Goal: Task Accomplishment & Management: Manage account settings

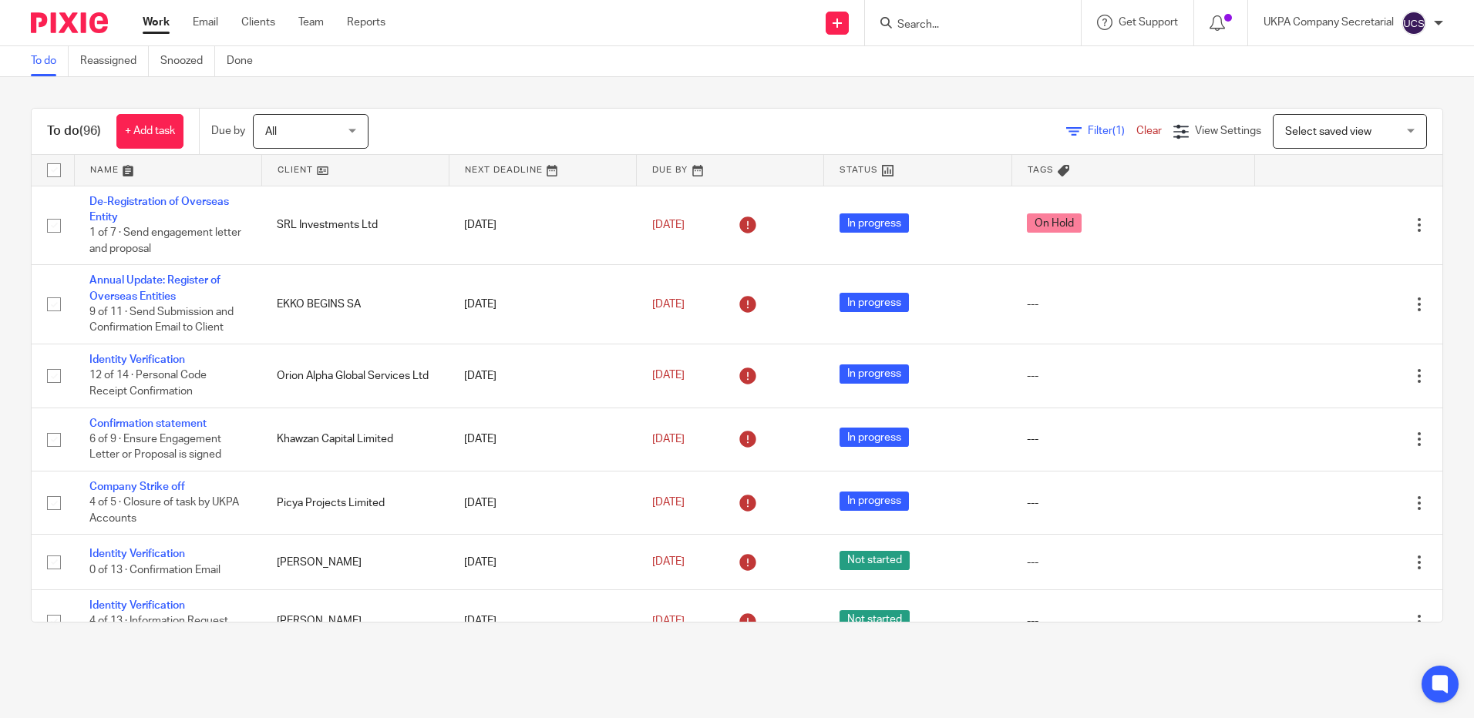
click at [925, 26] on input "Search" at bounding box center [965, 26] width 139 height 14
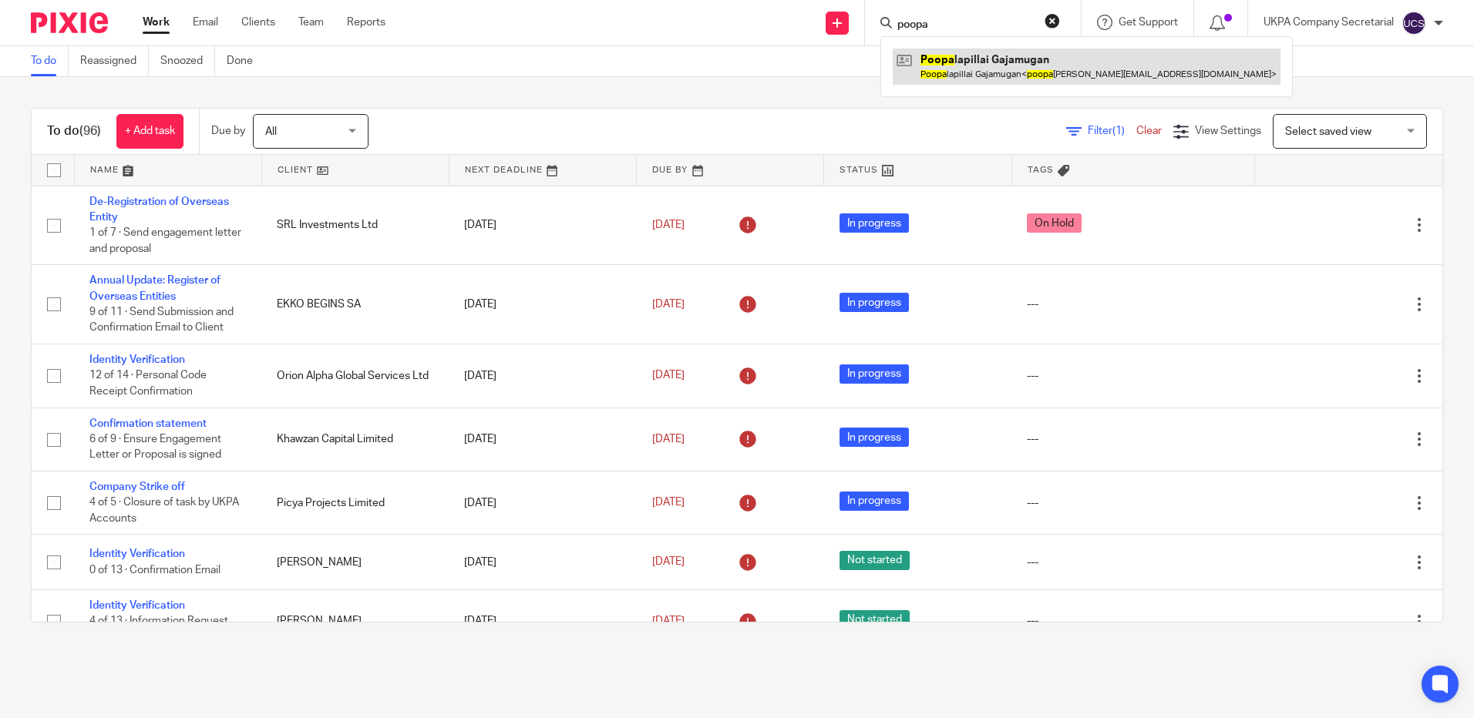
type input "poopa"
click at [1015, 69] on link at bounding box center [1087, 66] width 388 height 35
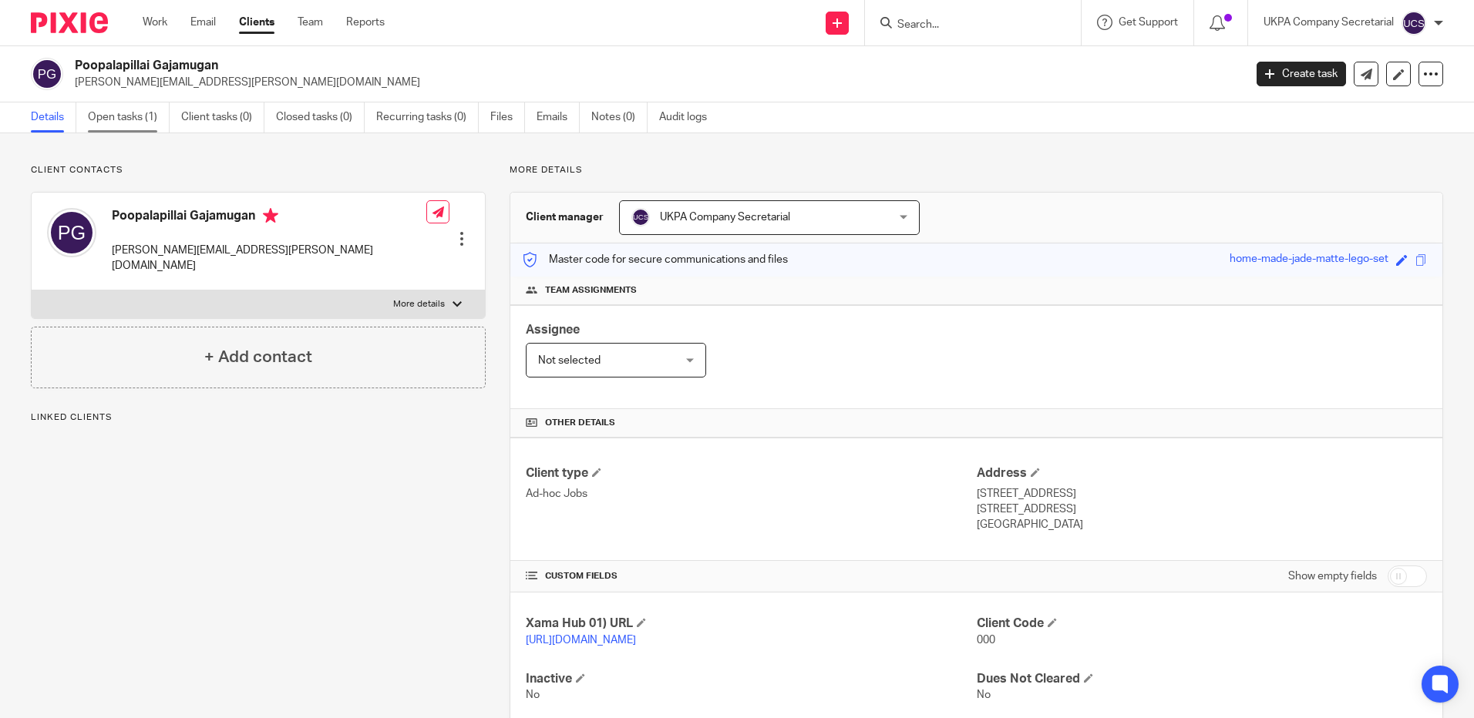
click at [133, 118] on link "Open tasks (1)" at bounding box center [129, 118] width 82 height 30
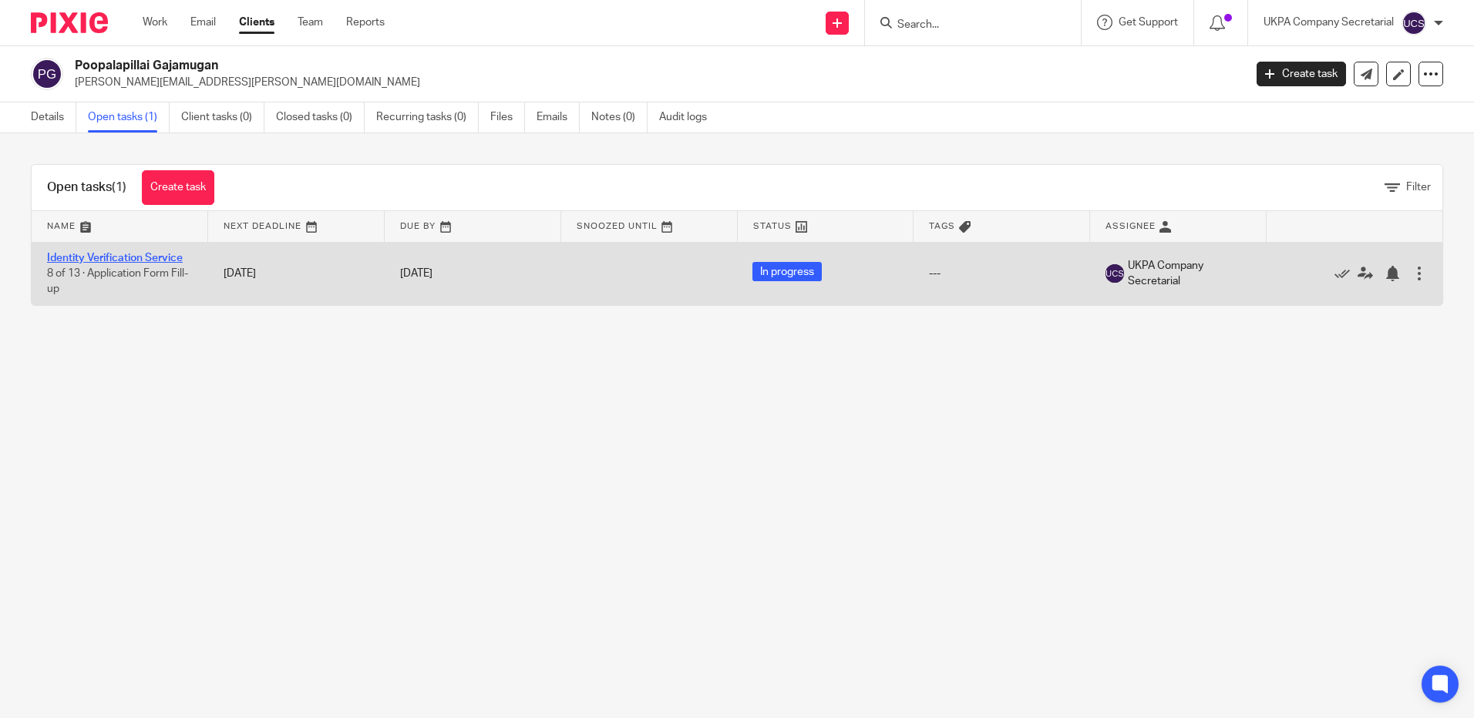
click at [72, 260] on link "Identity Verification Service" at bounding box center [115, 258] width 136 height 11
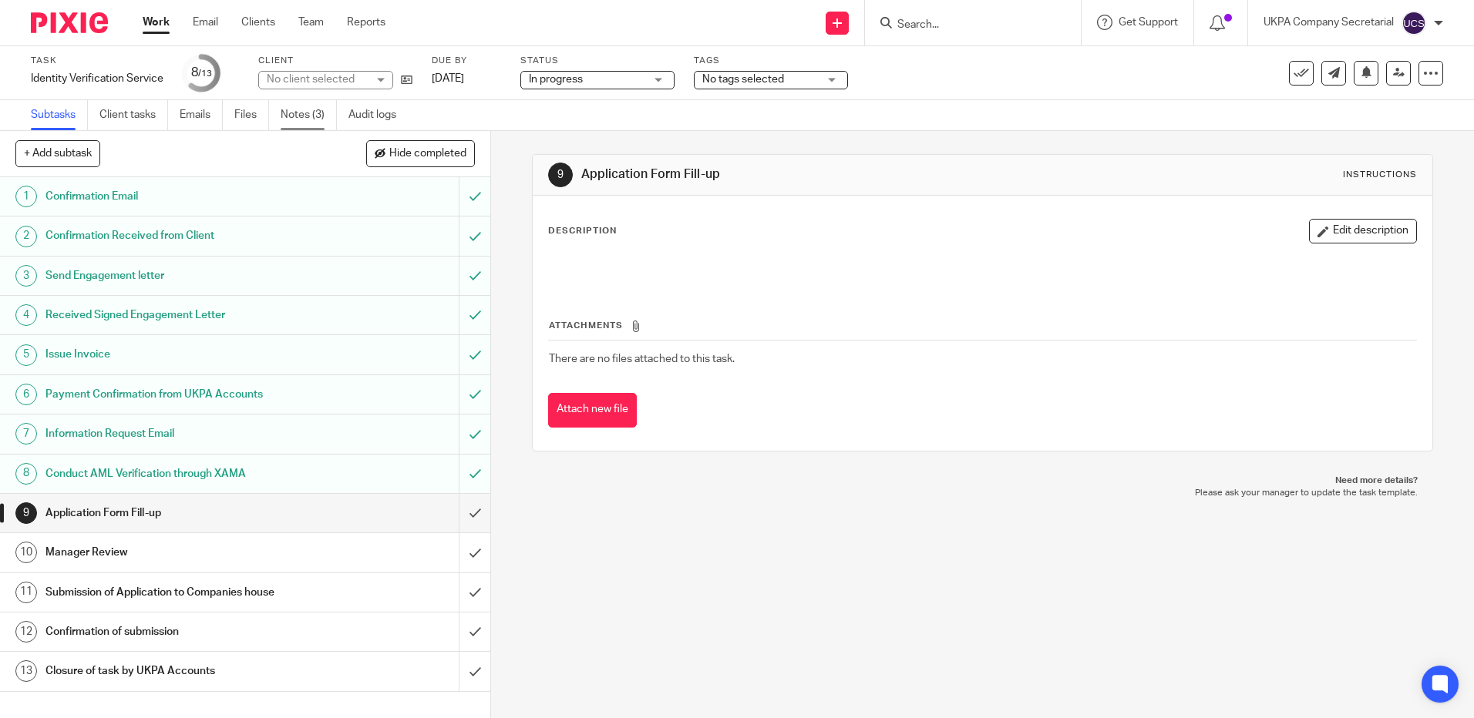
click at [313, 117] on link "Notes (3)" at bounding box center [309, 115] width 56 height 30
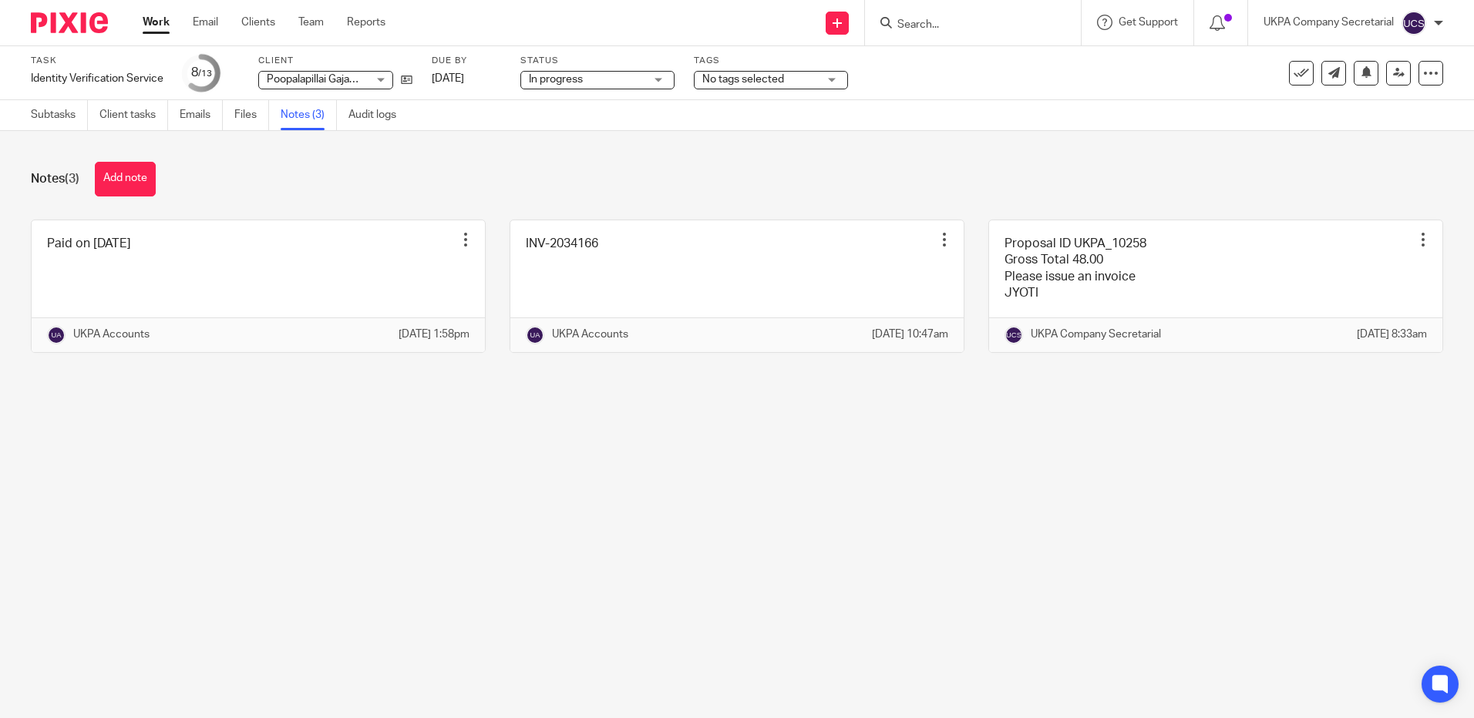
click at [920, 25] on input "Search" at bounding box center [965, 26] width 139 height 14
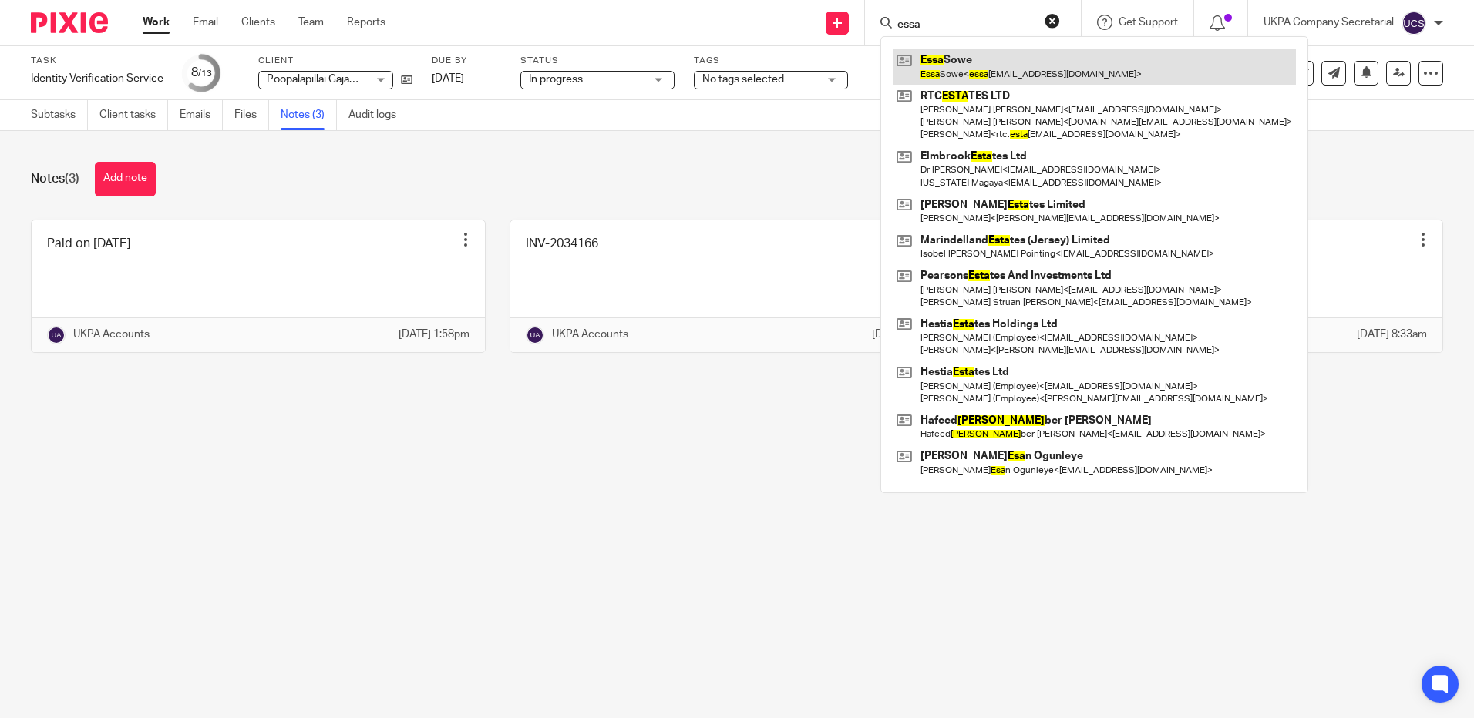
type input "essa"
click at [943, 70] on link at bounding box center [1094, 66] width 403 height 35
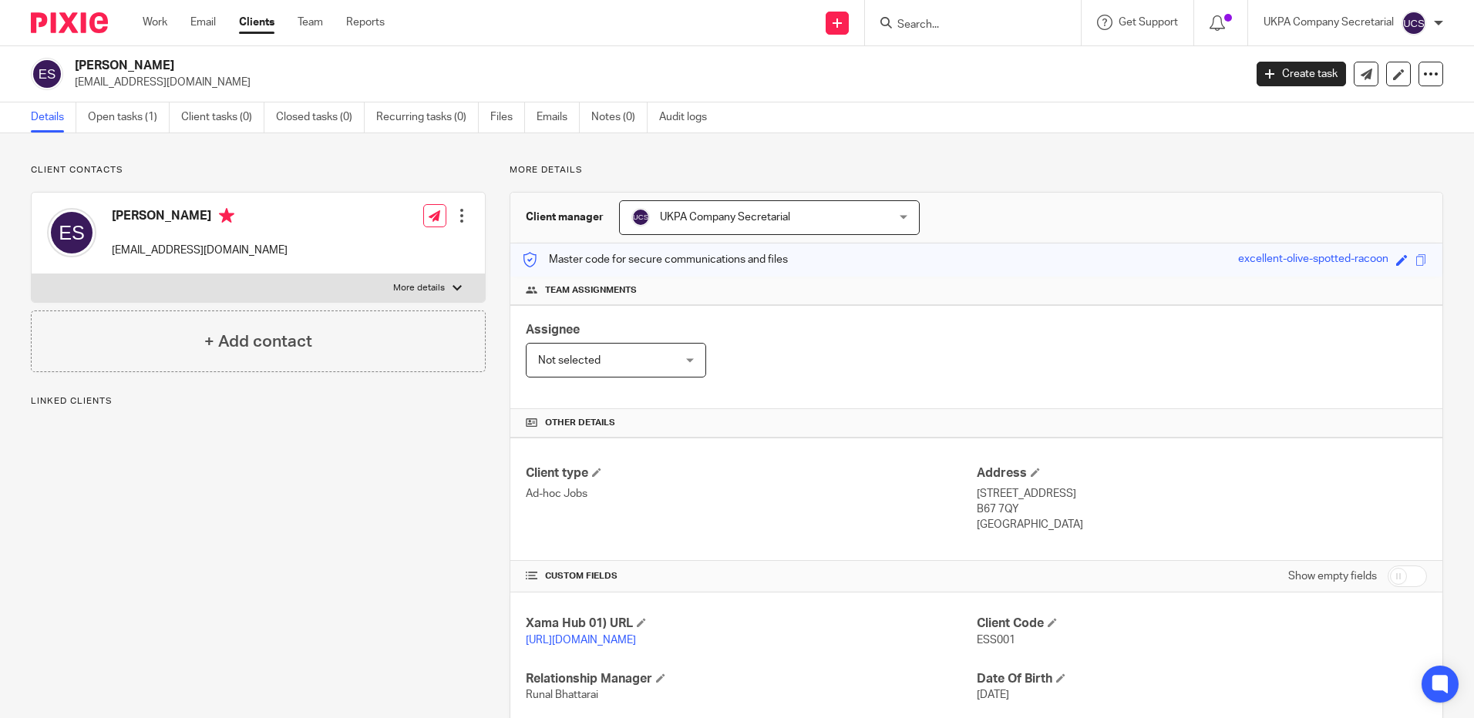
drag, startPoint x: 0, startPoint y: 0, endPoint x: 237, endPoint y: 86, distance: 251.7
click at [237, 86] on div "[PERSON_NAME] [EMAIL_ADDRESS][DOMAIN_NAME]" at bounding box center [632, 74] width 1203 height 32
copy p "[EMAIL_ADDRESS][DOMAIN_NAME]"
click at [863, 536] on div "Client type Ad-hoc Jobs Address [STREET_ADDRESS] B67 7QY [GEOGRAPHIC_DATA]" at bounding box center [976, 499] width 932 height 123
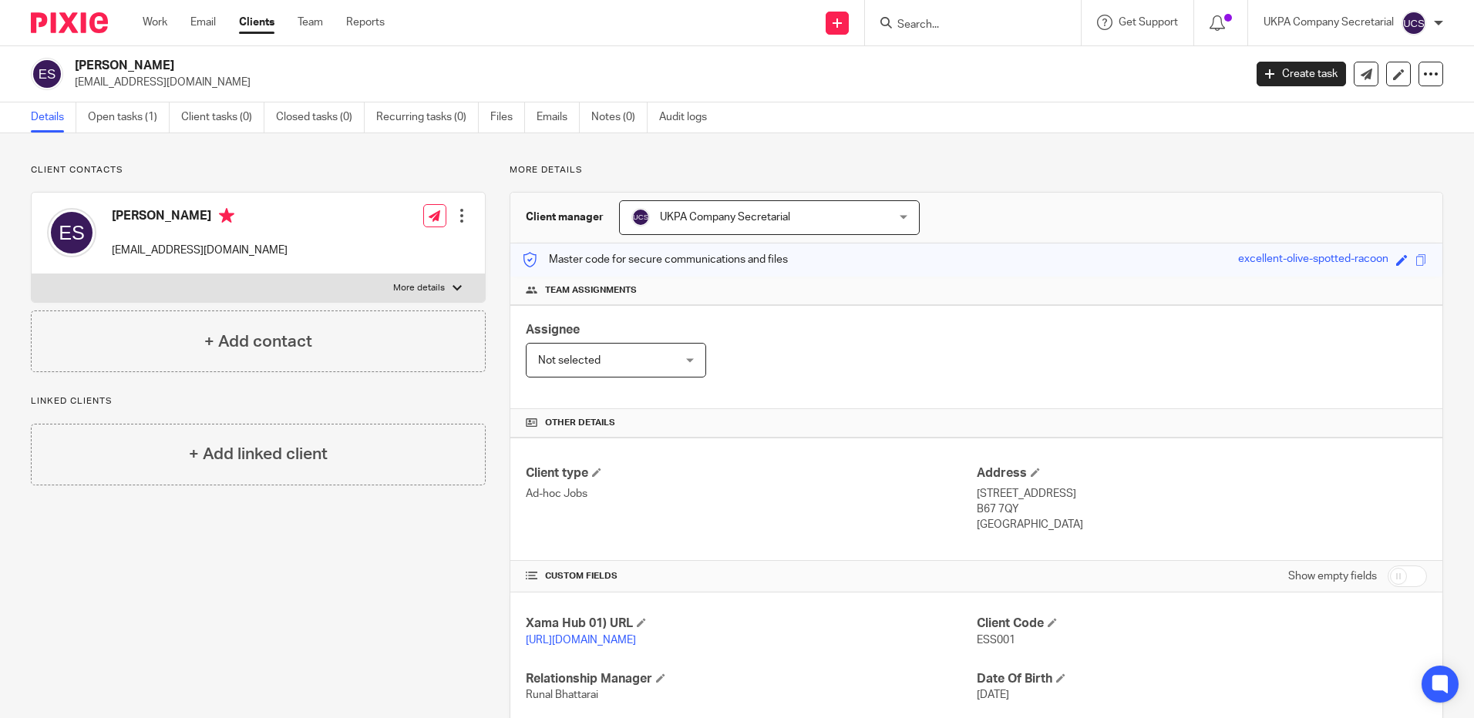
click at [919, 26] on input "Search" at bounding box center [965, 26] width 139 height 14
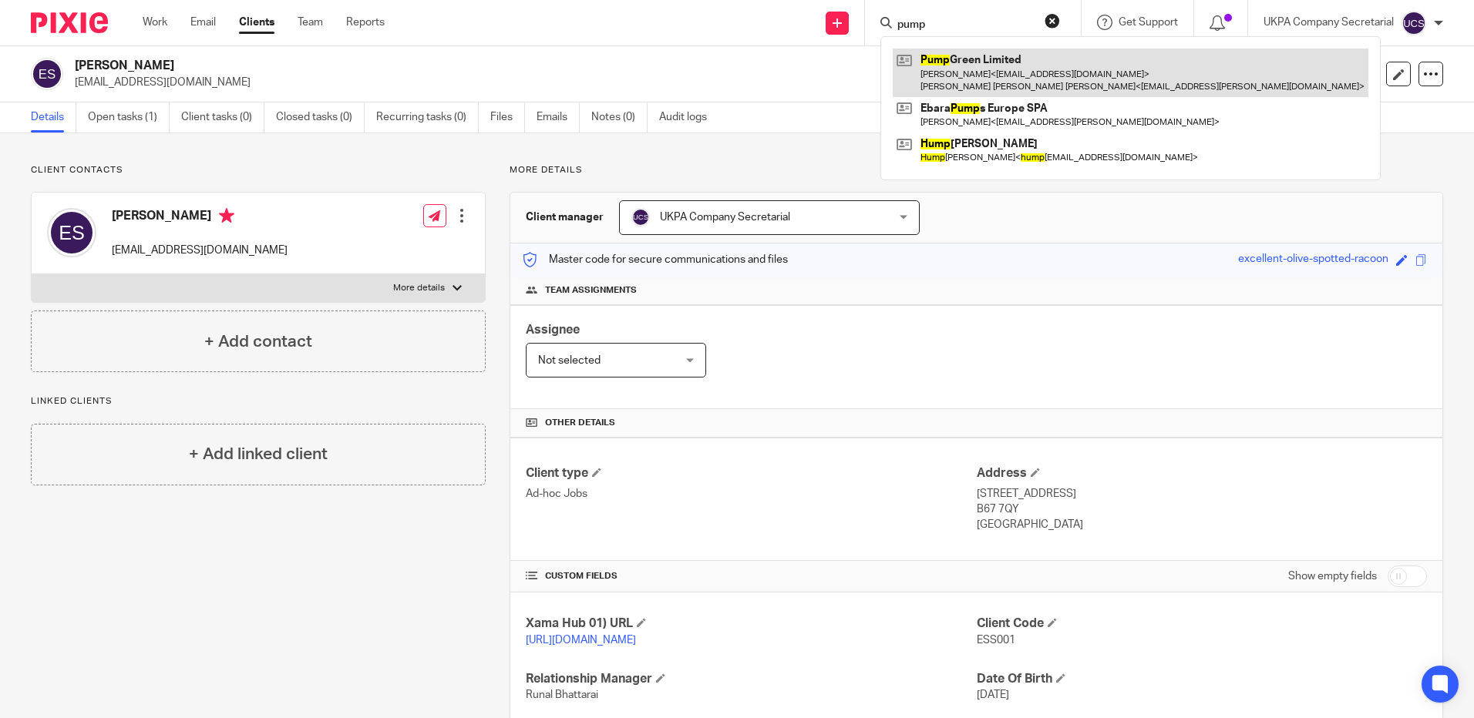
type input "pump"
click at [982, 54] on link at bounding box center [1131, 73] width 476 height 48
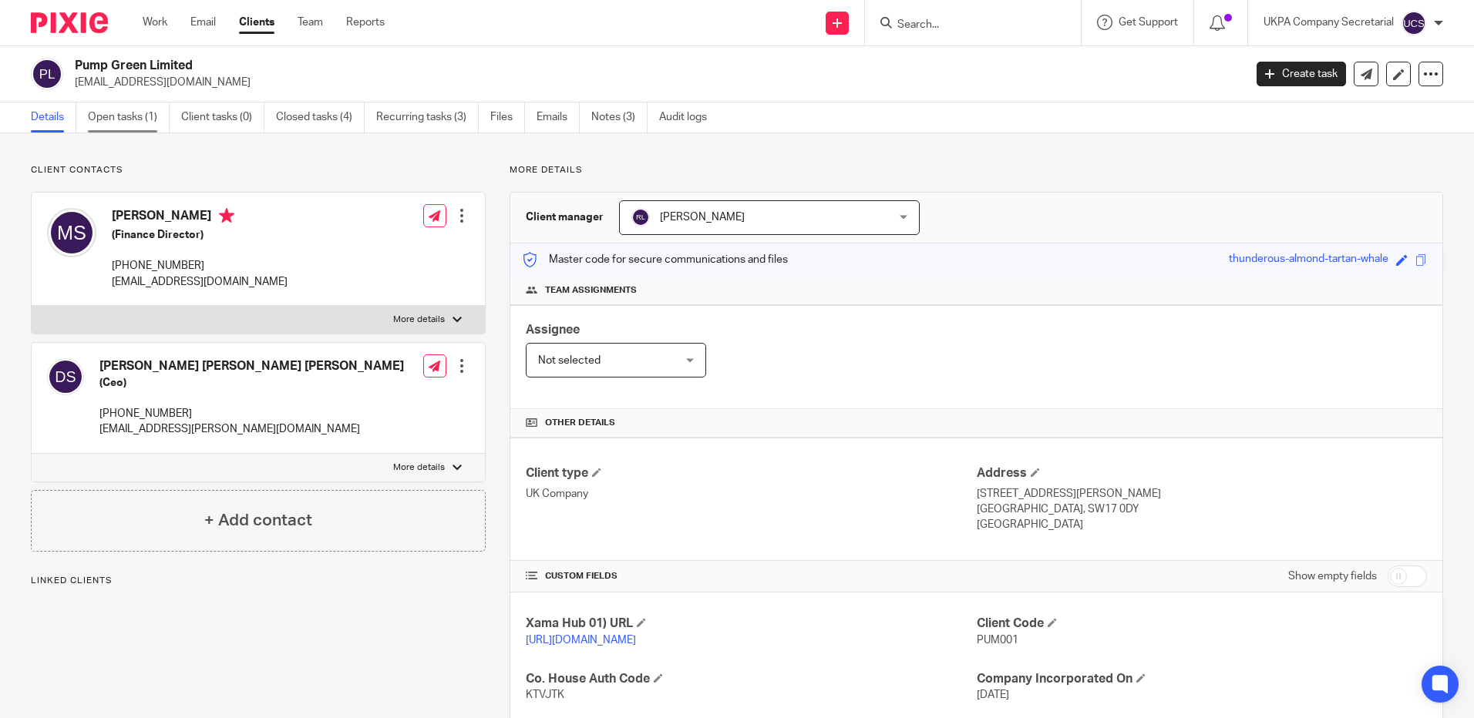
click at [130, 117] on link "Open tasks (1)" at bounding box center [129, 118] width 82 height 30
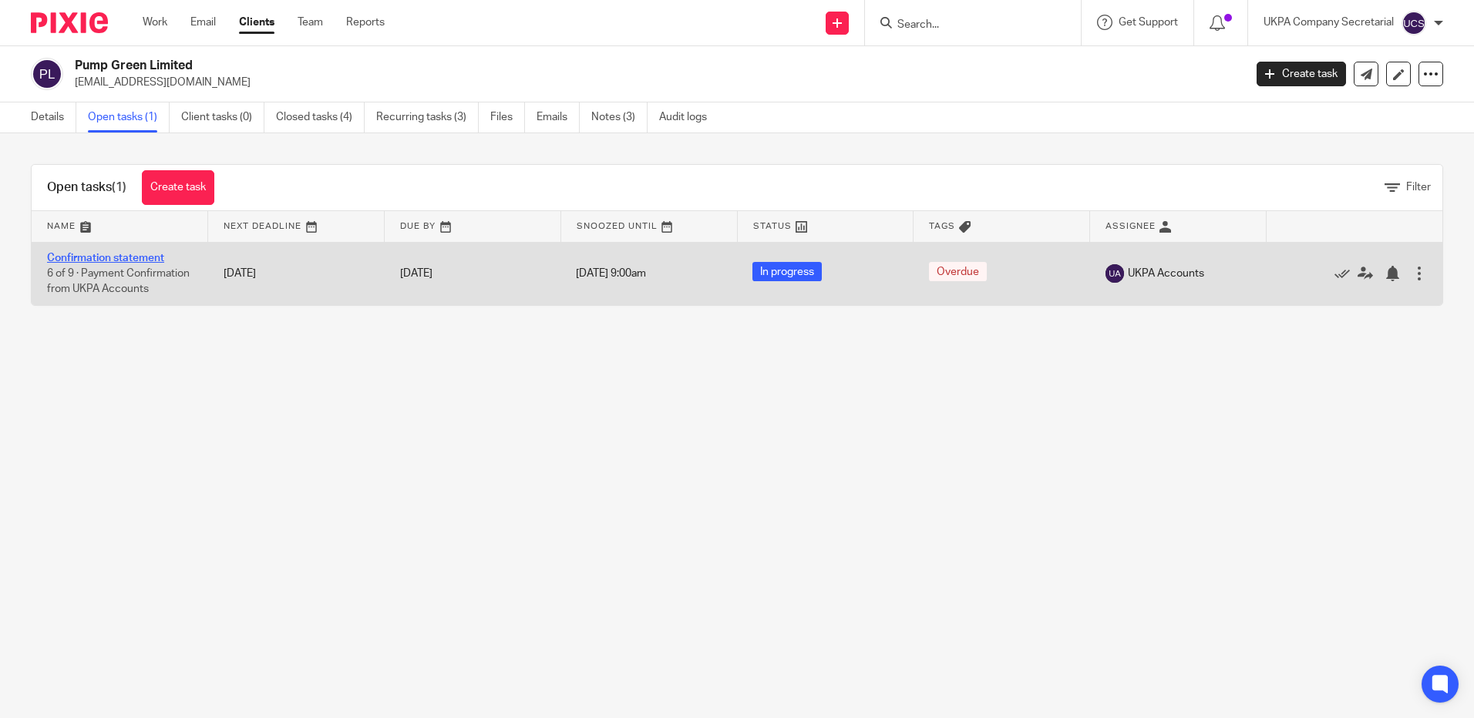
click at [93, 257] on link "Confirmation statement" at bounding box center [105, 258] width 117 height 11
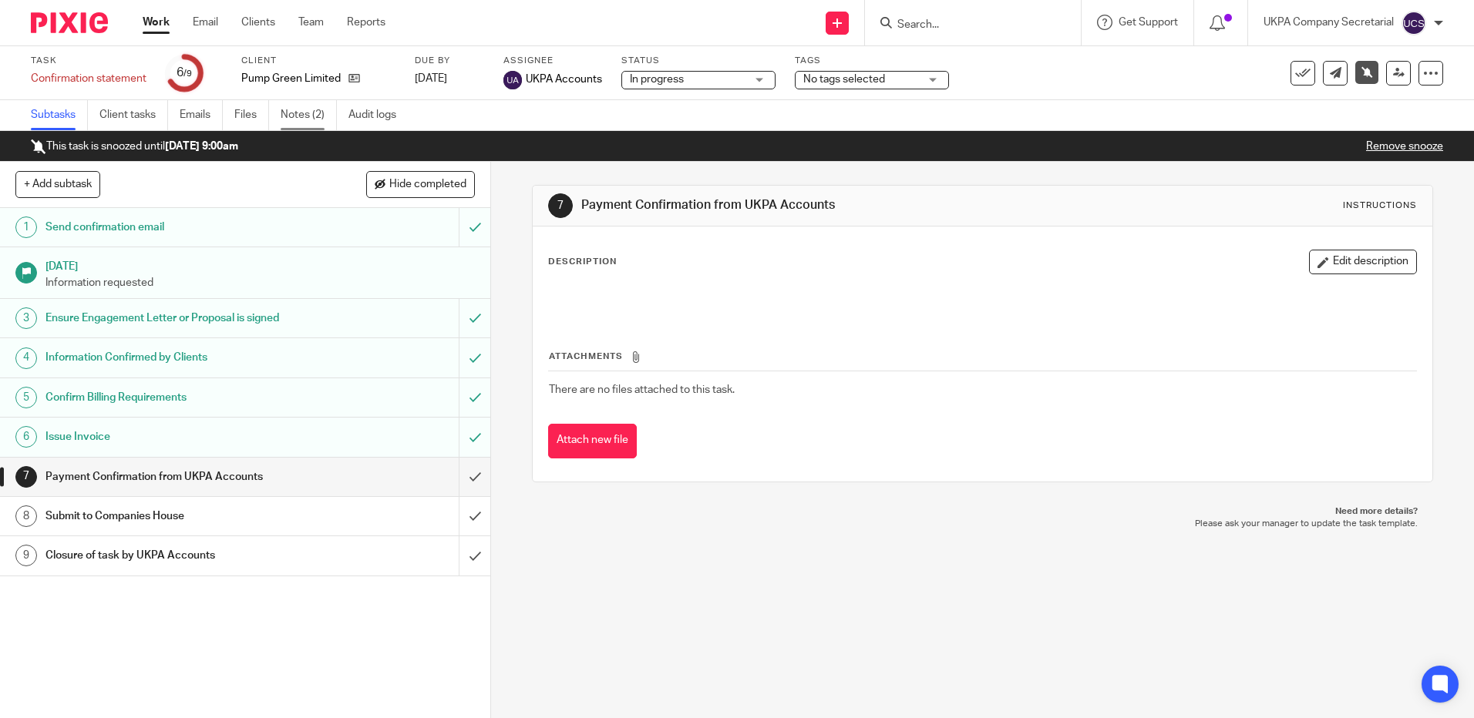
click at [295, 109] on link "Notes (2)" at bounding box center [309, 115] width 56 height 30
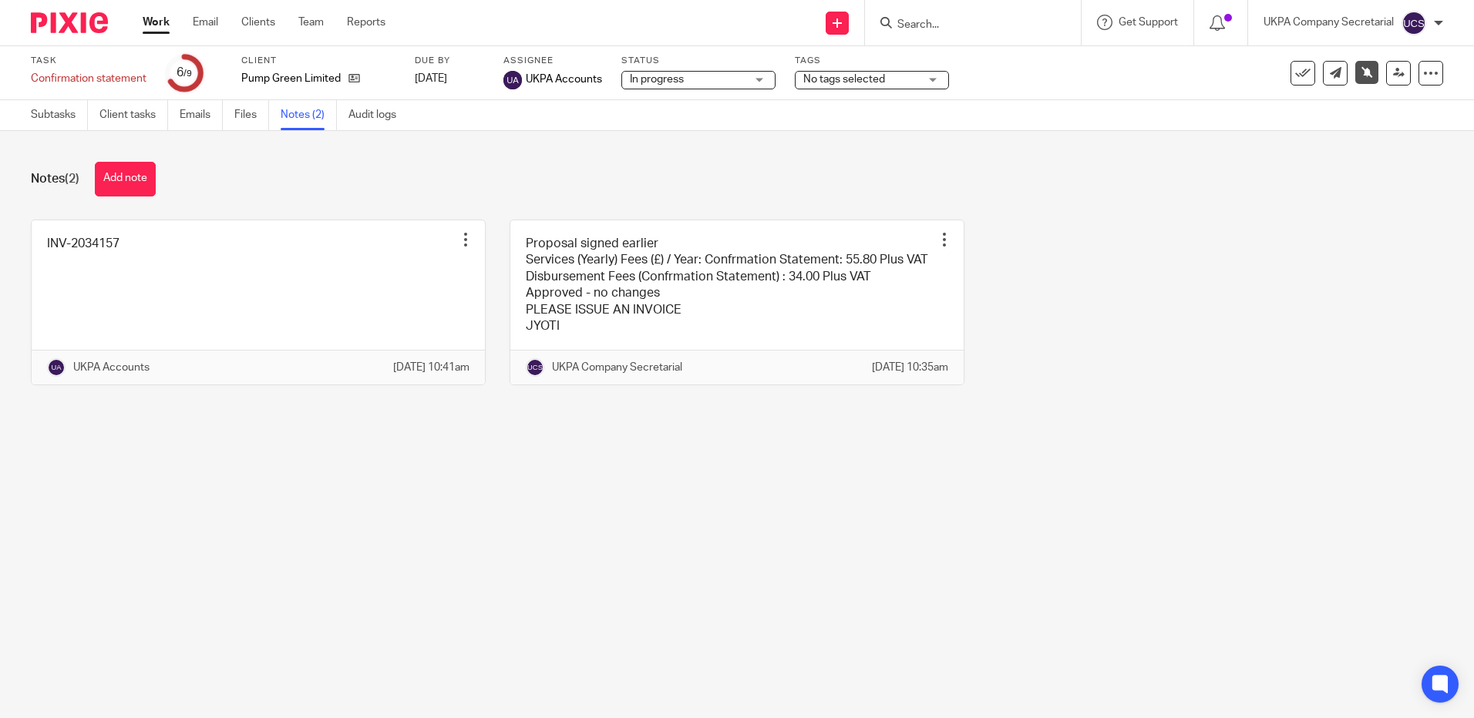
click at [965, 26] on input "Search" at bounding box center [965, 26] width 139 height 14
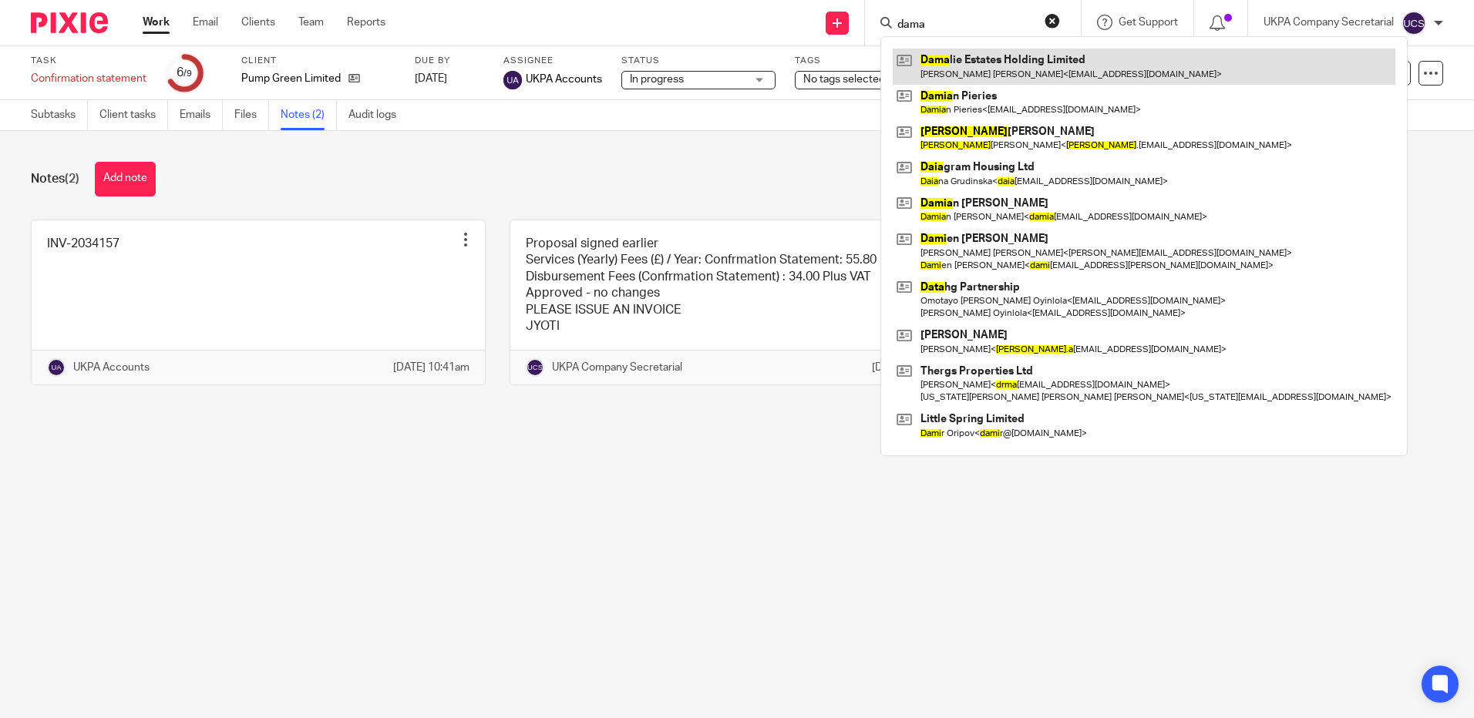
type input "dama"
click at [976, 59] on link at bounding box center [1144, 66] width 503 height 35
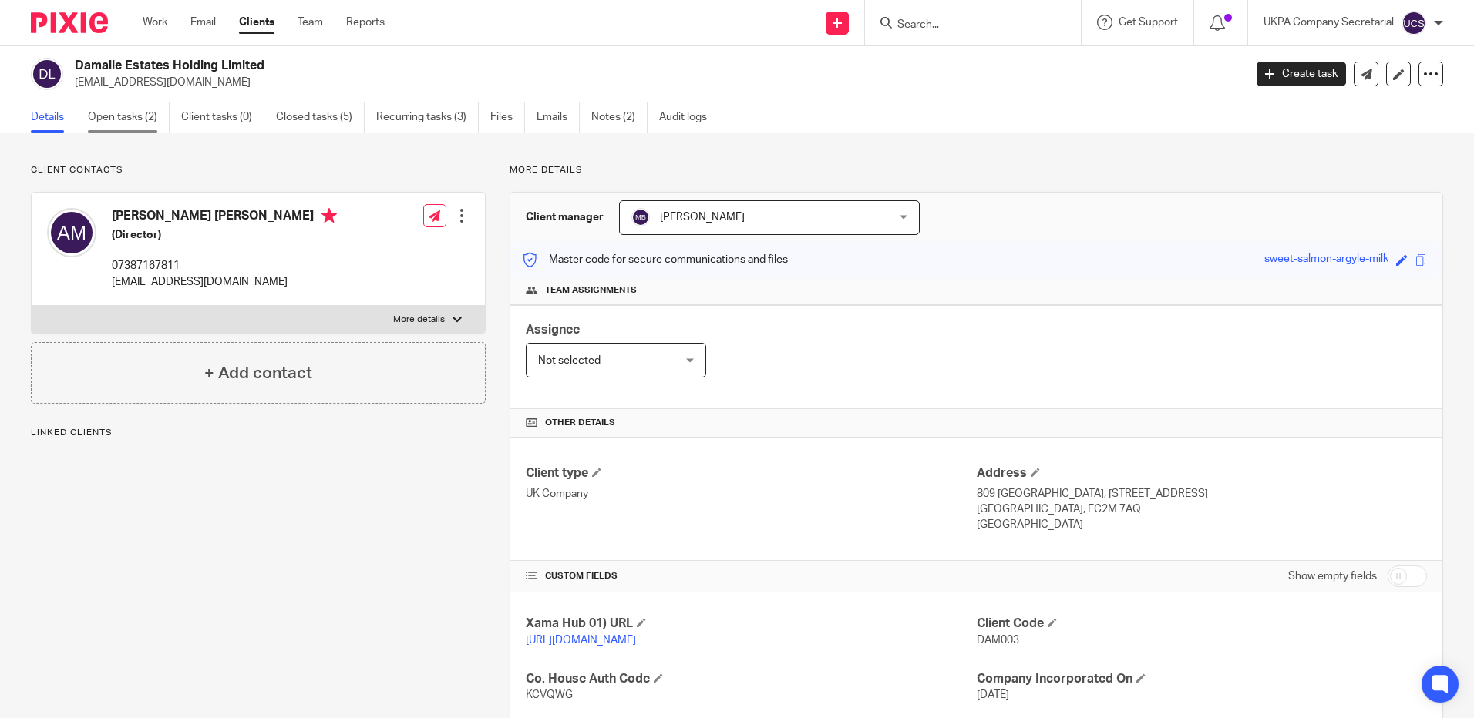
click at [116, 106] on link "Open tasks (2)" at bounding box center [129, 118] width 82 height 30
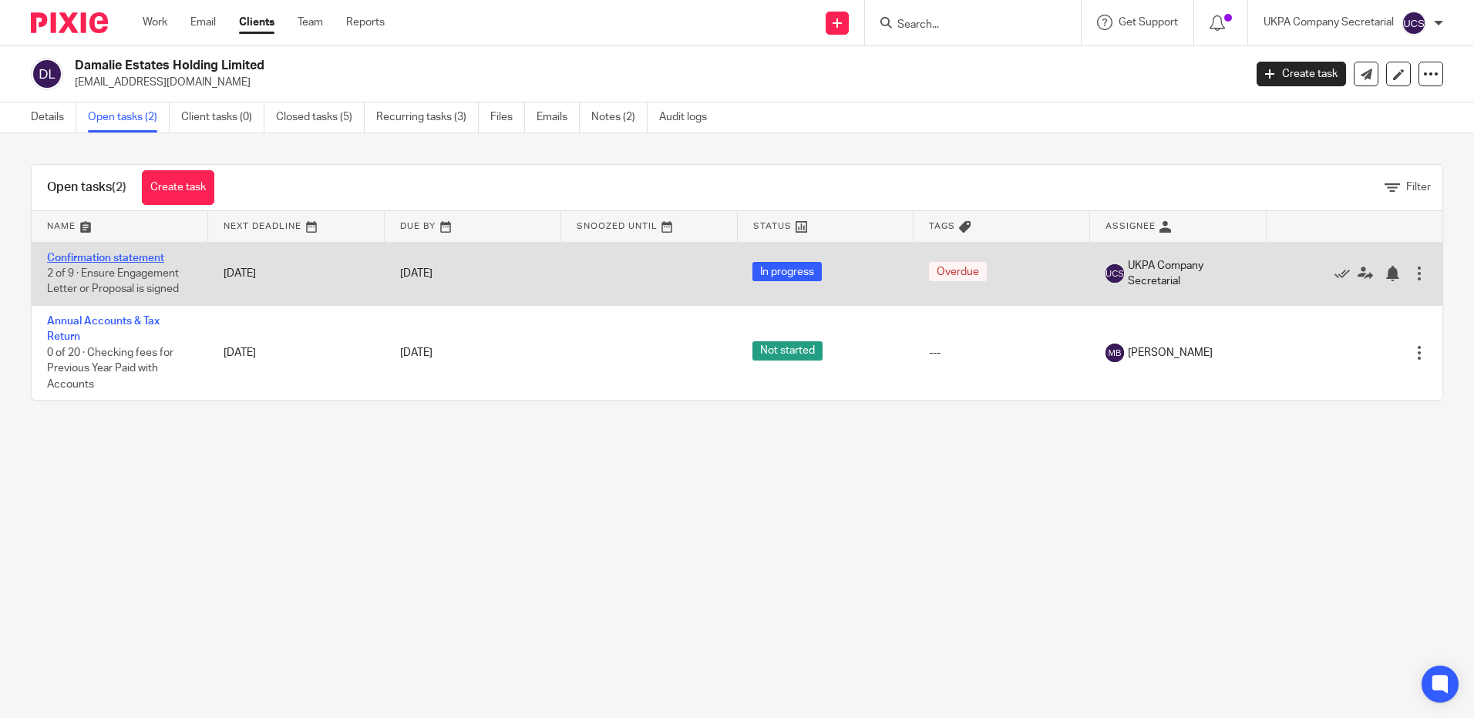
click at [78, 261] on link "Confirmation statement" at bounding box center [105, 258] width 117 height 11
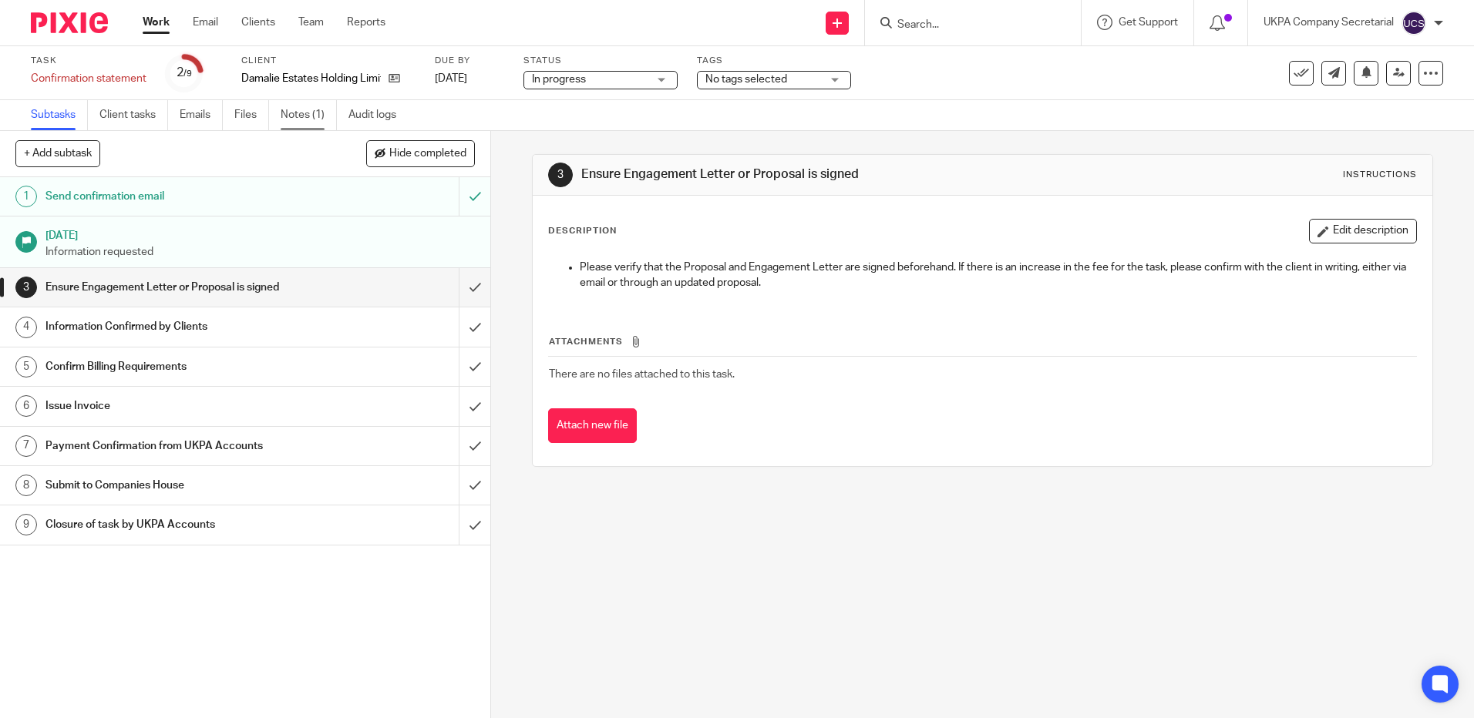
click at [308, 122] on link "Notes (1)" at bounding box center [309, 115] width 56 height 30
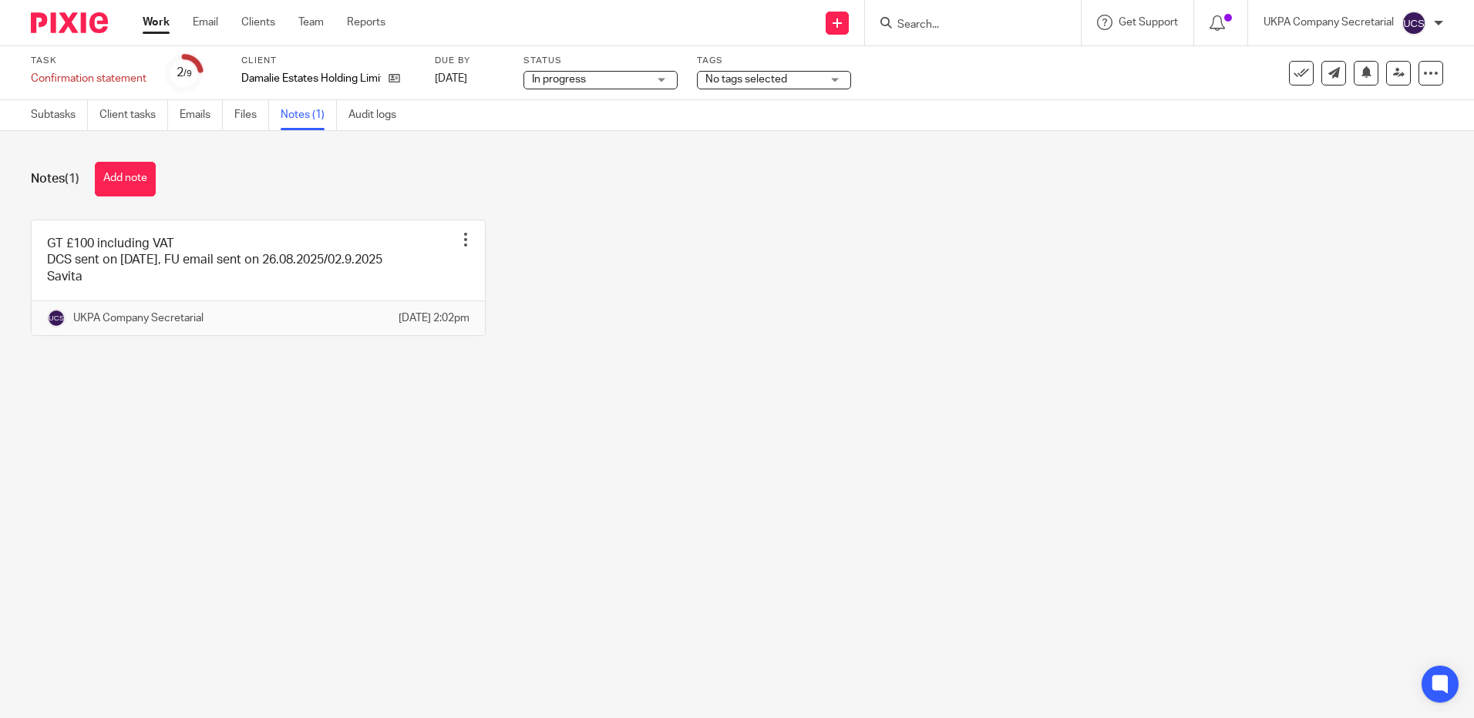
click at [943, 29] on input "Search" at bounding box center [965, 26] width 139 height 14
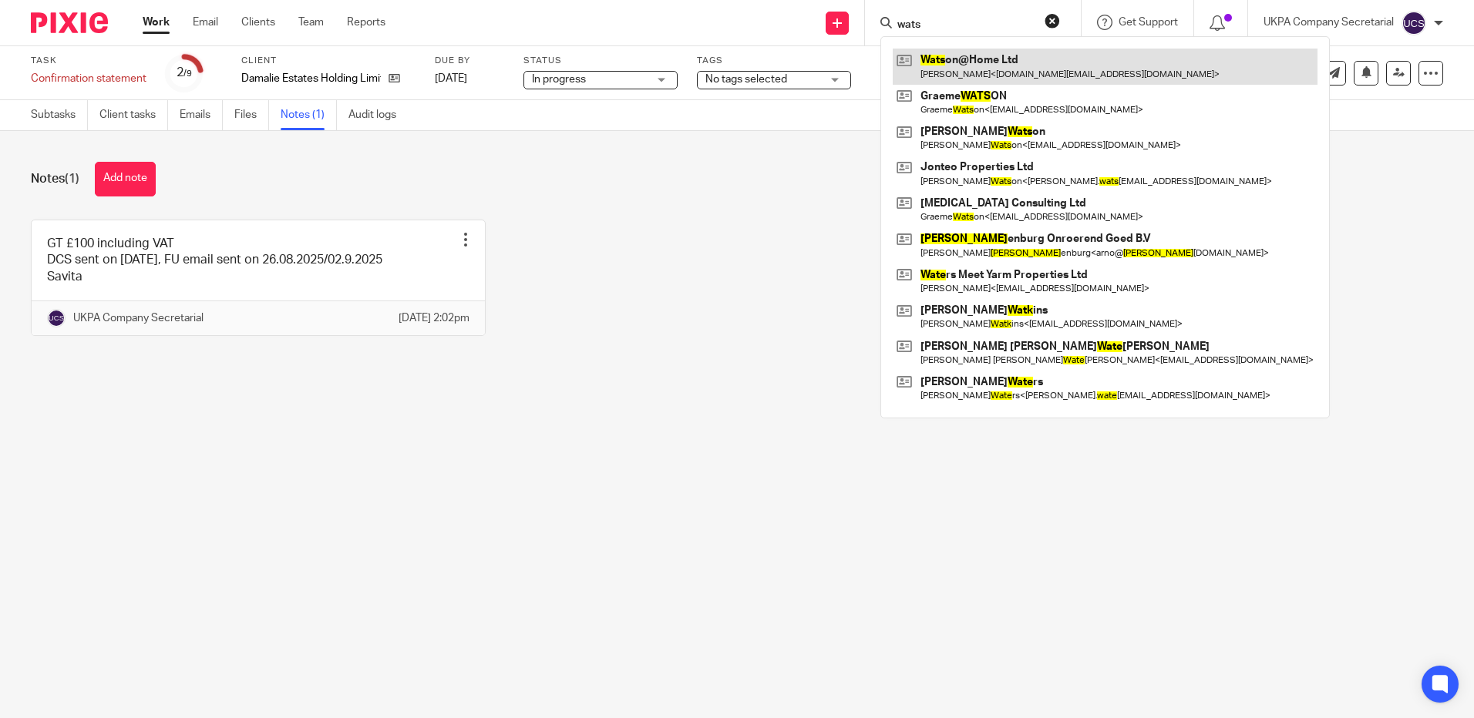
type input "wats"
click at [975, 54] on link at bounding box center [1105, 66] width 425 height 35
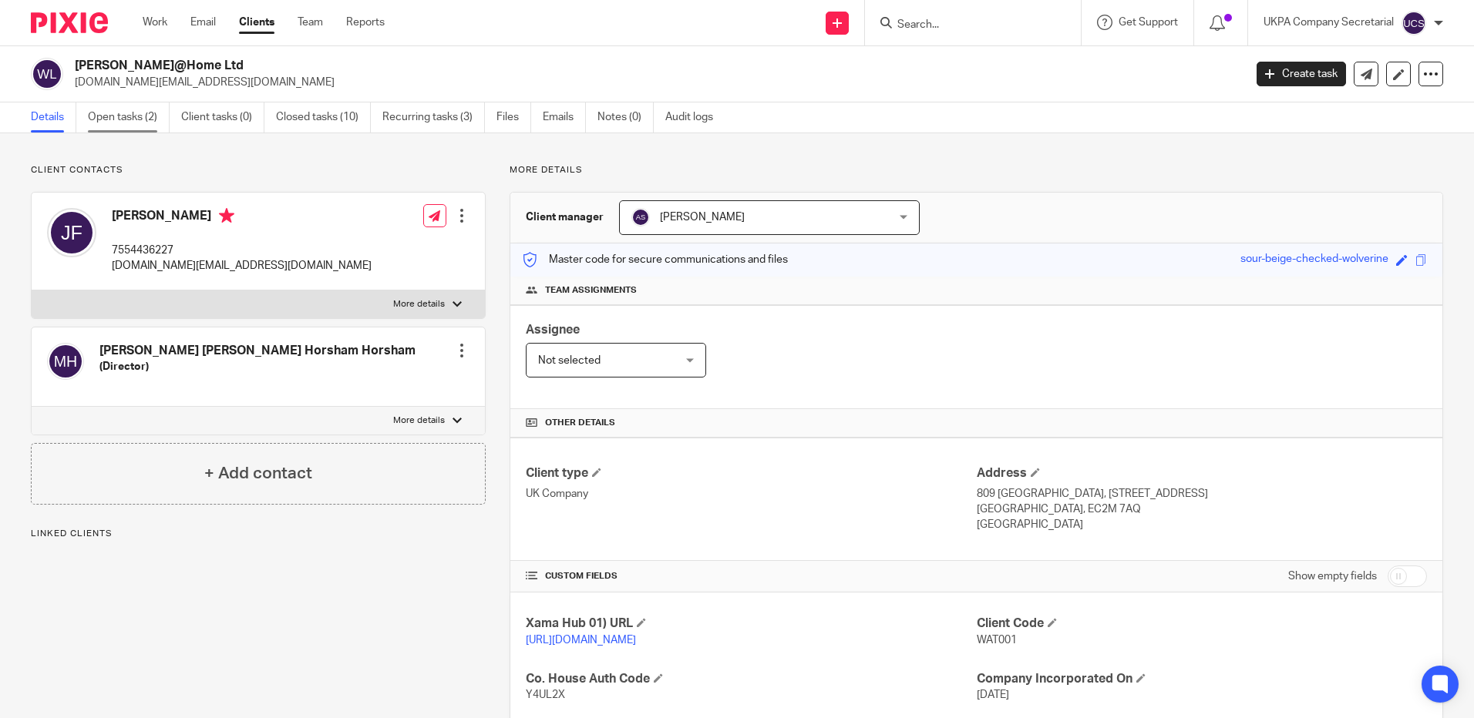
click at [118, 113] on link "Open tasks (2)" at bounding box center [129, 118] width 82 height 30
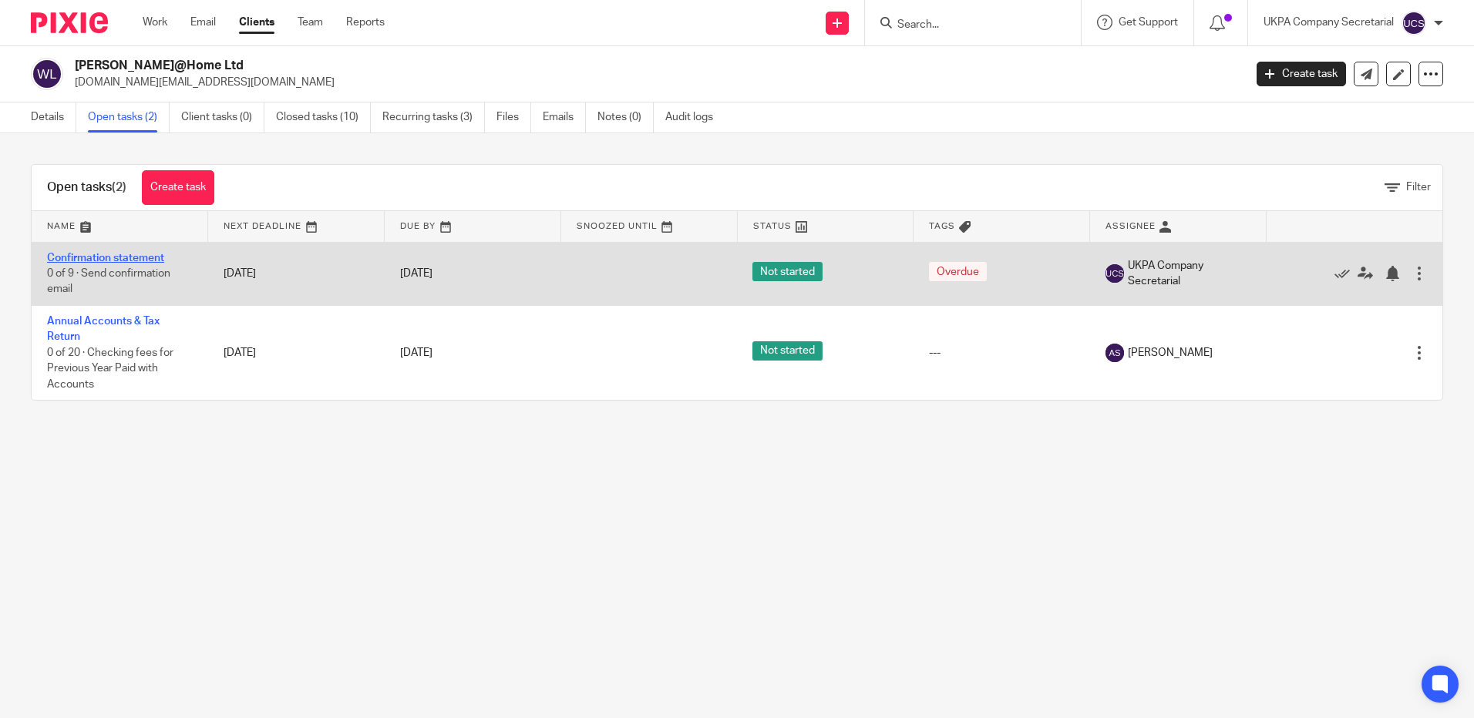
click at [86, 256] on link "Confirmation statement" at bounding box center [105, 258] width 117 height 11
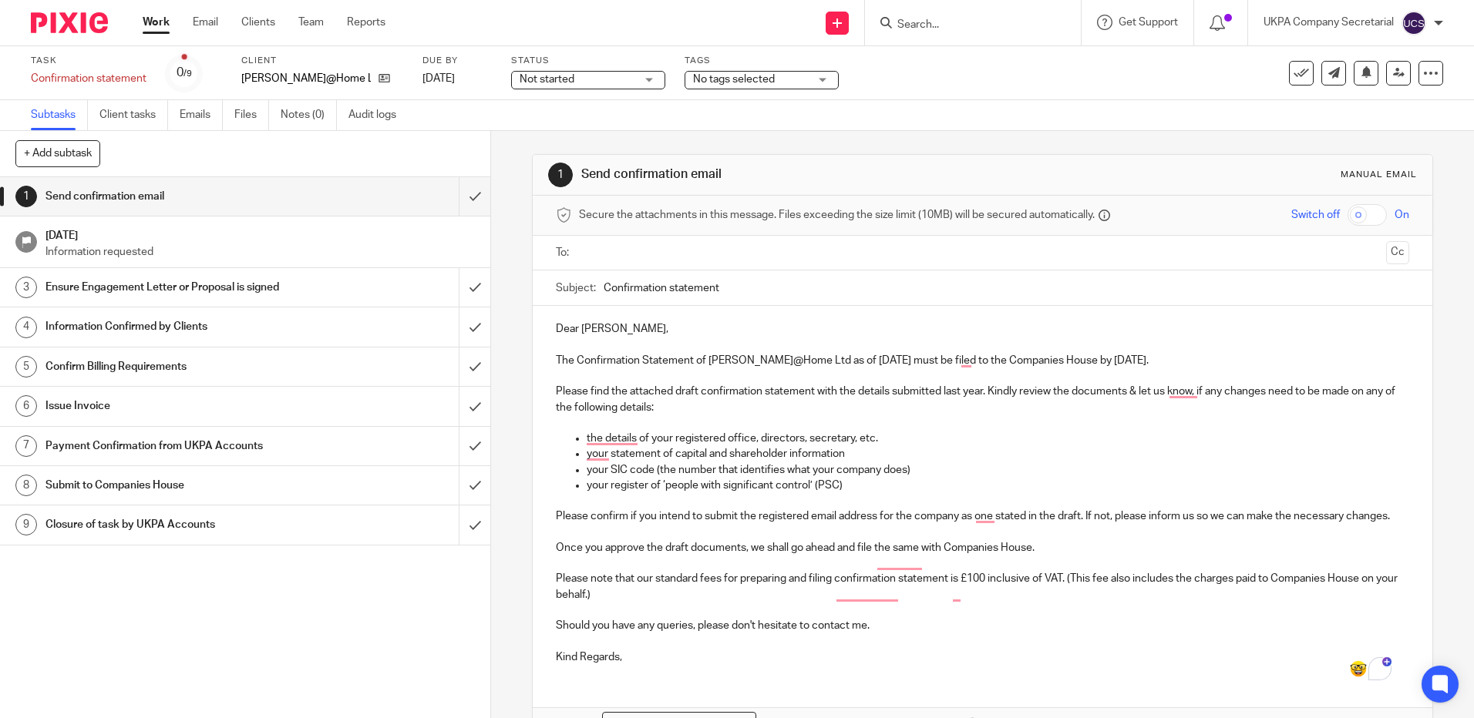
click at [1011, 24] on input "Search" at bounding box center [965, 26] width 139 height 14
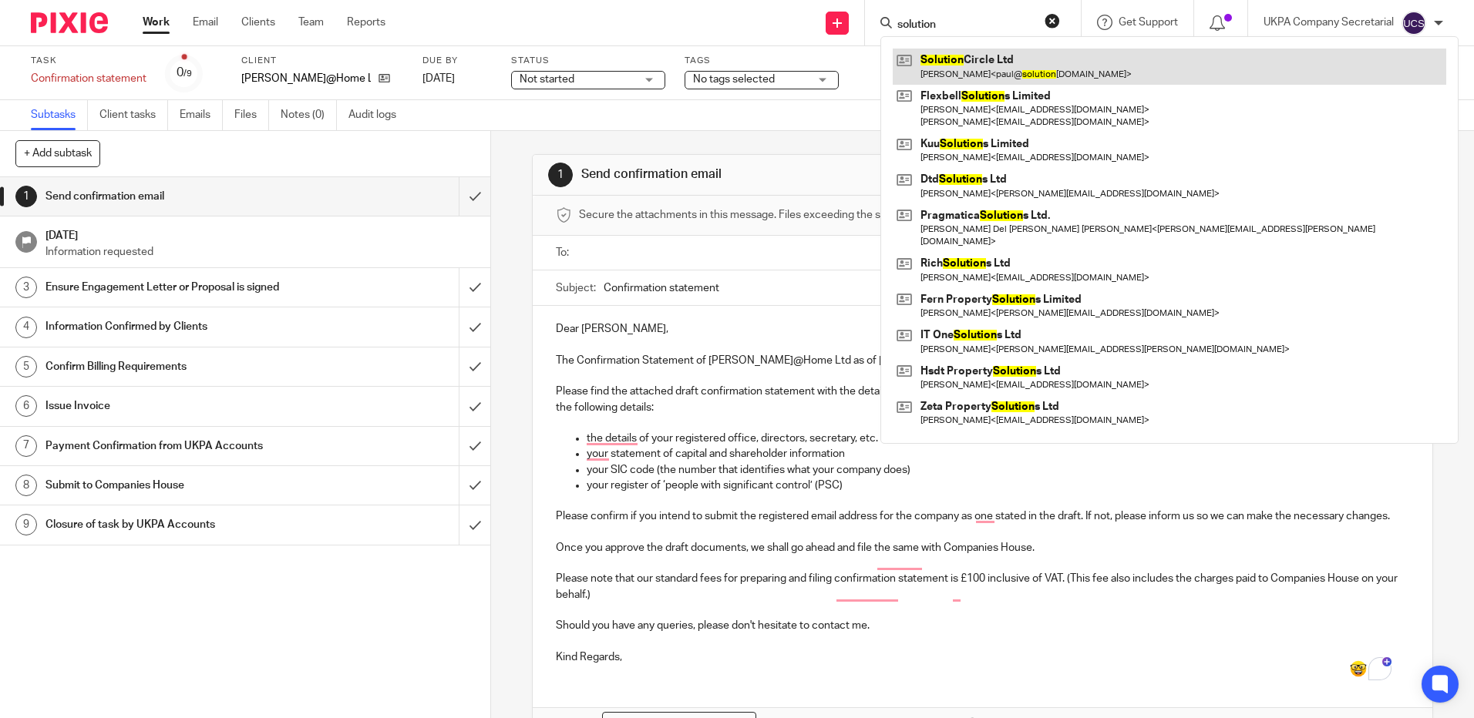
type input "solution"
click at [1021, 62] on link at bounding box center [1170, 66] width 554 height 35
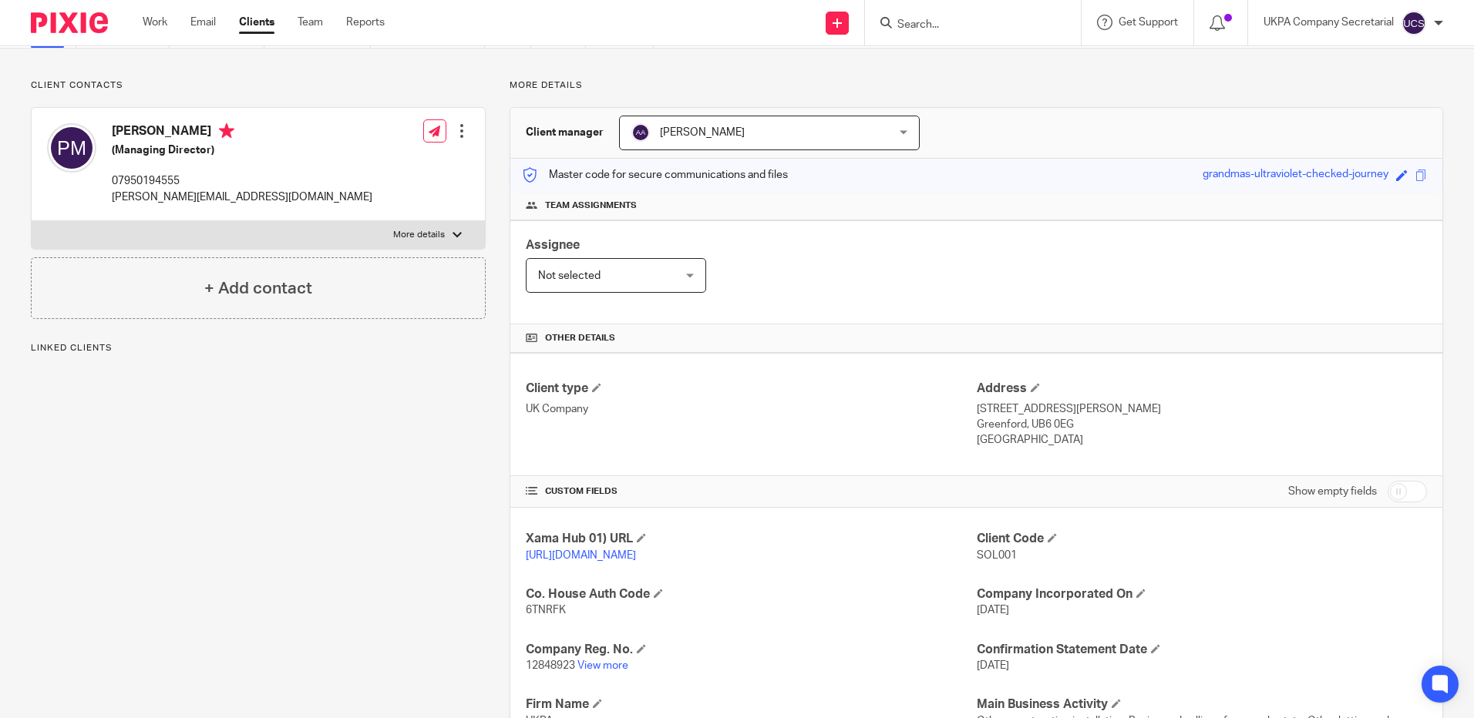
scroll to position [231, 0]
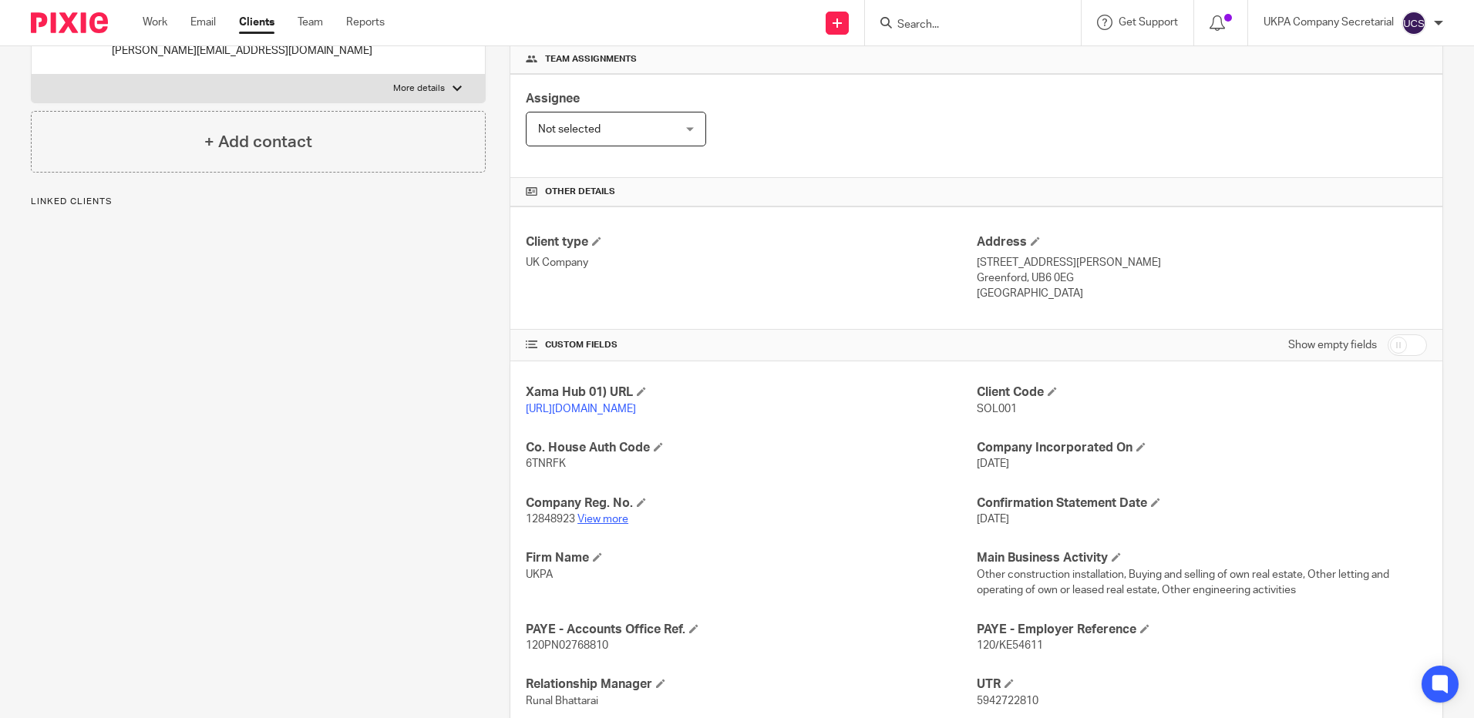
click at [602, 525] on link "View more" at bounding box center [602, 519] width 51 height 11
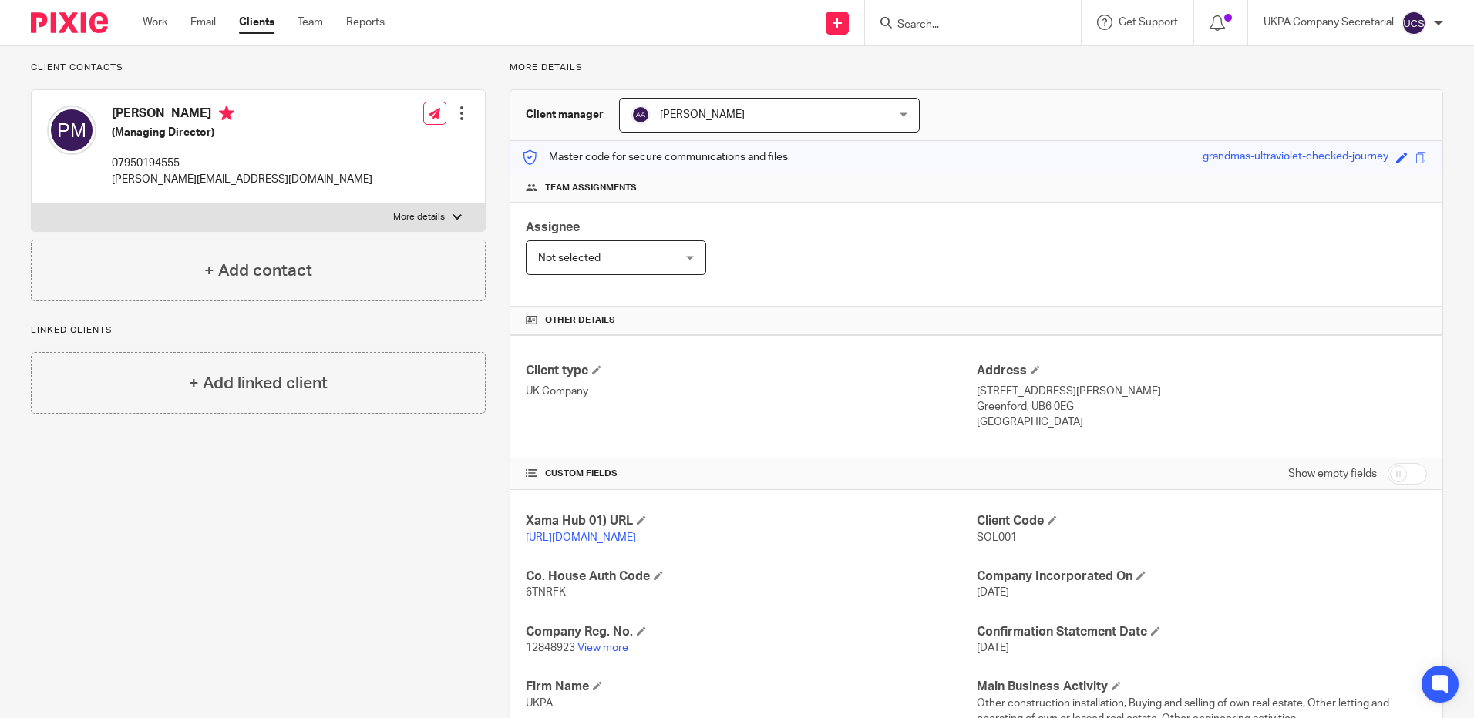
scroll to position [0, 0]
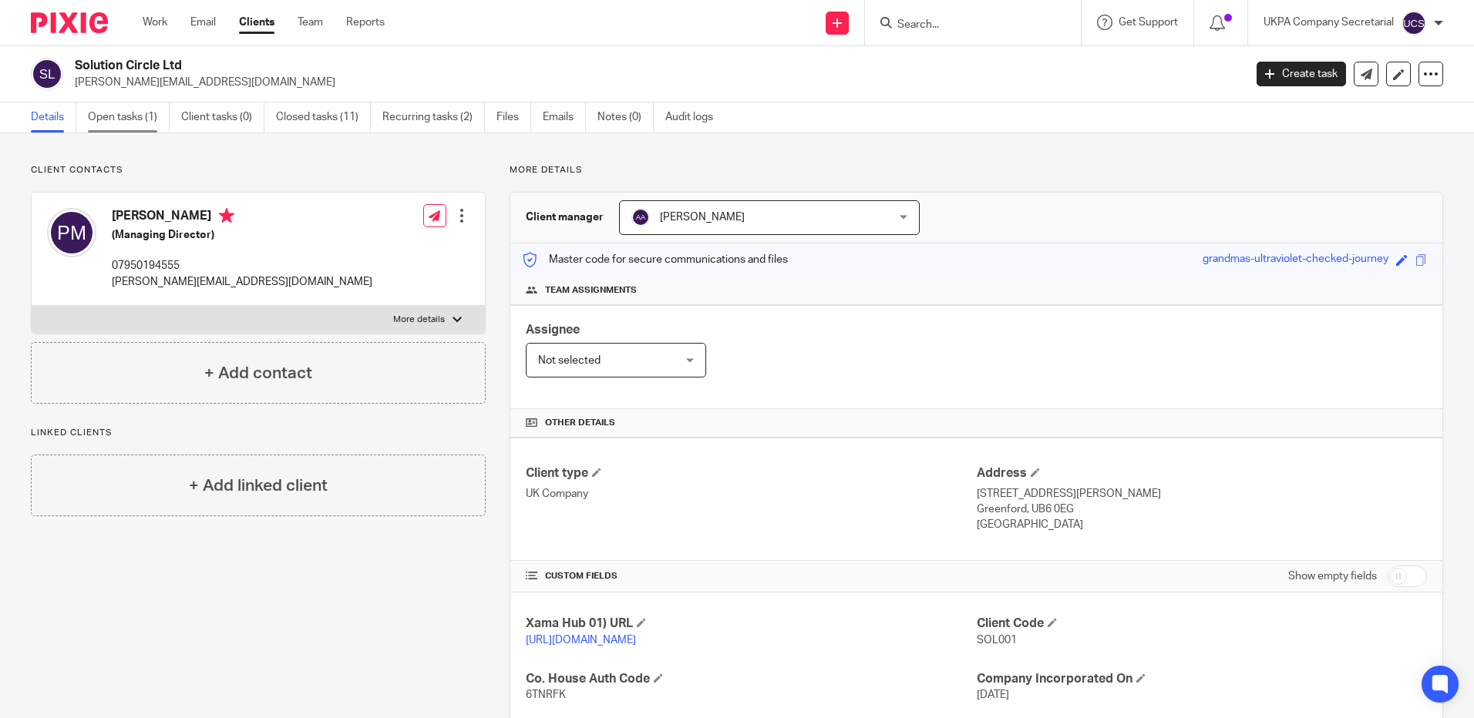
click at [132, 111] on link "Open tasks (1)" at bounding box center [129, 118] width 82 height 30
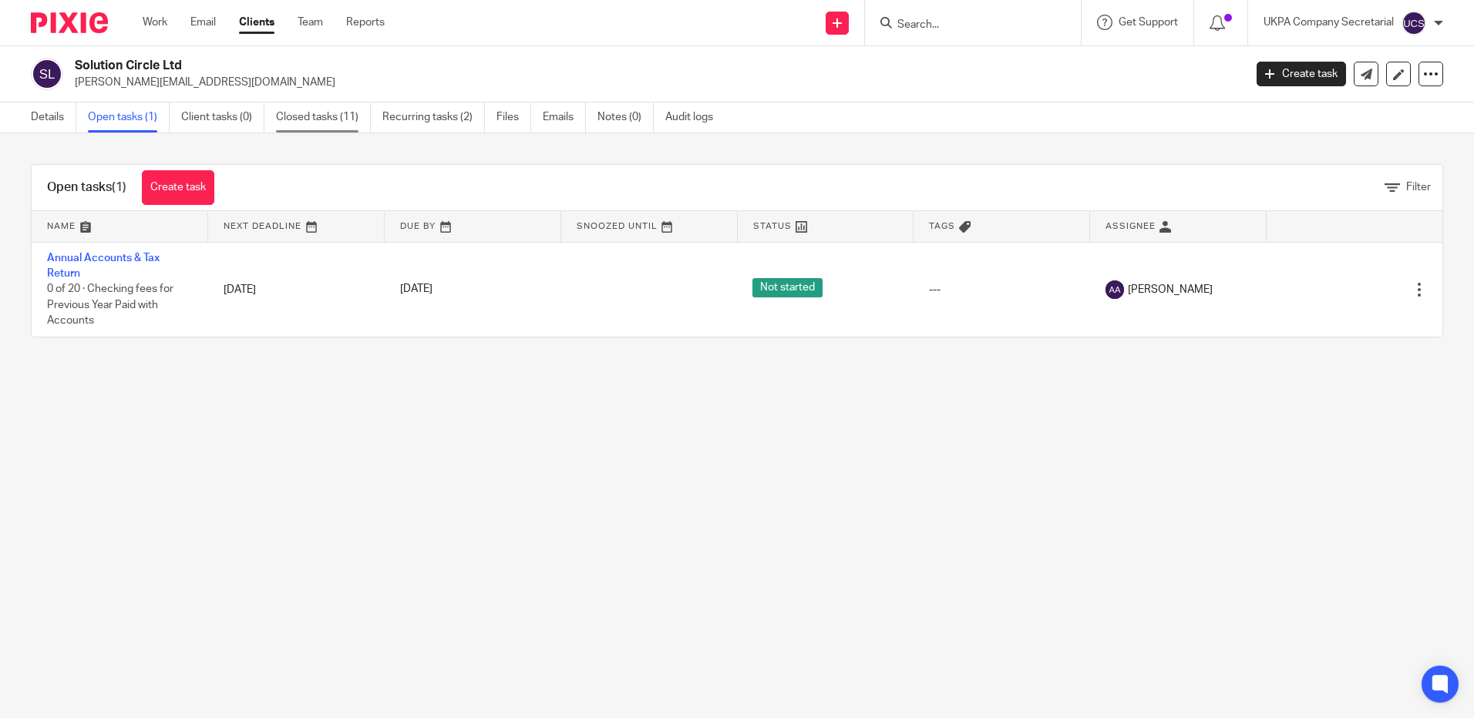
click at [319, 117] on link "Closed tasks (11)" at bounding box center [323, 118] width 95 height 30
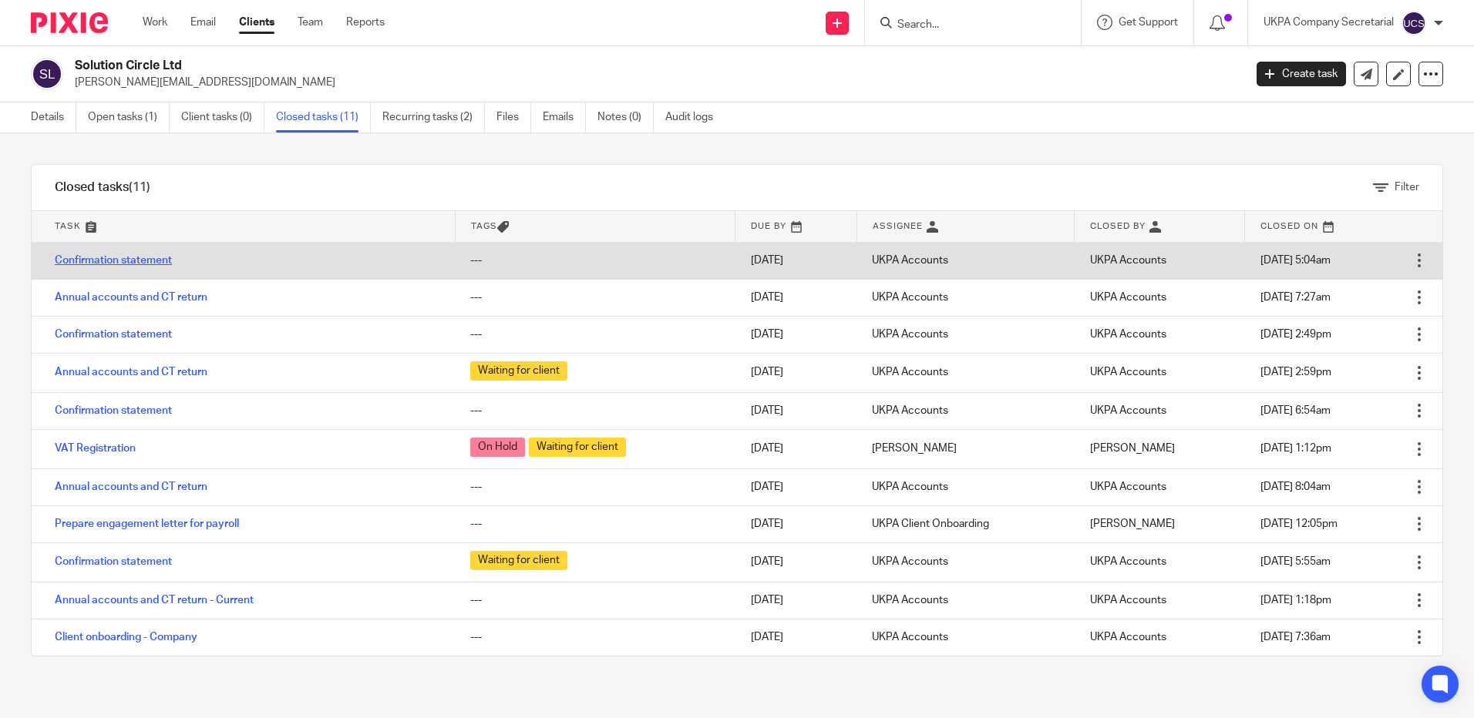
click at [76, 262] on link "Confirmation statement" at bounding box center [113, 260] width 117 height 11
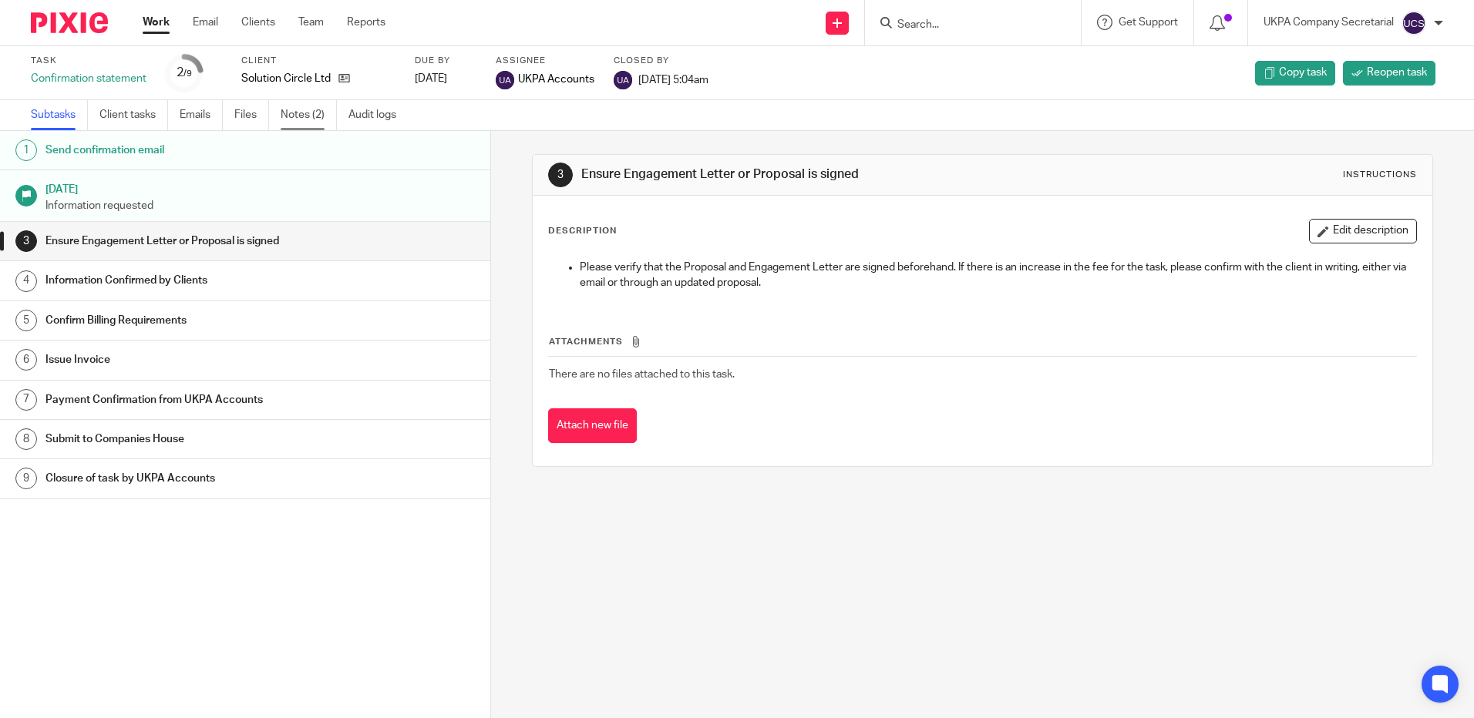
click at [301, 115] on link "Notes (2)" at bounding box center [309, 115] width 56 height 30
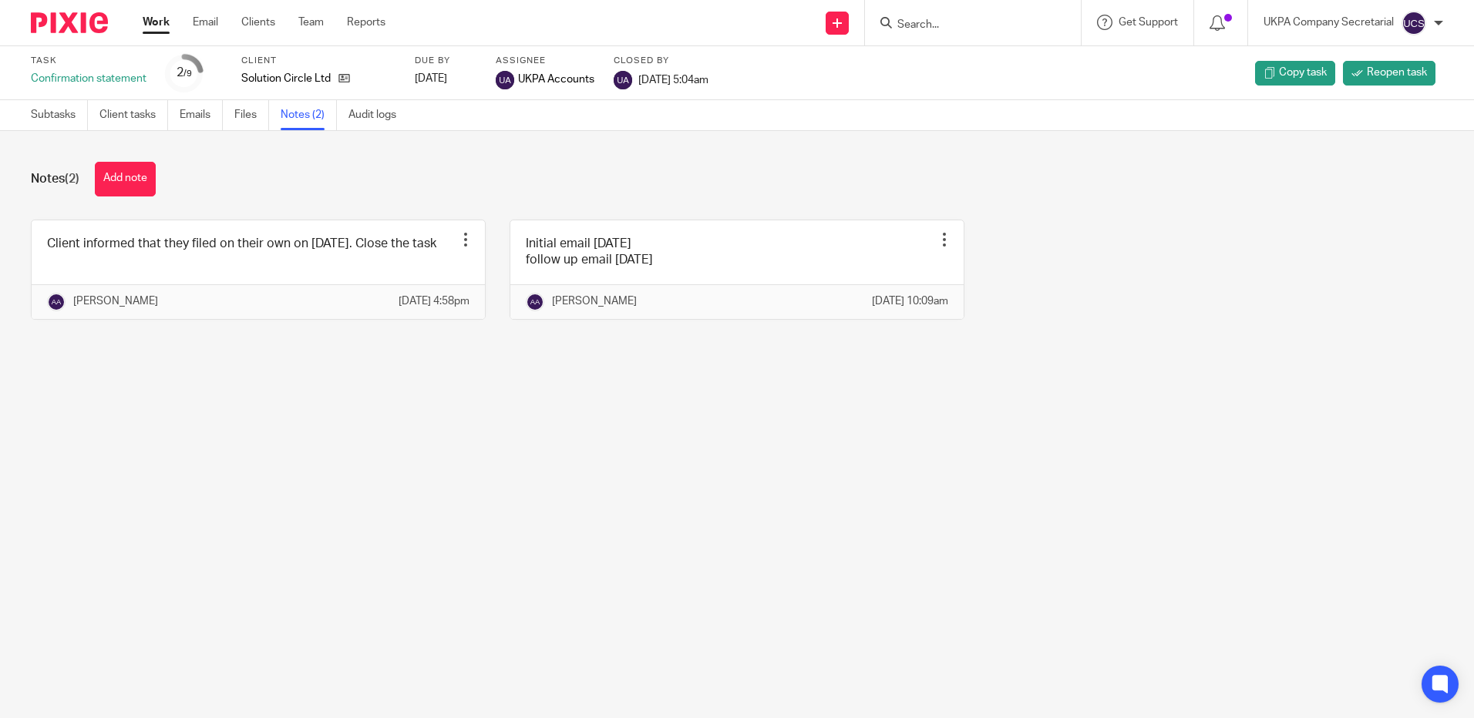
click at [959, 29] on input "Search" at bounding box center [965, 26] width 139 height 14
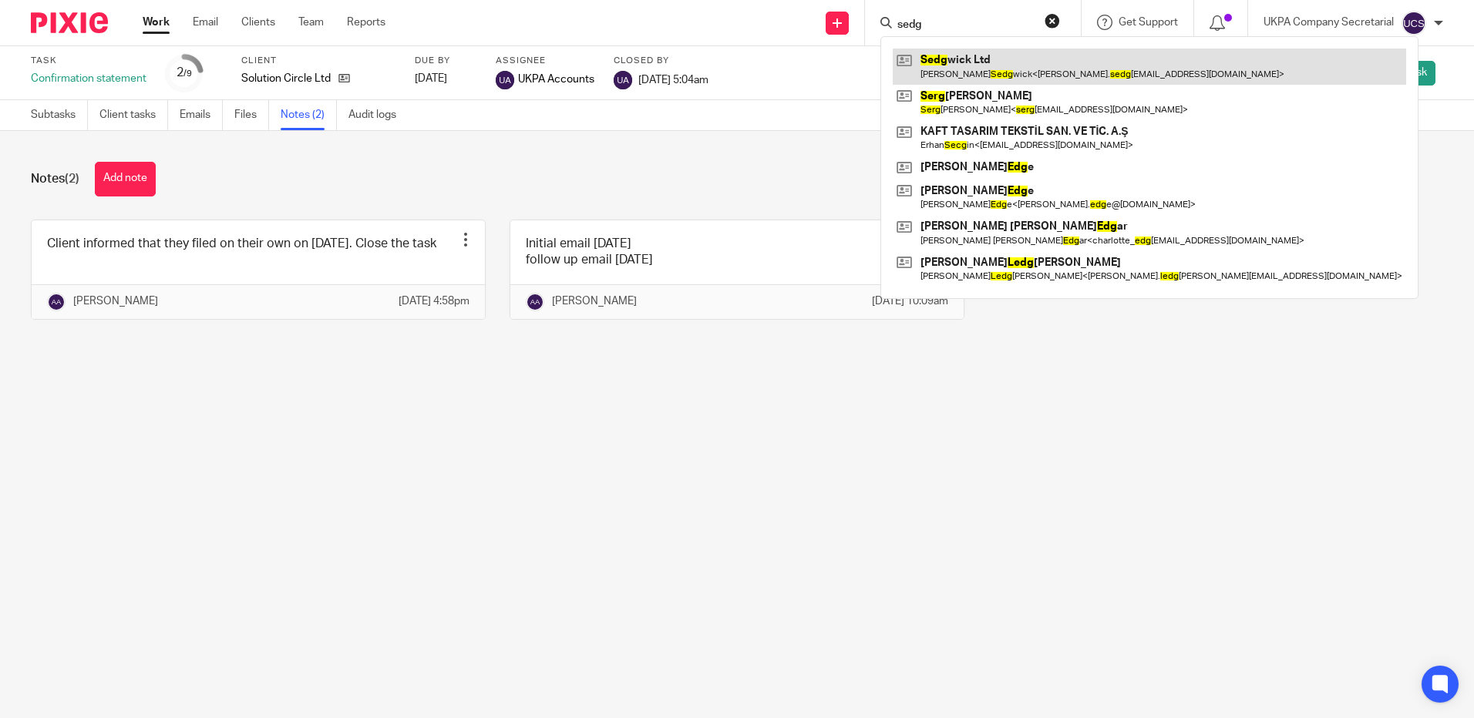
type input "sedg"
click at [961, 60] on link at bounding box center [1149, 66] width 513 height 35
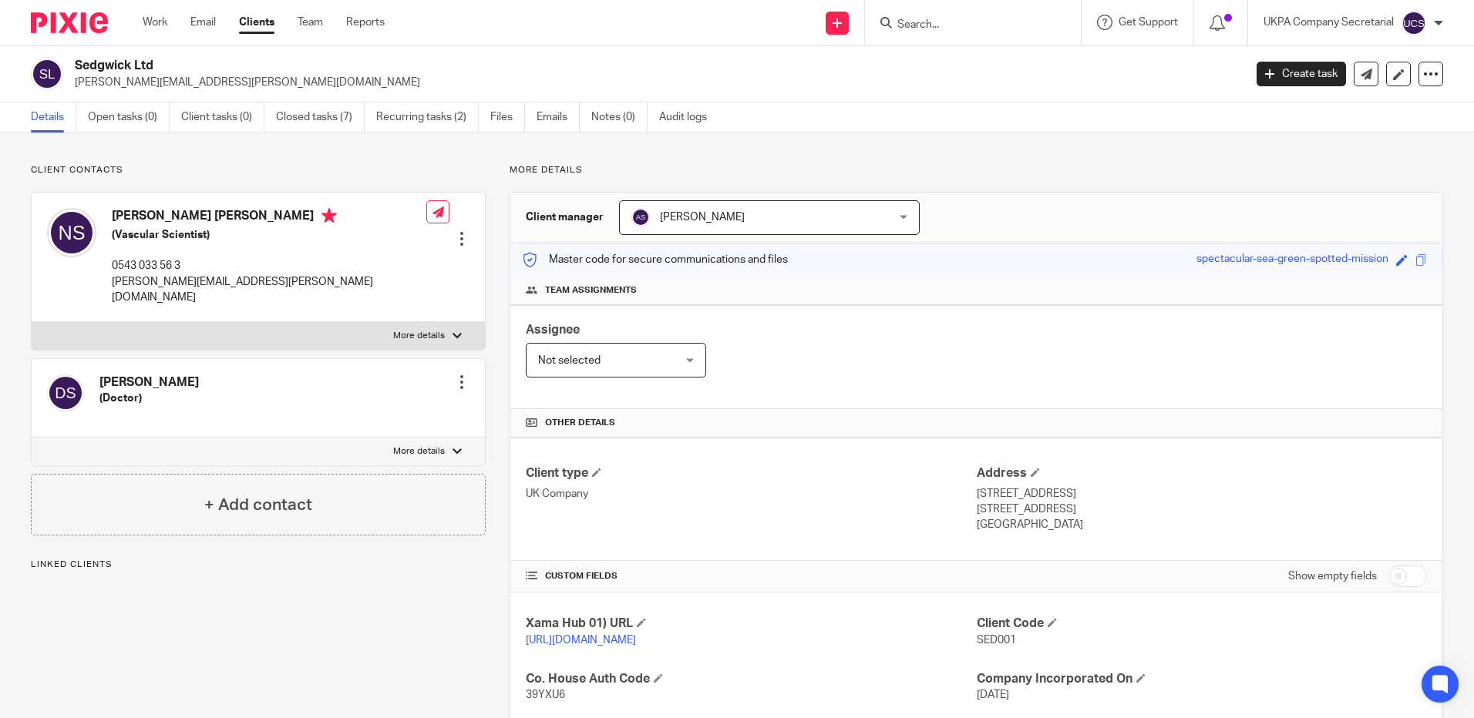
drag, startPoint x: 73, startPoint y: 66, endPoint x: 236, endPoint y: 71, distance: 162.7
click at [236, 71] on div "Sedgwick Ltd [PERSON_NAME][EMAIL_ADDRESS][PERSON_NAME][DOMAIN_NAME]" at bounding box center [632, 74] width 1203 height 32
copy h2 "Sedgwick Ltd"
drag, startPoint x: 803, startPoint y: 554, endPoint x: 669, endPoint y: 449, distance: 169.2
click at [803, 554] on div "Client type UK Company Address [STREET_ADDRESS] [STREET_ADDRESS] [GEOGRAPHIC_DA…" at bounding box center [976, 499] width 932 height 123
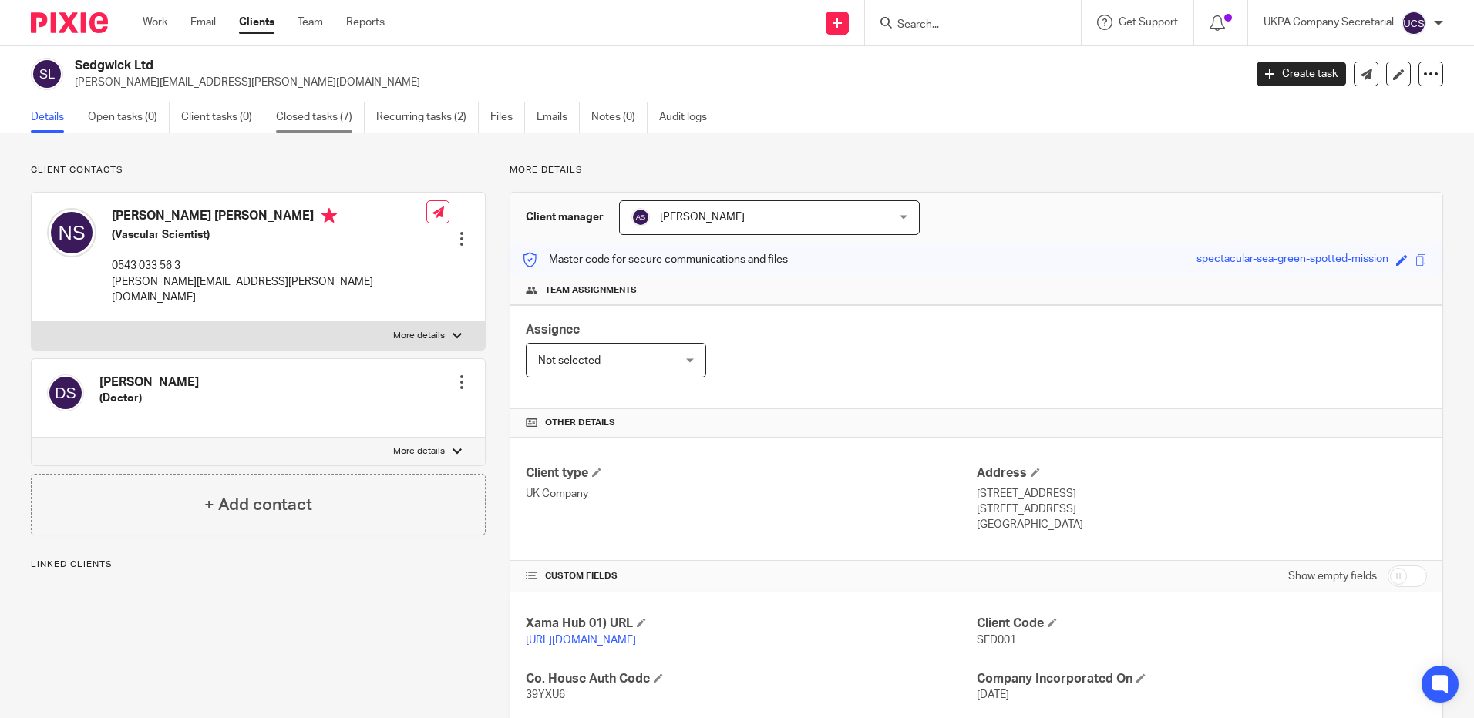
click at [305, 120] on link "Closed tasks (7)" at bounding box center [320, 118] width 89 height 30
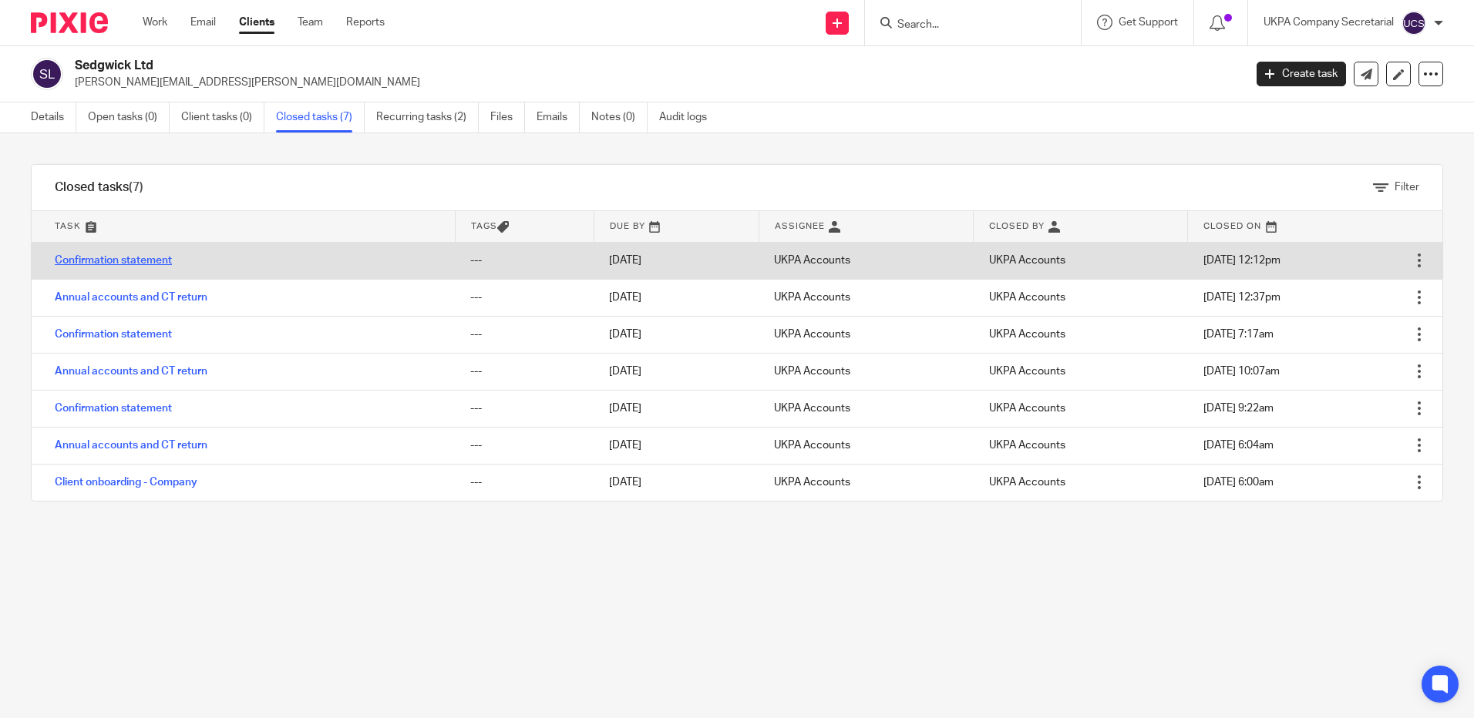
click at [142, 259] on link "Confirmation statement" at bounding box center [113, 260] width 117 height 11
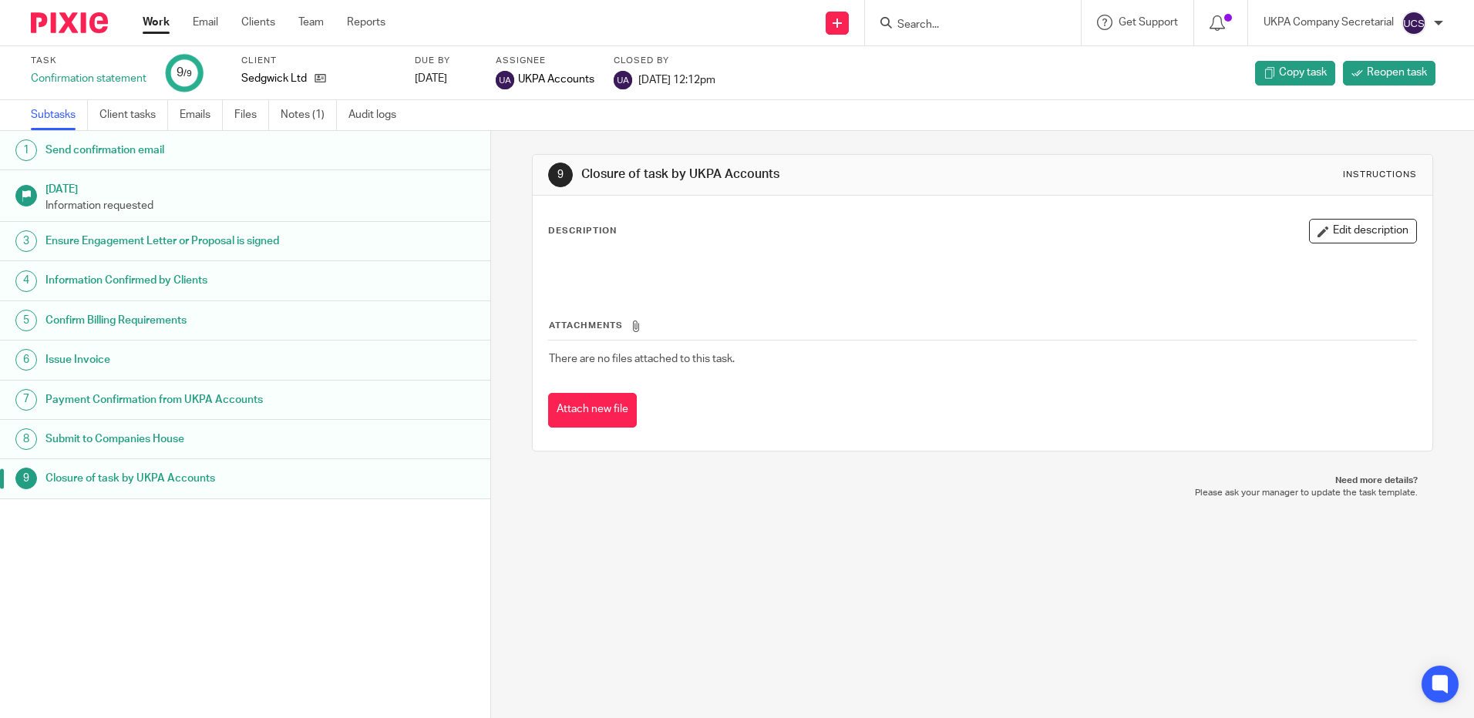
click at [298, 126] on link "Notes (1)" at bounding box center [309, 115] width 56 height 30
click at [297, 119] on link "Notes (1)" at bounding box center [309, 115] width 56 height 30
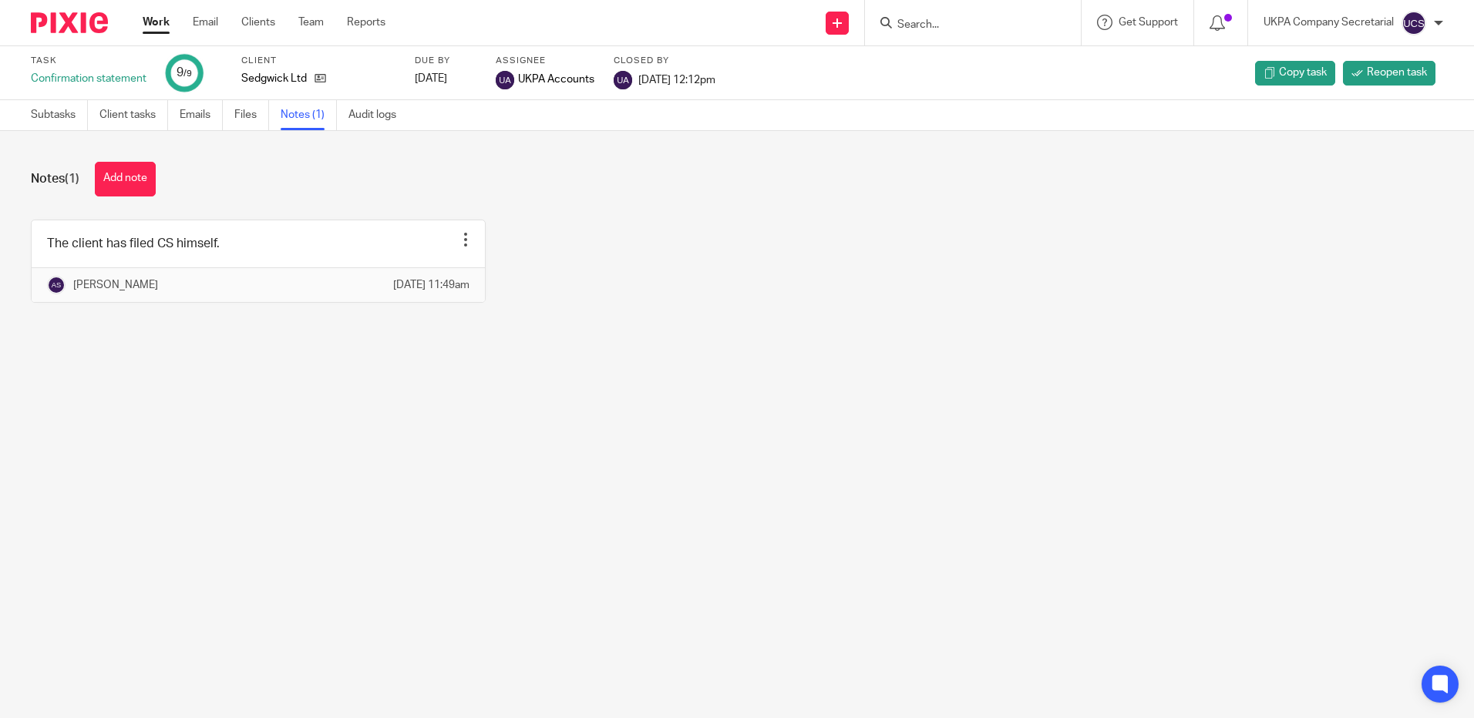
click at [964, 17] on form at bounding box center [978, 22] width 164 height 19
click at [959, 24] on input "Search" at bounding box center [965, 26] width 139 height 14
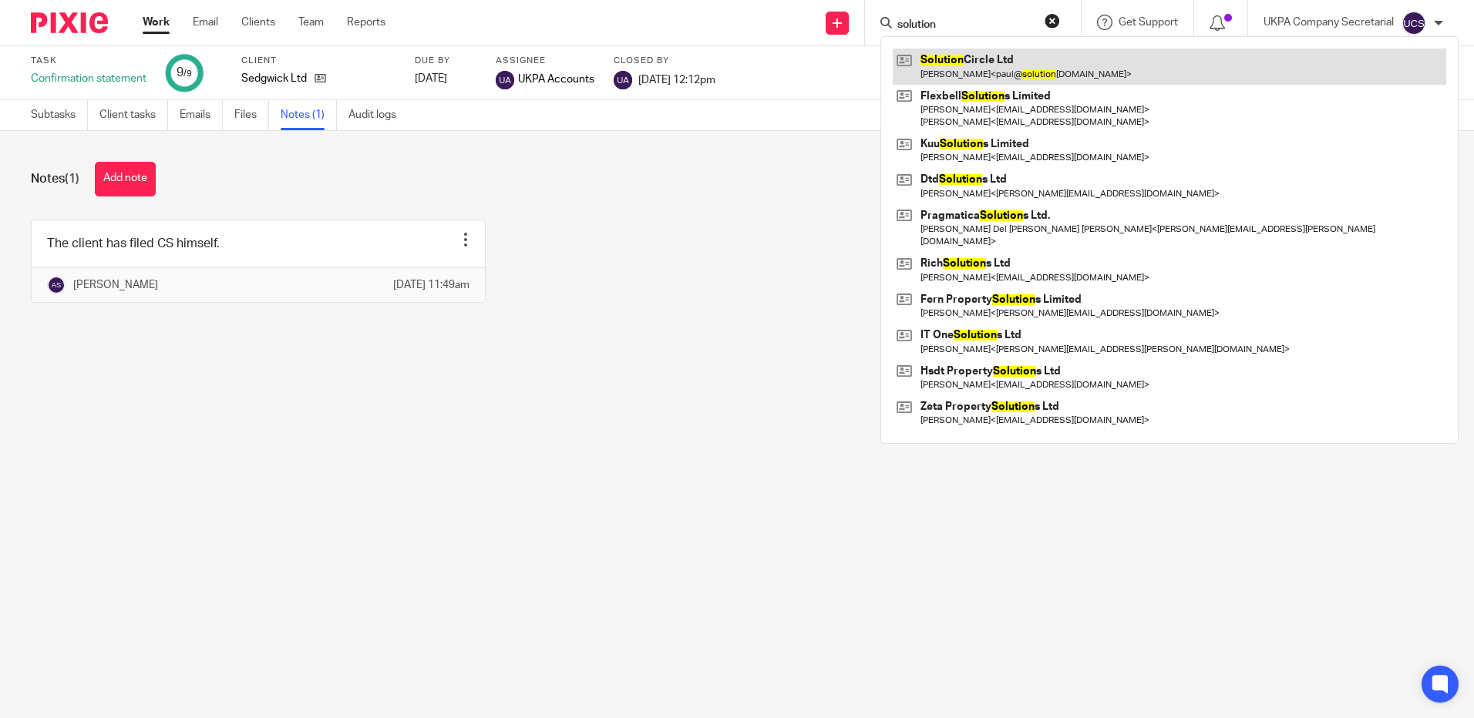
type input "solution"
click at [1010, 71] on link at bounding box center [1170, 66] width 554 height 35
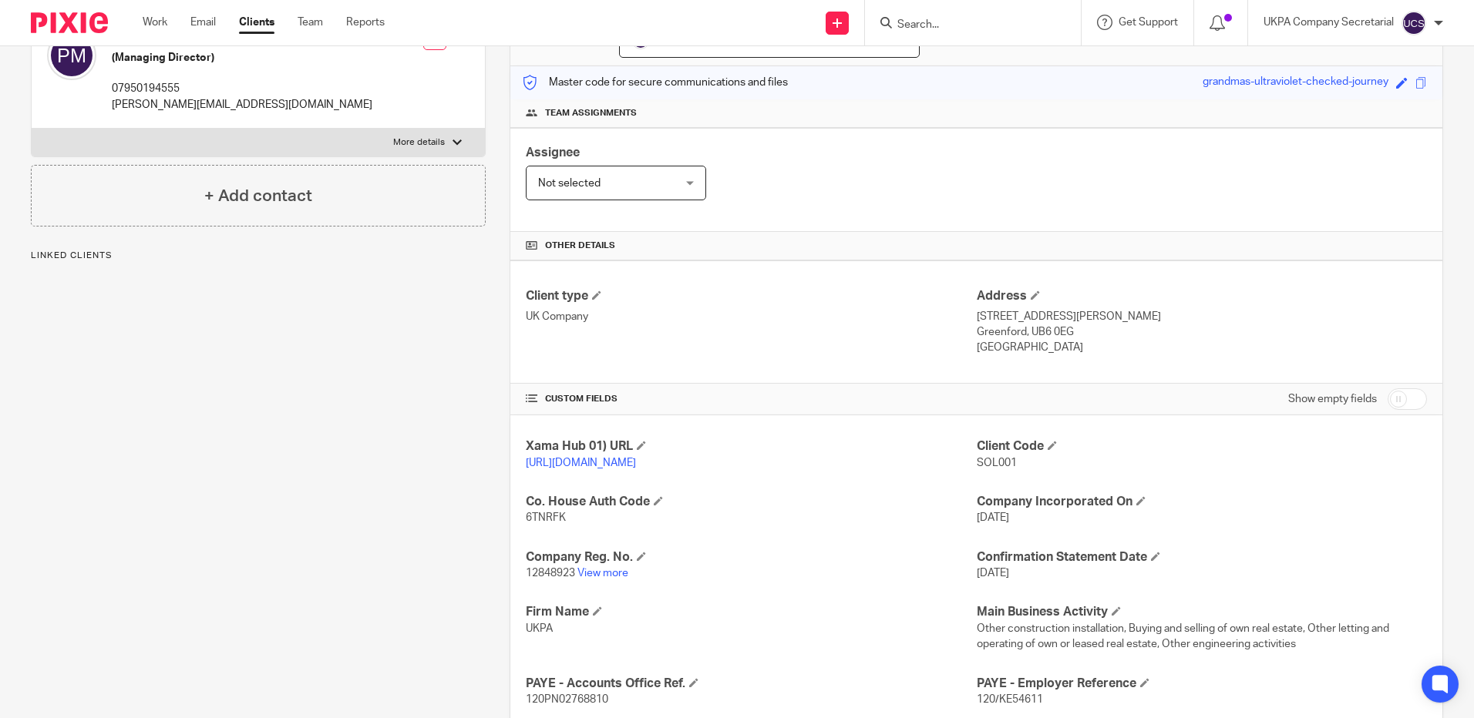
scroll to position [308, 0]
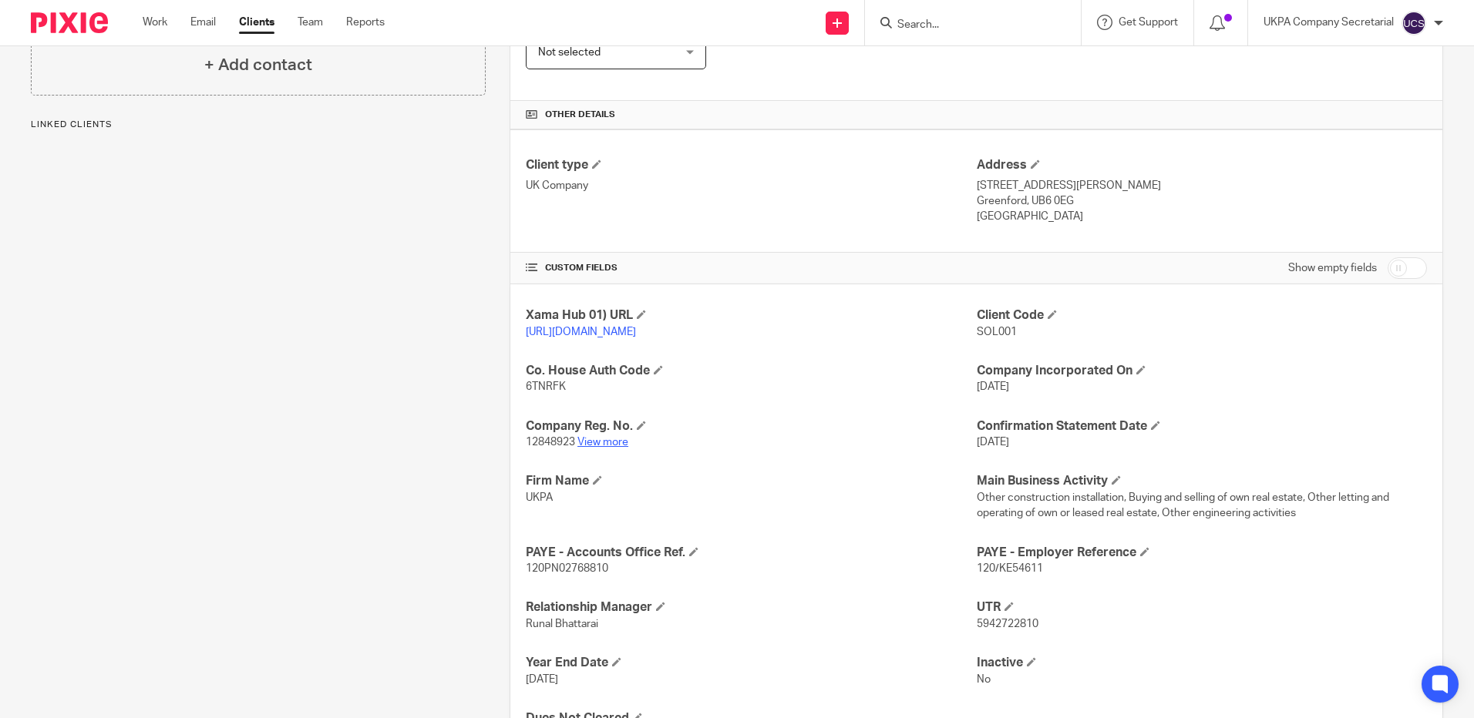
click at [604, 448] on link "View more" at bounding box center [602, 442] width 51 height 11
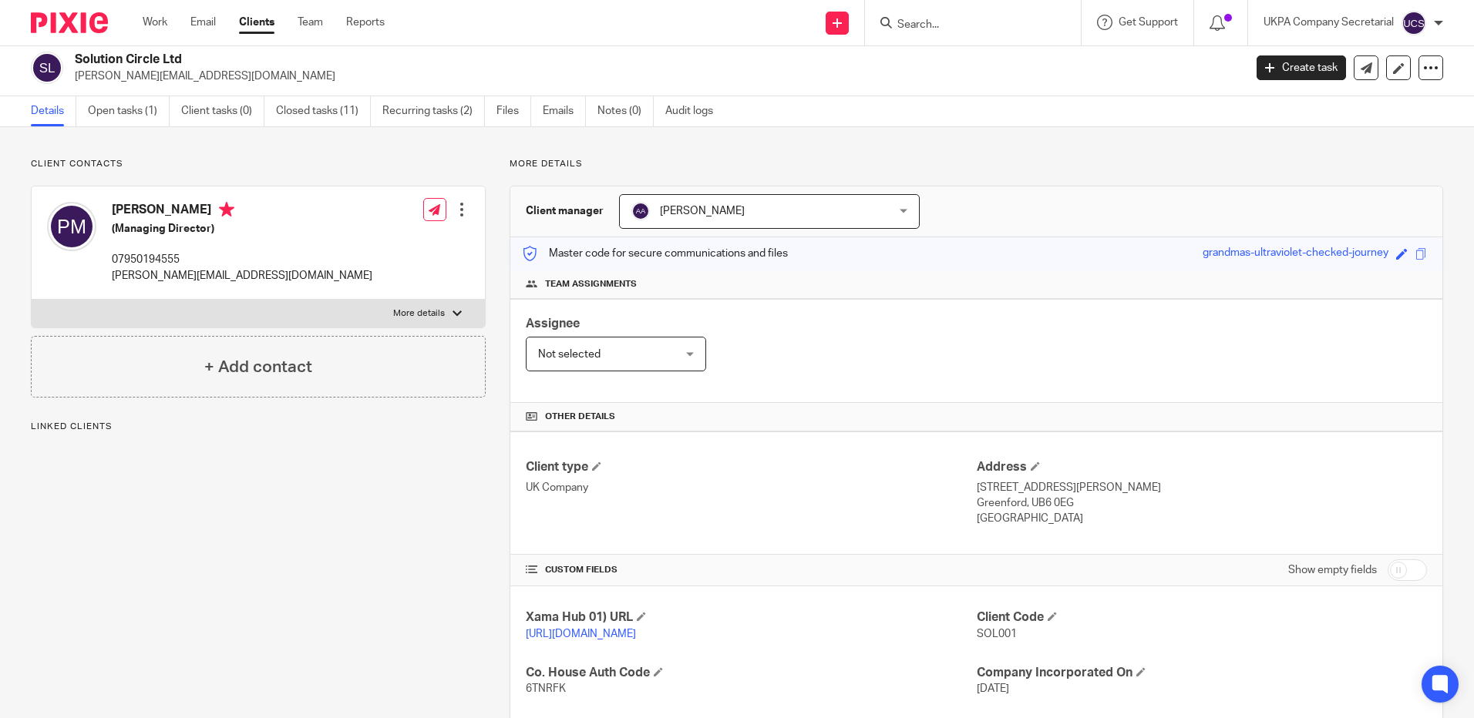
scroll to position [0, 0]
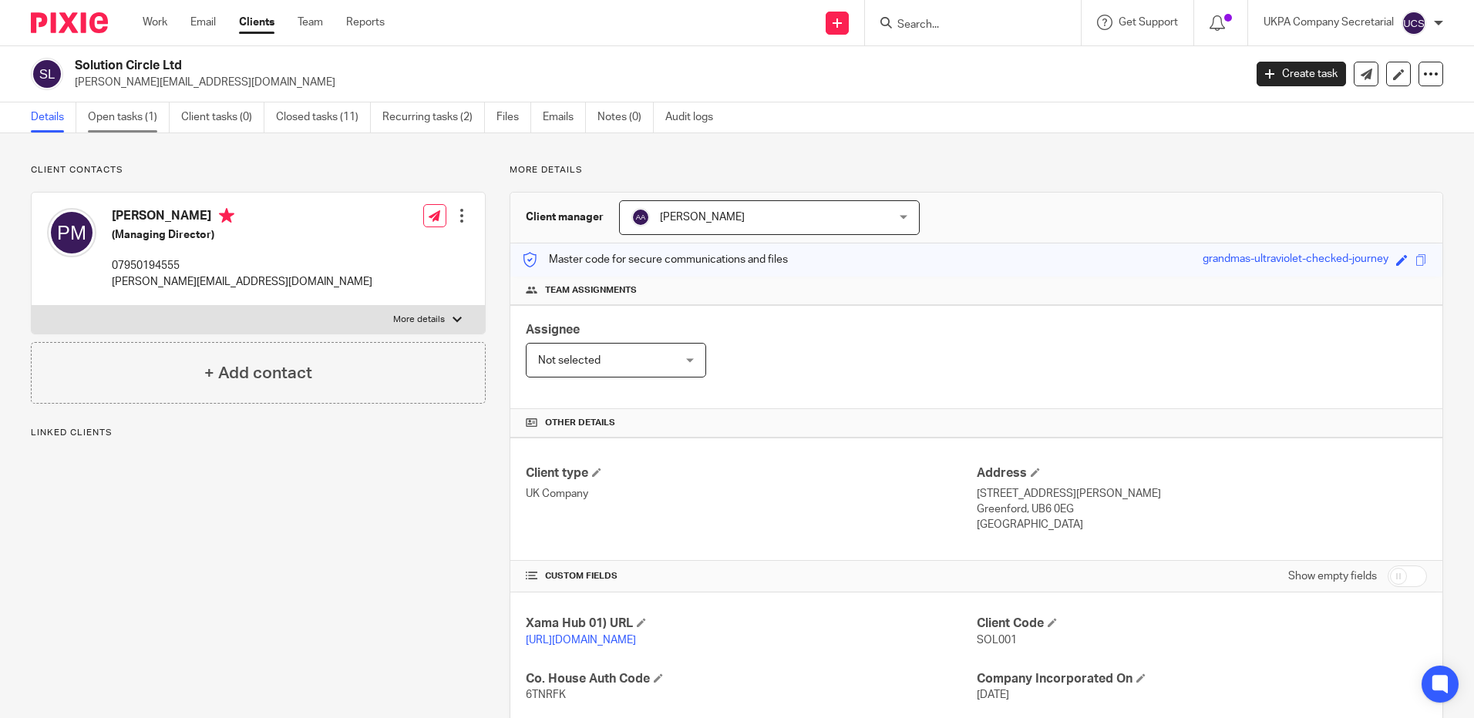
click at [122, 115] on link "Open tasks (1)" at bounding box center [129, 118] width 82 height 30
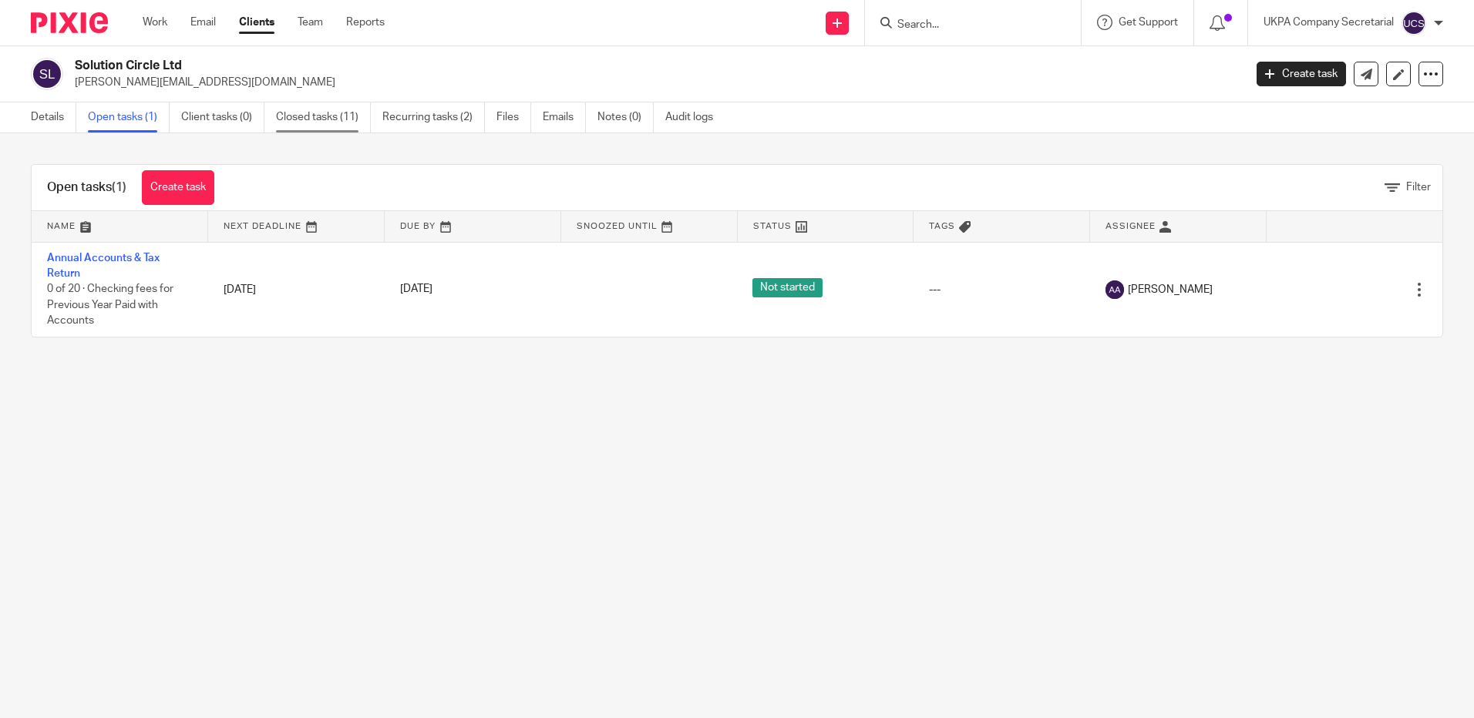
click at [311, 104] on link "Closed tasks (11)" at bounding box center [323, 118] width 95 height 30
click at [295, 123] on link "Closed tasks (11)" at bounding box center [323, 118] width 95 height 30
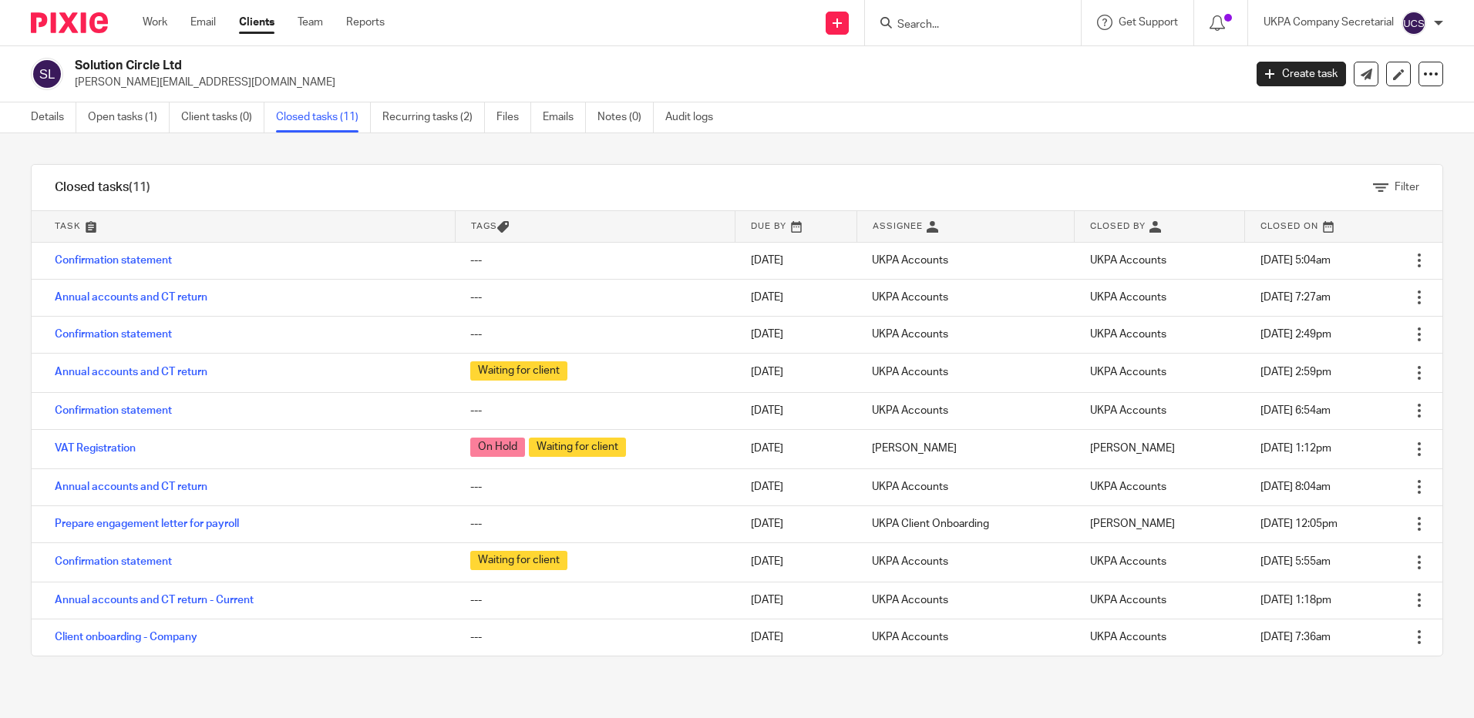
click at [140, 258] on link "Confirmation statement" at bounding box center [113, 260] width 117 height 11
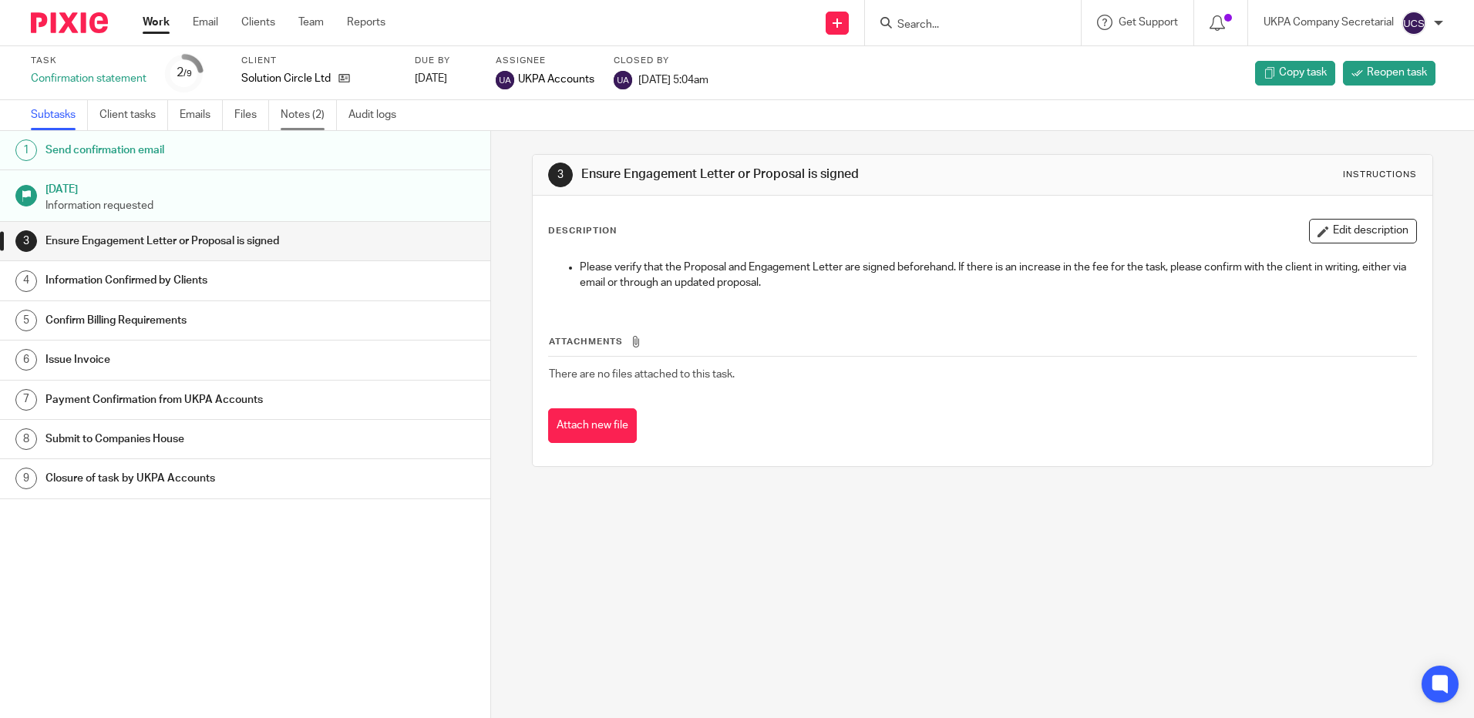
click at [304, 116] on link "Notes (2)" at bounding box center [309, 115] width 56 height 30
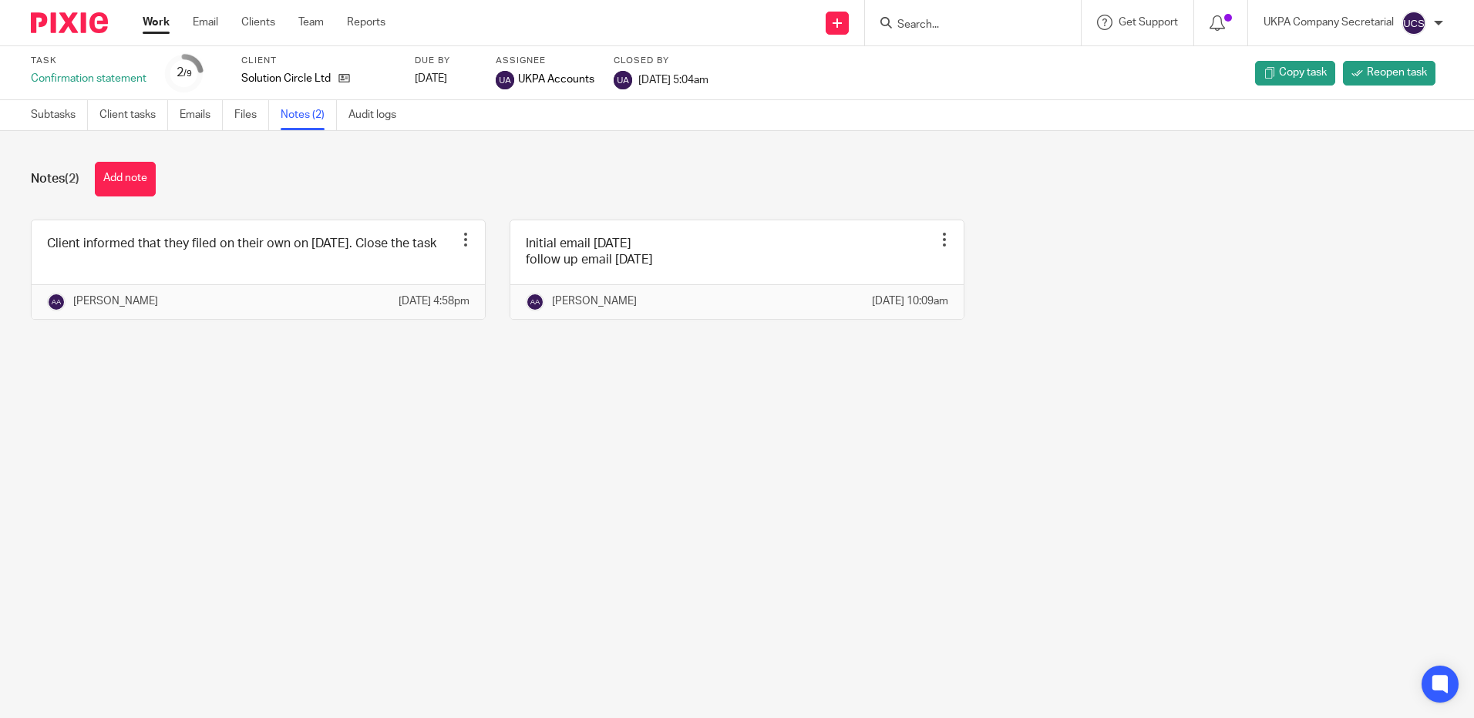
click at [911, 24] on input "Search" at bounding box center [965, 26] width 139 height 14
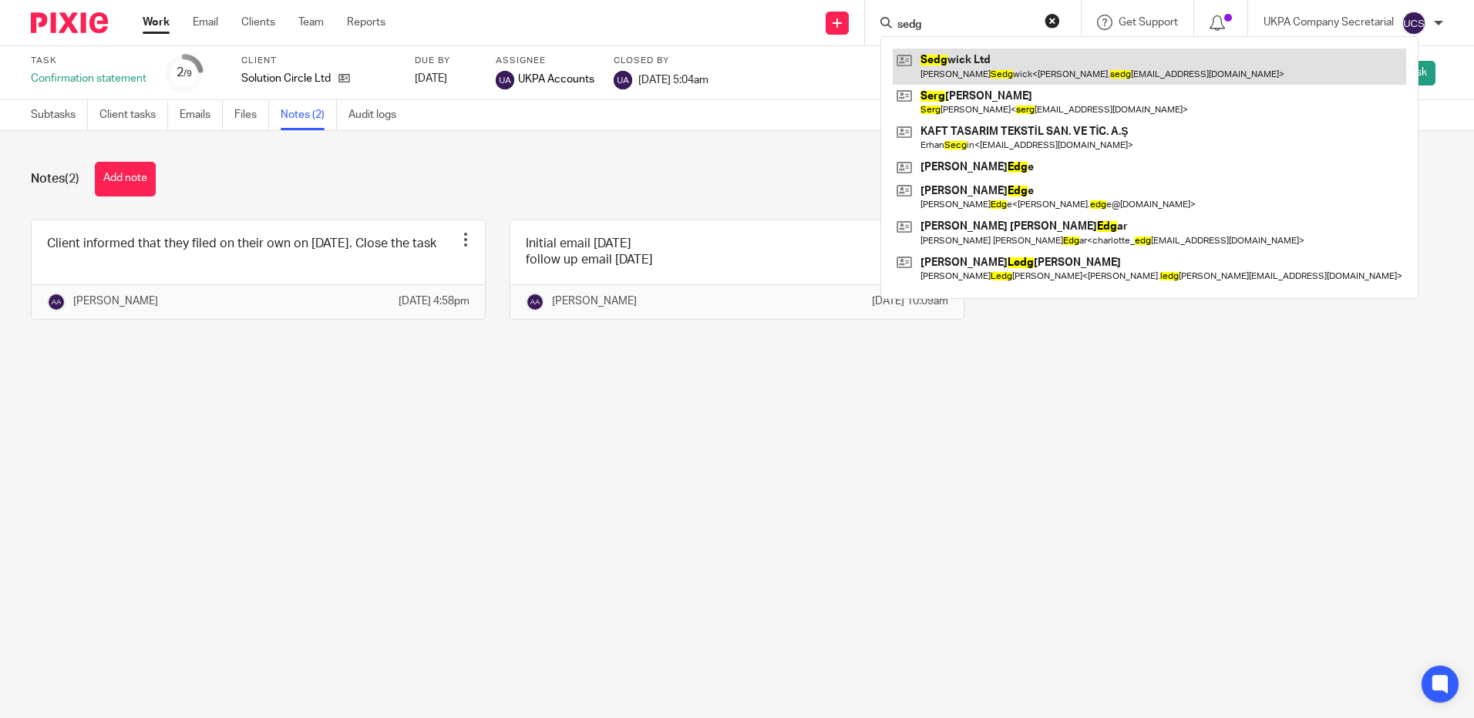
type input "sedg"
click at [955, 69] on link at bounding box center [1149, 66] width 513 height 35
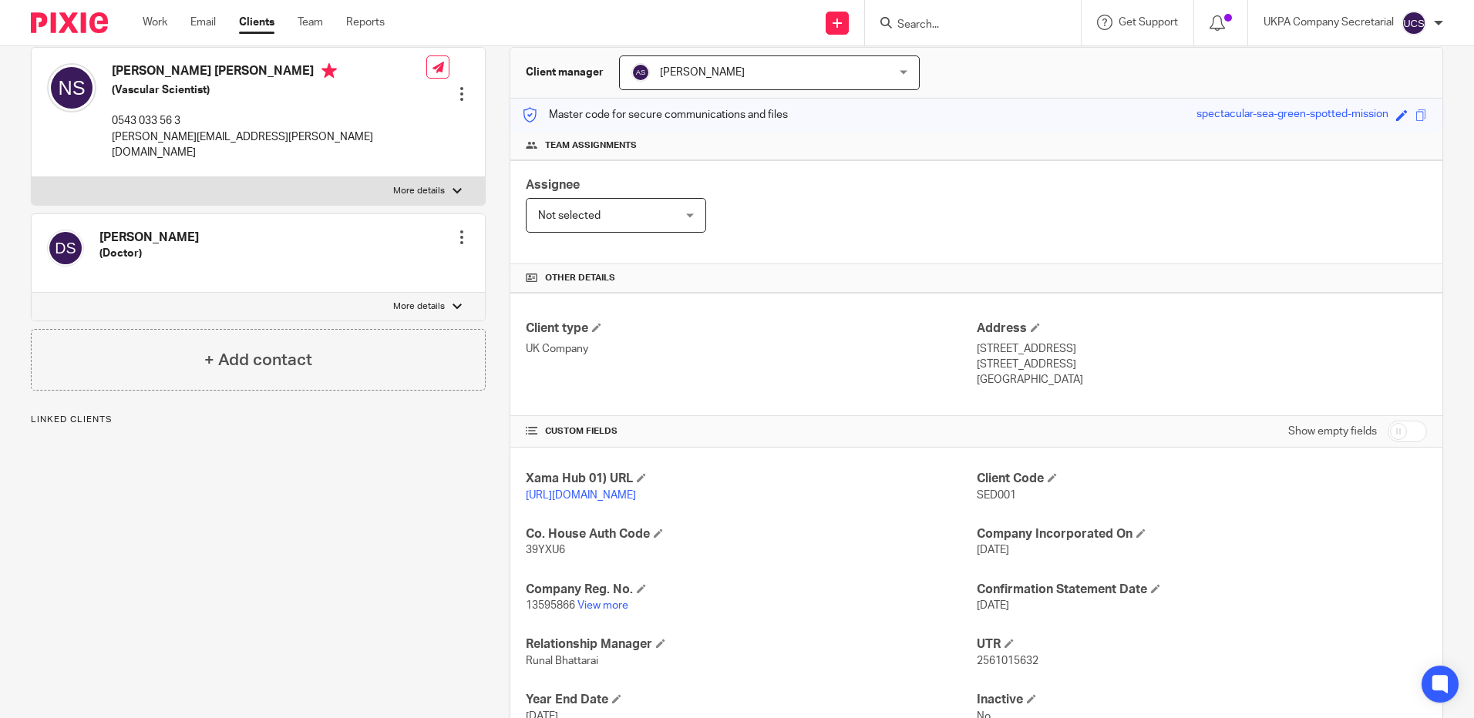
scroll to position [154, 0]
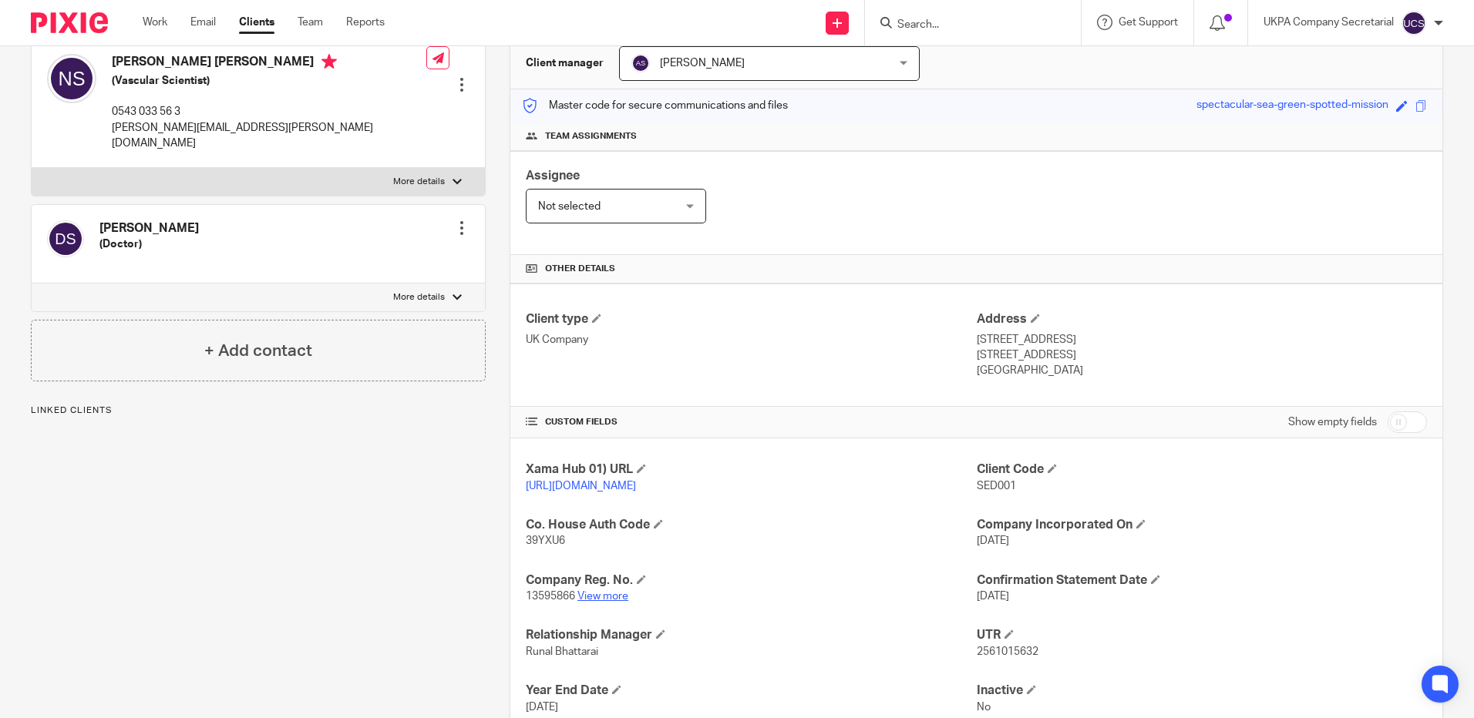
click at [618, 602] on link "View more" at bounding box center [602, 596] width 51 height 11
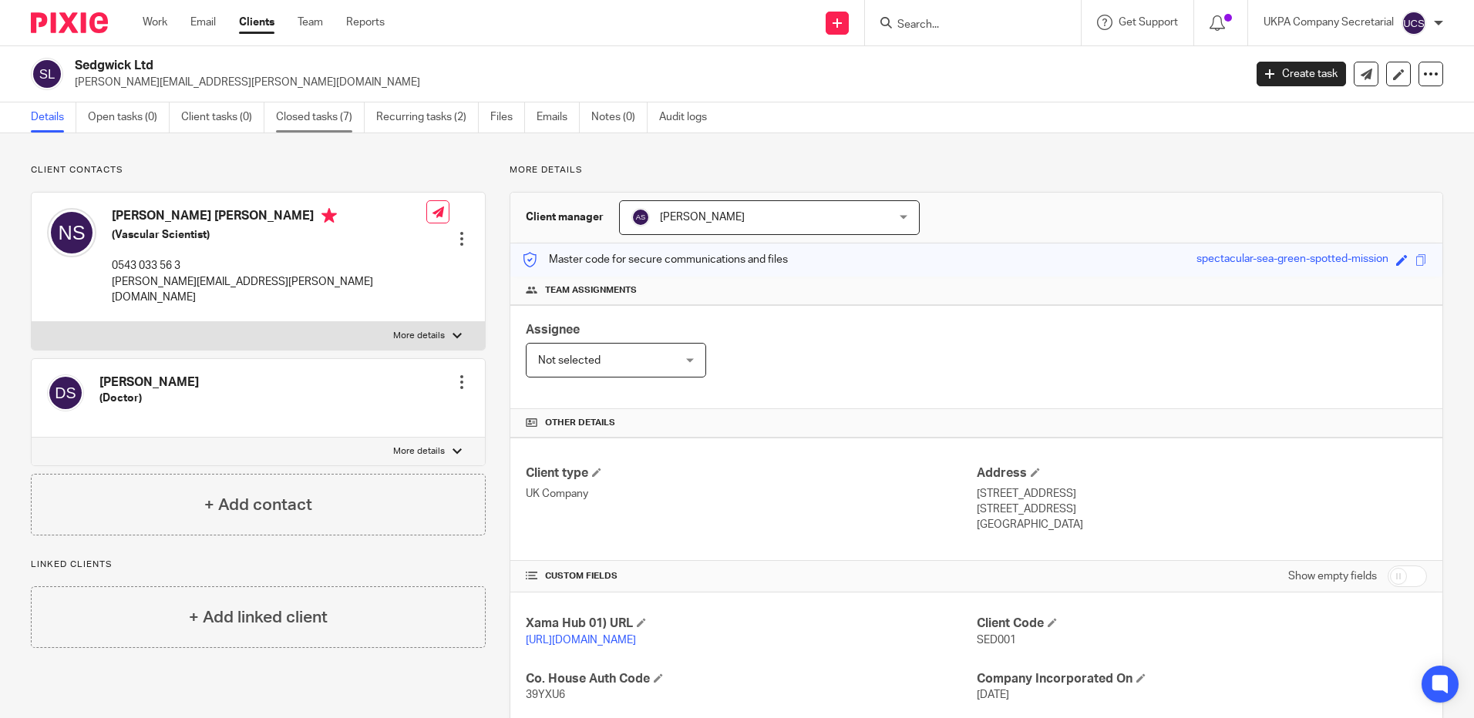
click at [307, 118] on link "Closed tasks (7)" at bounding box center [320, 118] width 89 height 30
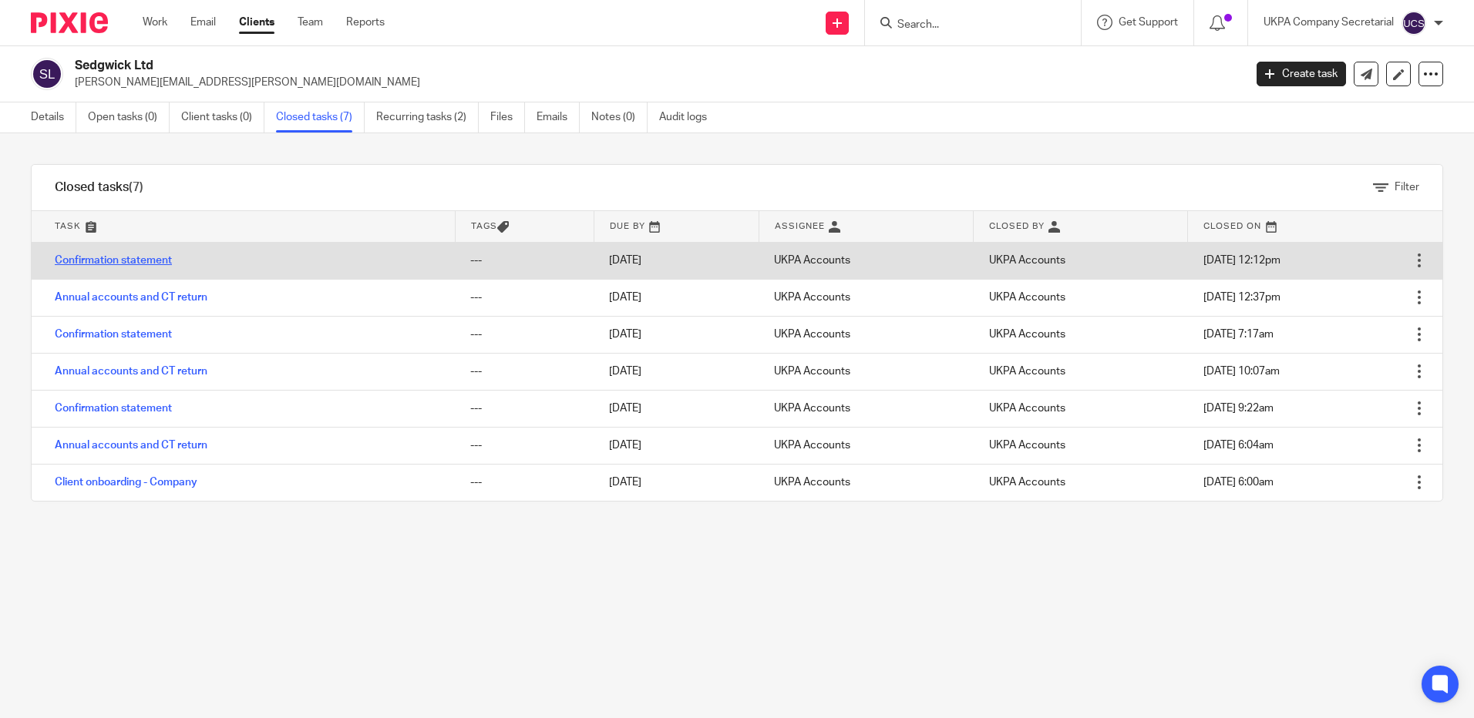
click at [153, 260] on link "Confirmation statement" at bounding box center [113, 260] width 117 height 11
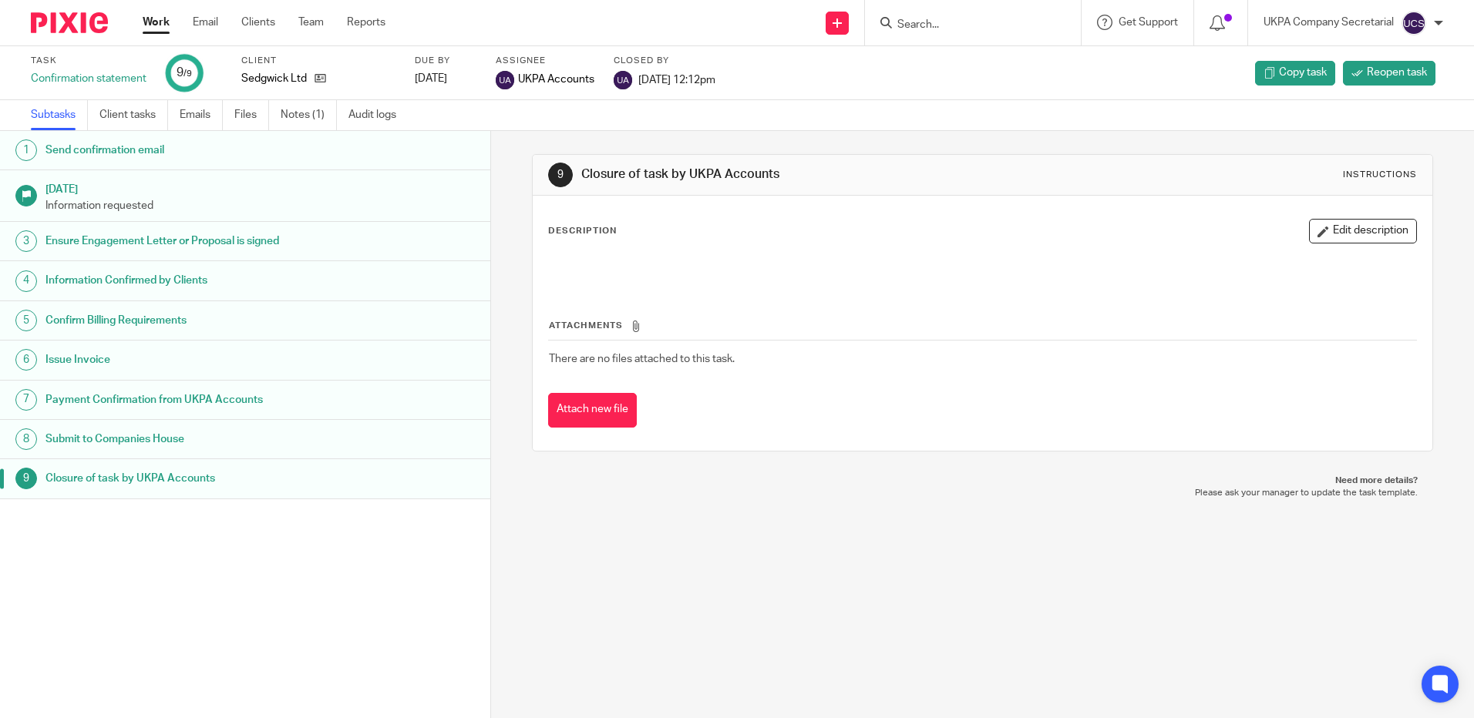
click at [307, 113] on link "Notes (1)" at bounding box center [309, 115] width 56 height 30
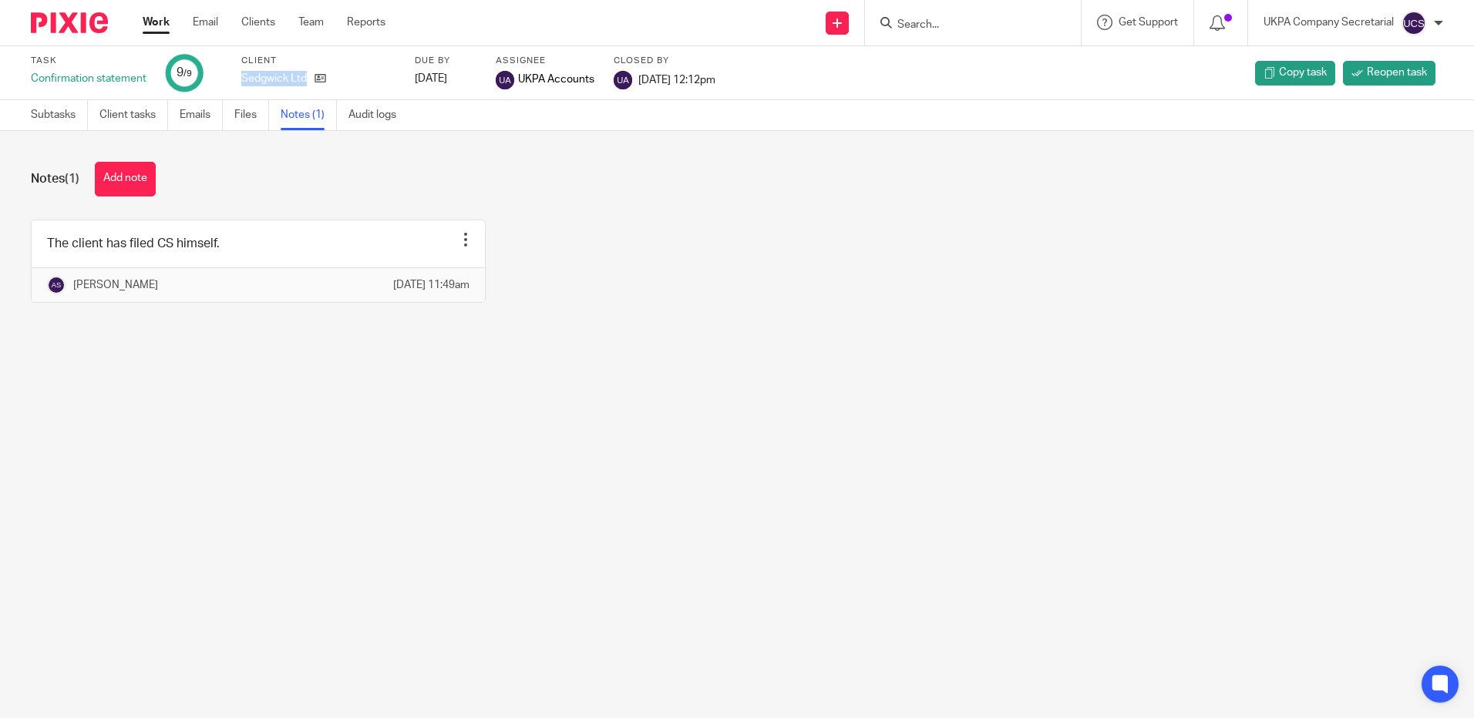
drag, startPoint x: 243, startPoint y: 80, endPoint x: 311, endPoint y: 93, distance: 69.0
click at [311, 93] on div "Task Confirmation statement 9 /9 Client Sedgwick Ltd Due by [DATE] Assignee UKP…" at bounding box center [737, 73] width 1474 height 54
copy div "Sedgwick Ltd"
click at [651, 287] on div "The client has filed CS himself. Edit note Delete note Alisha Shrestha 12 Sep 2…" at bounding box center [725, 273] width 1436 height 106
click at [972, 27] on input "Search" at bounding box center [965, 26] width 139 height 14
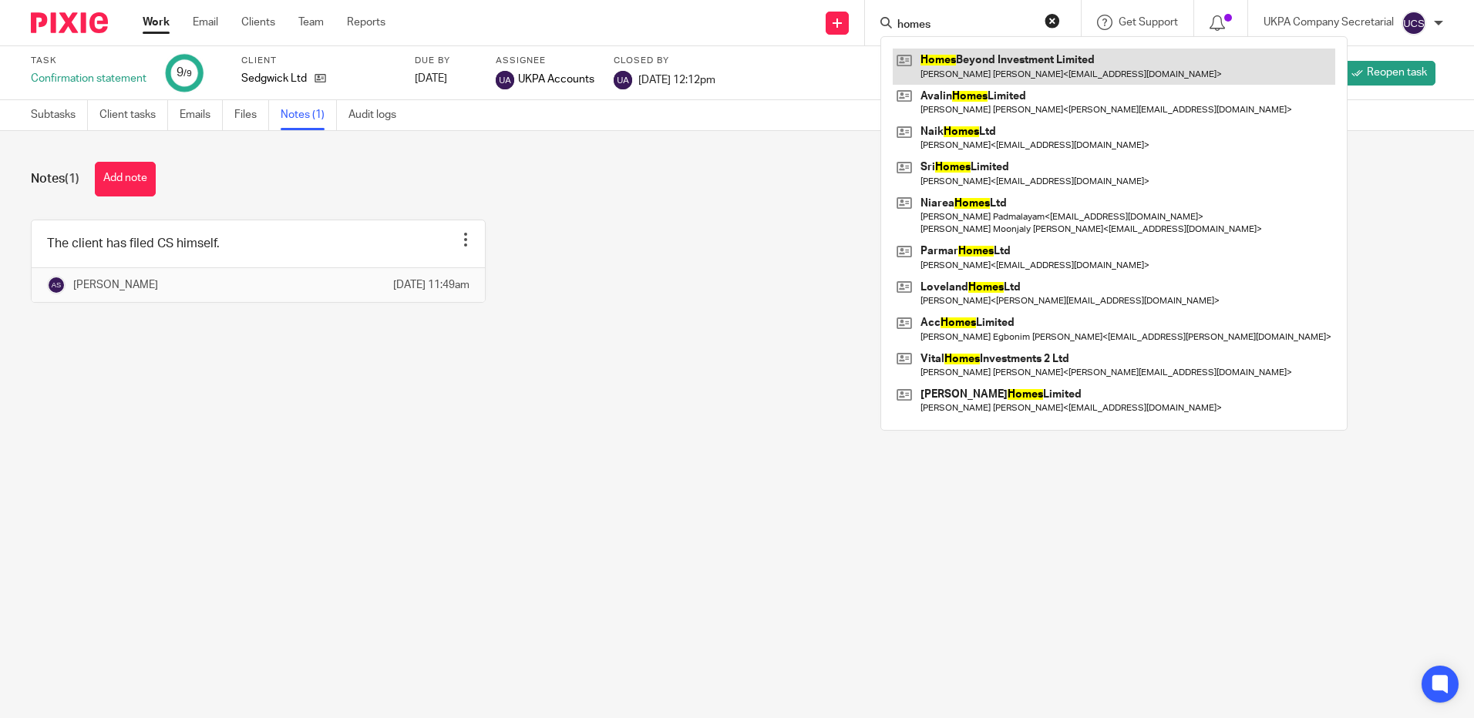
type input "homes"
click at [994, 67] on link at bounding box center [1114, 66] width 443 height 35
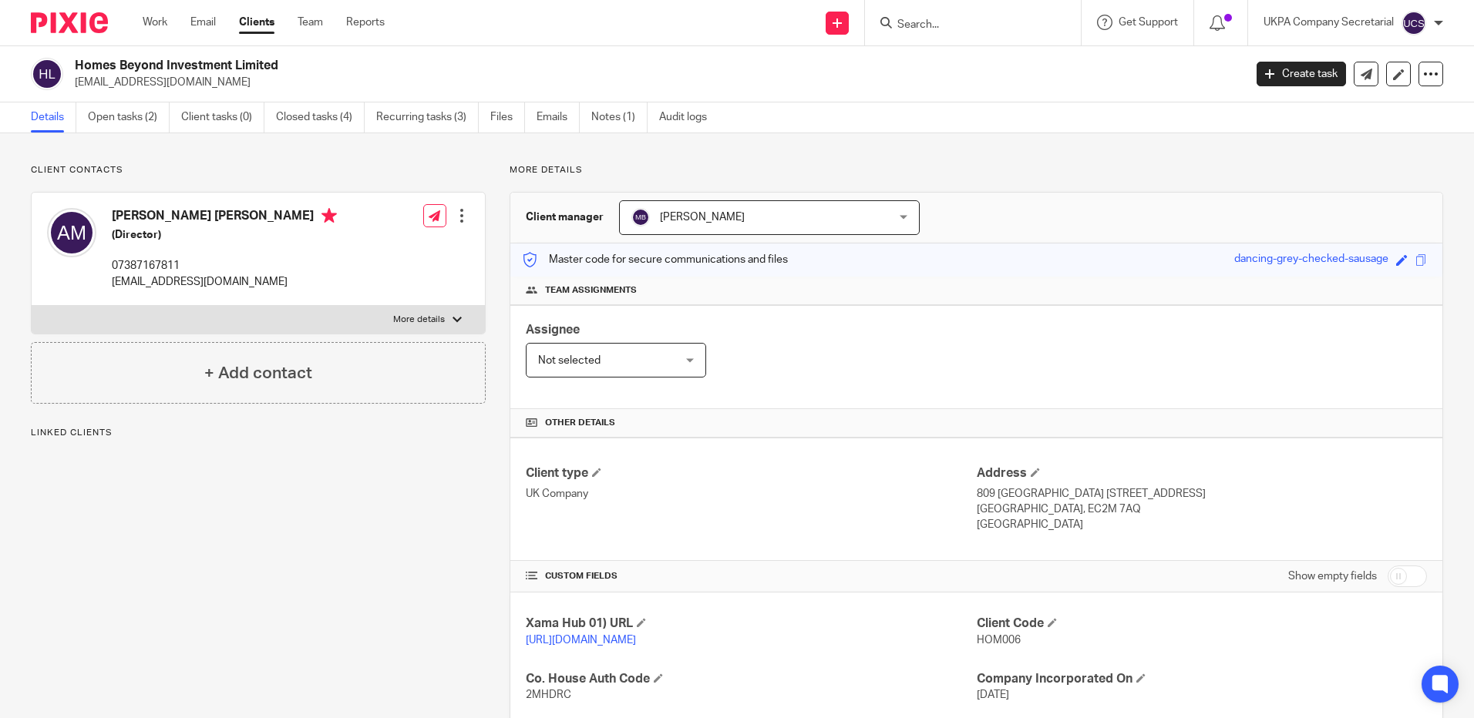
drag, startPoint x: 70, startPoint y: 82, endPoint x: 266, endPoint y: 100, distance: 196.6
click at [266, 100] on div "Homes Beyond Investment Limited innovationbuilder234@gmail.com Create task Upda…" at bounding box center [737, 74] width 1474 height 56
copy p "[EMAIL_ADDRESS][DOMAIN_NAME]"
click at [977, 19] on input "Search" at bounding box center [965, 26] width 139 height 14
click at [977, 21] on input "Search" at bounding box center [965, 26] width 139 height 14
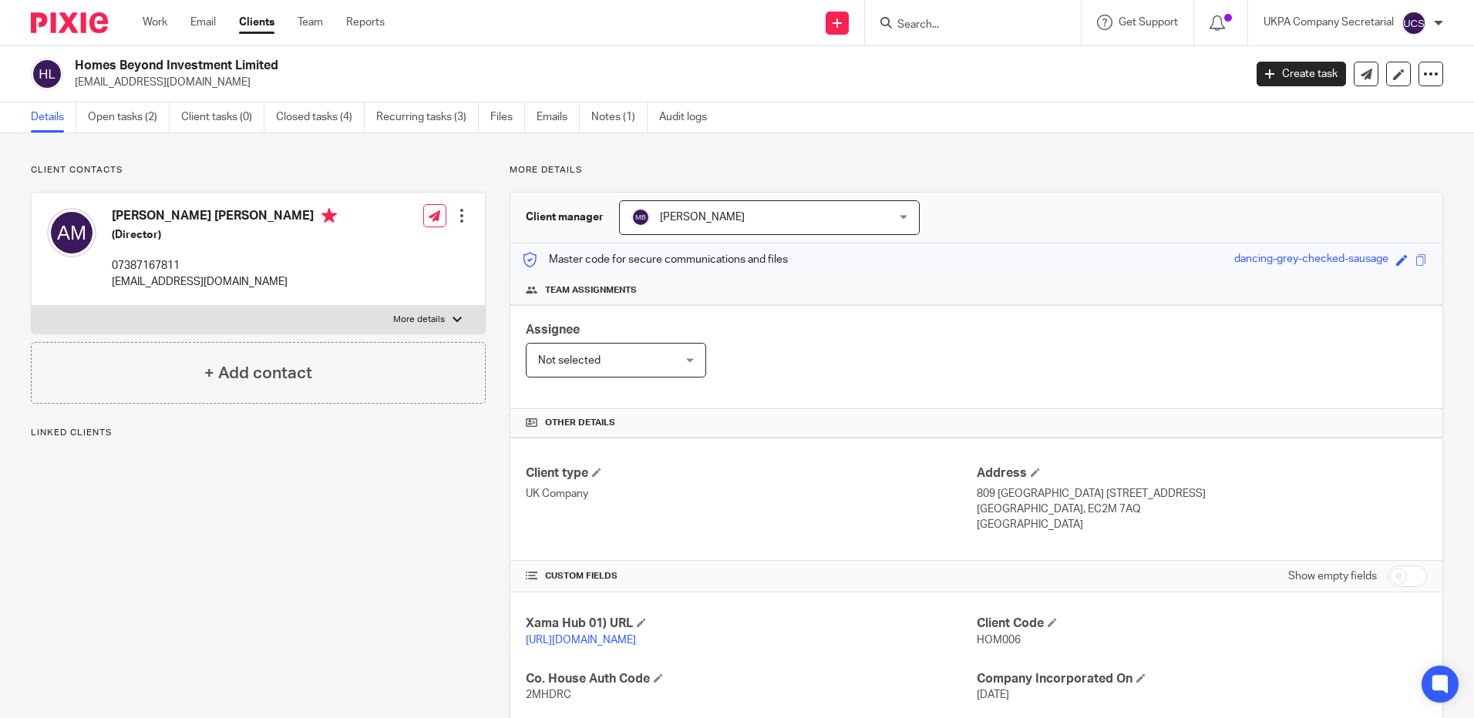
paste input "innovationbuilder234@gmail.com"
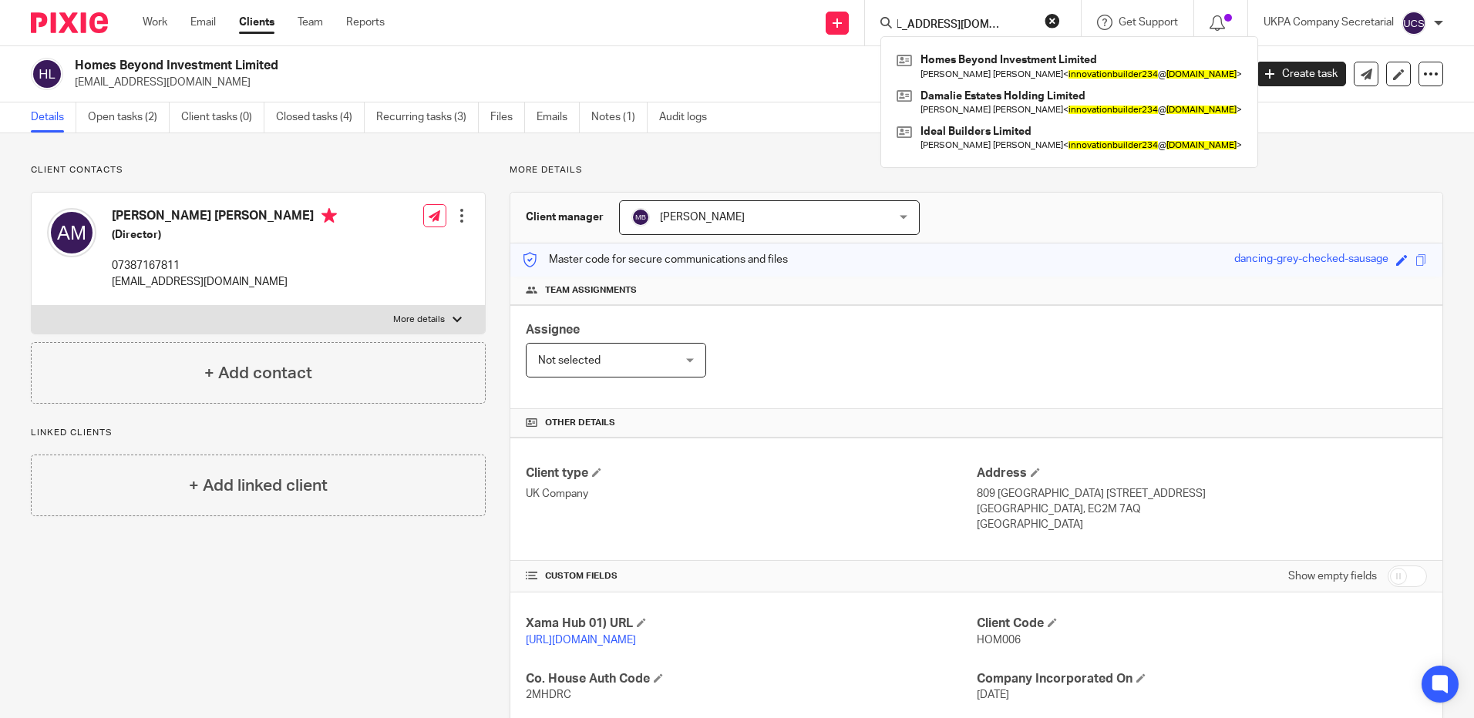
type input "innovationbuilder234@gmail.com"
click at [762, 383] on div "Assignee Not selected Not selected Not selected Aarshika Awale Aayush Niraula A…" at bounding box center [976, 357] width 932 height 104
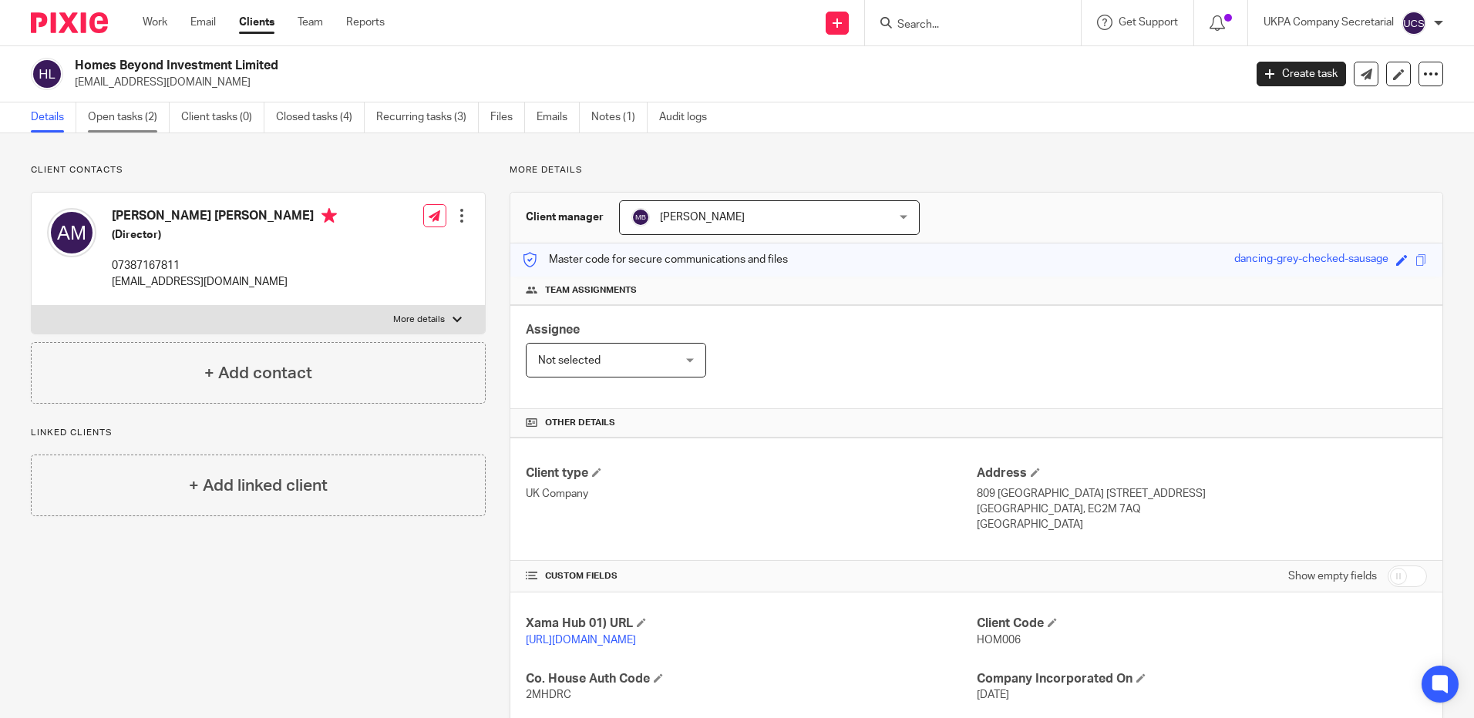
click at [115, 113] on link "Open tasks (2)" at bounding box center [129, 118] width 82 height 30
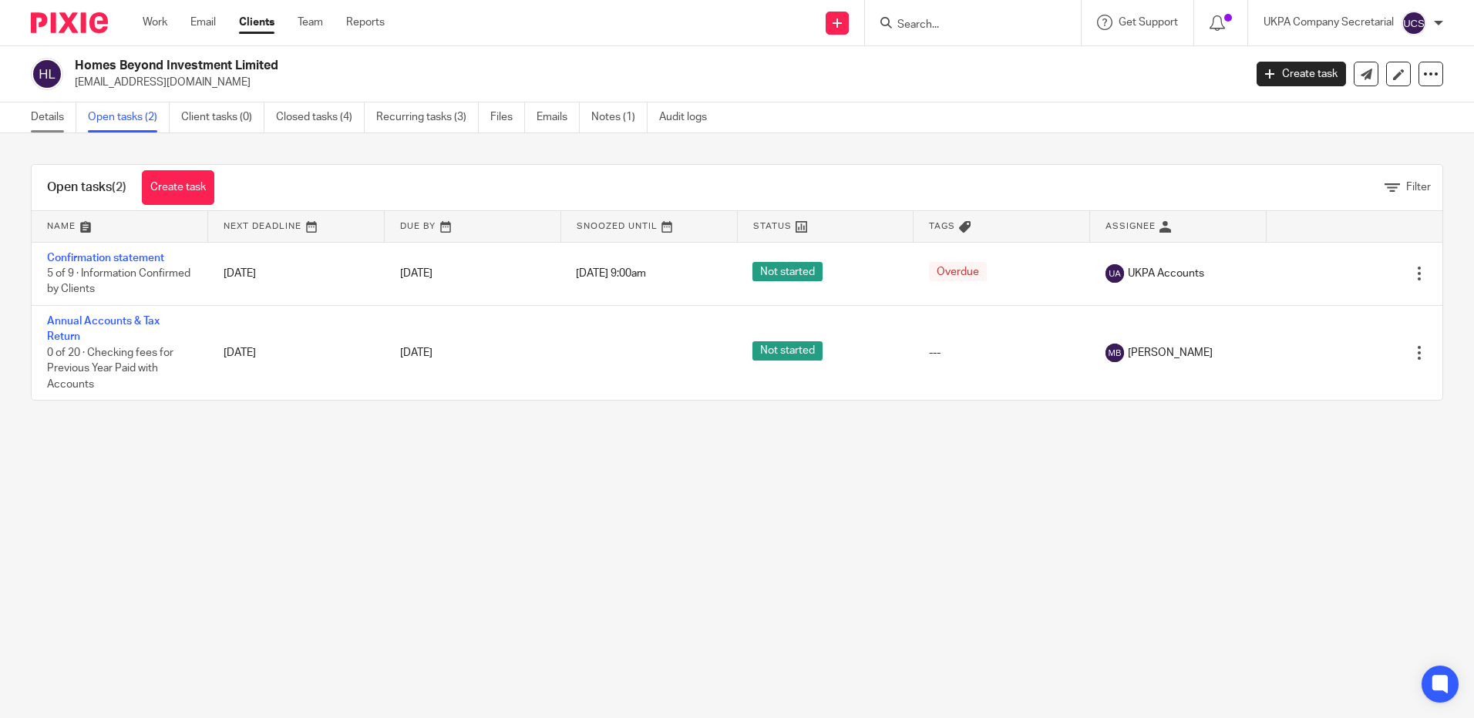
click at [46, 114] on link "Details" at bounding box center [53, 118] width 45 height 30
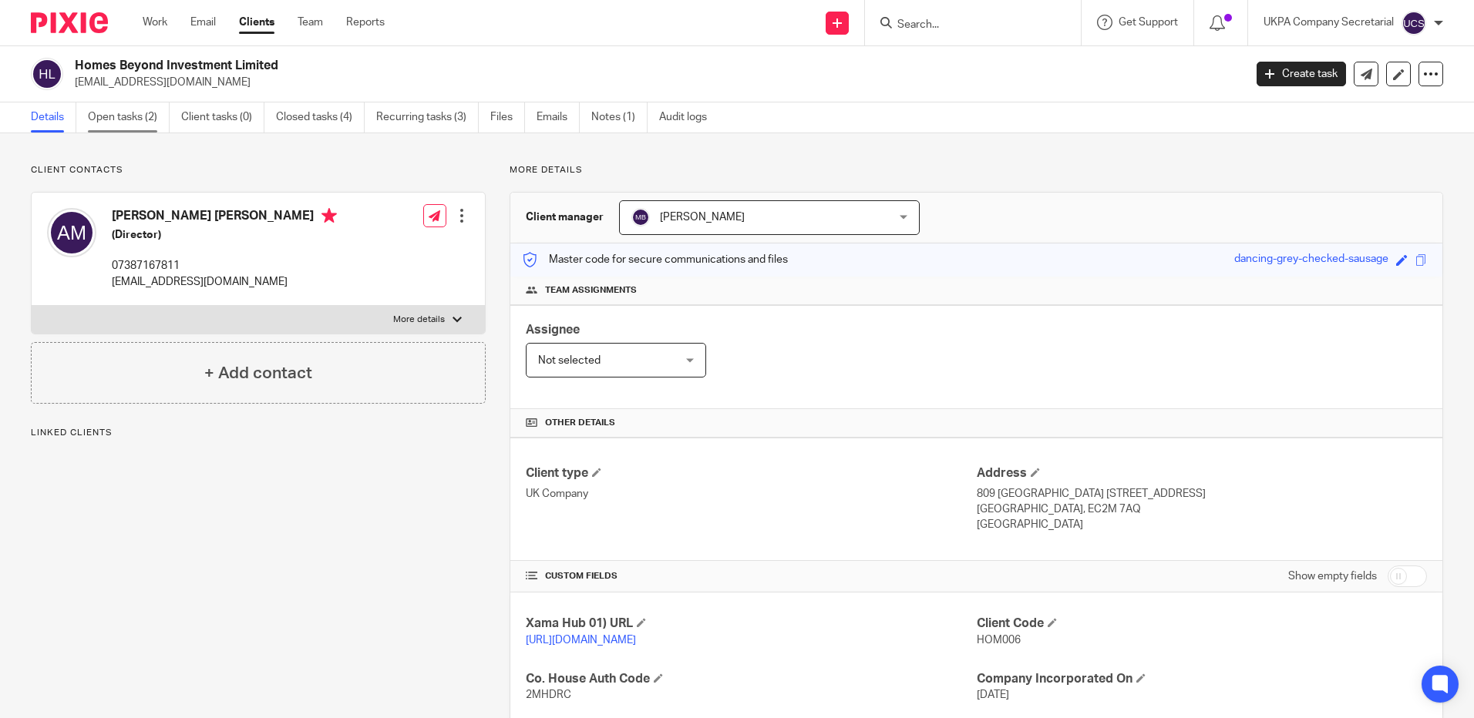
click at [117, 119] on link "Open tasks (2)" at bounding box center [129, 118] width 82 height 30
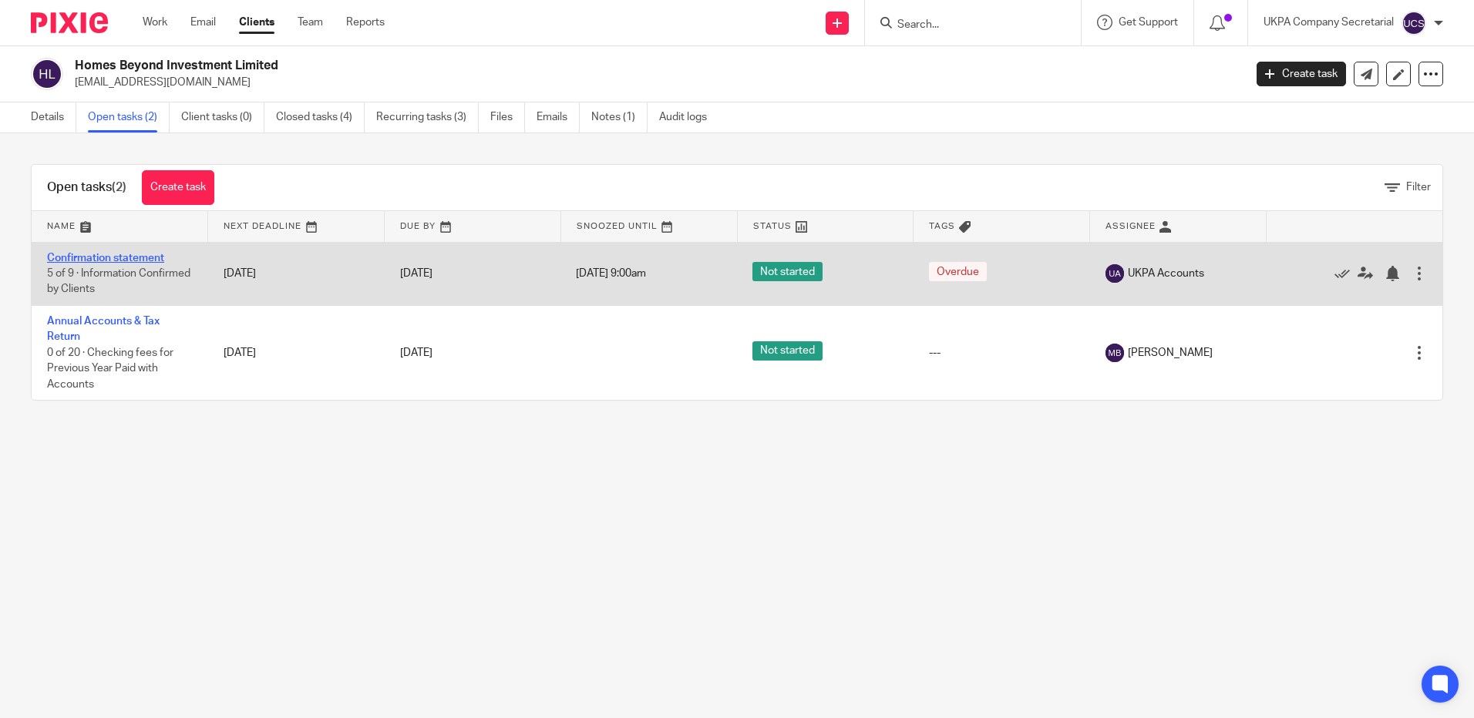
click at [103, 253] on link "Confirmation statement" at bounding box center [105, 258] width 117 height 11
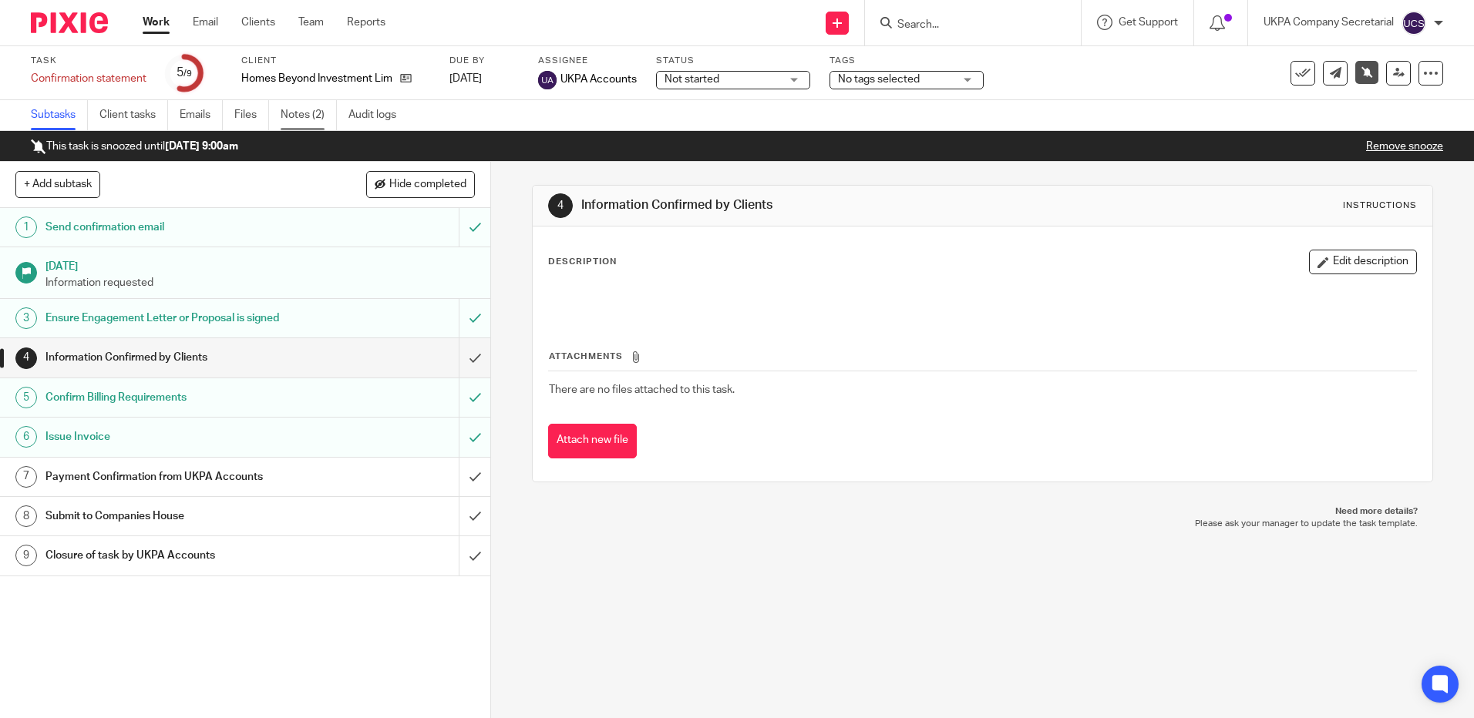
click at [305, 109] on link "Notes (2)" at bounding box center [309, 115] width 56 height 30
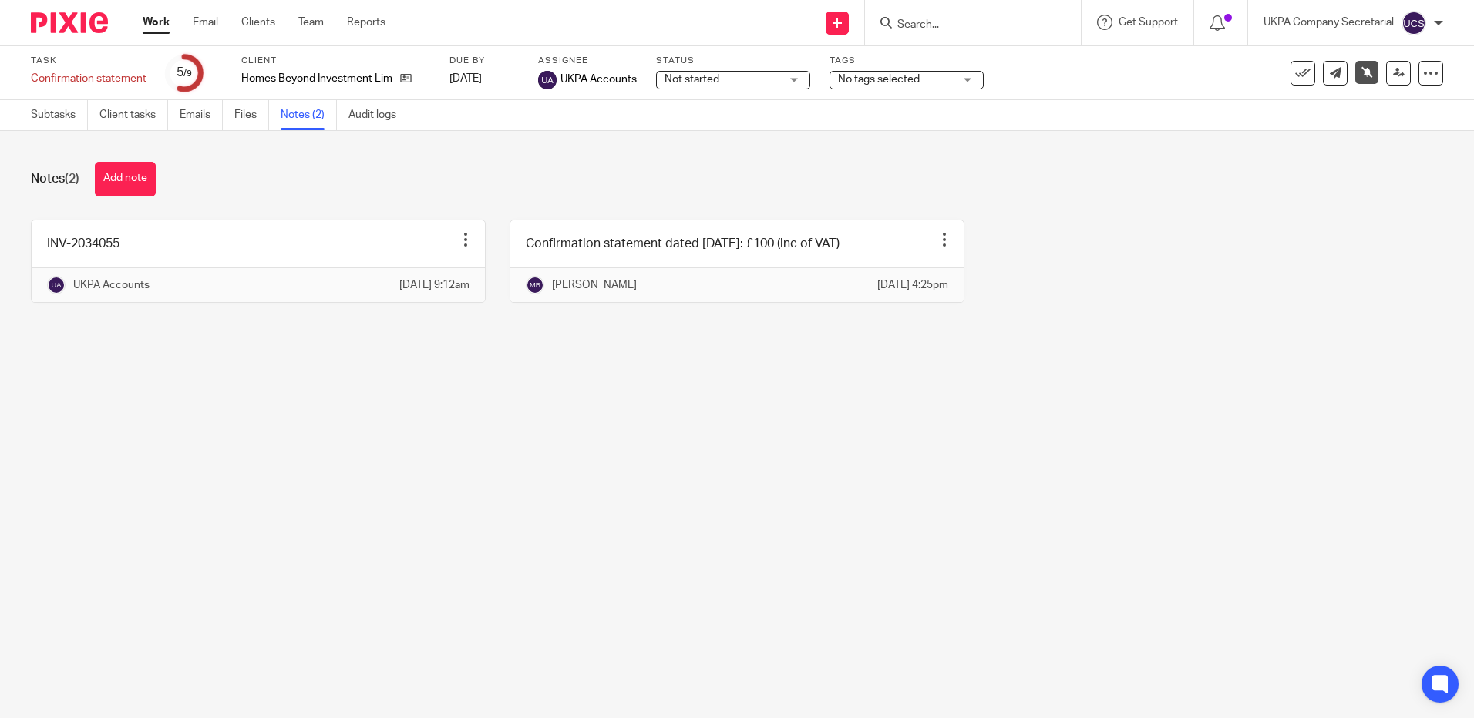
click at [970, 30] on input "Search" at bounding box center [965, 26] width 139 height 14
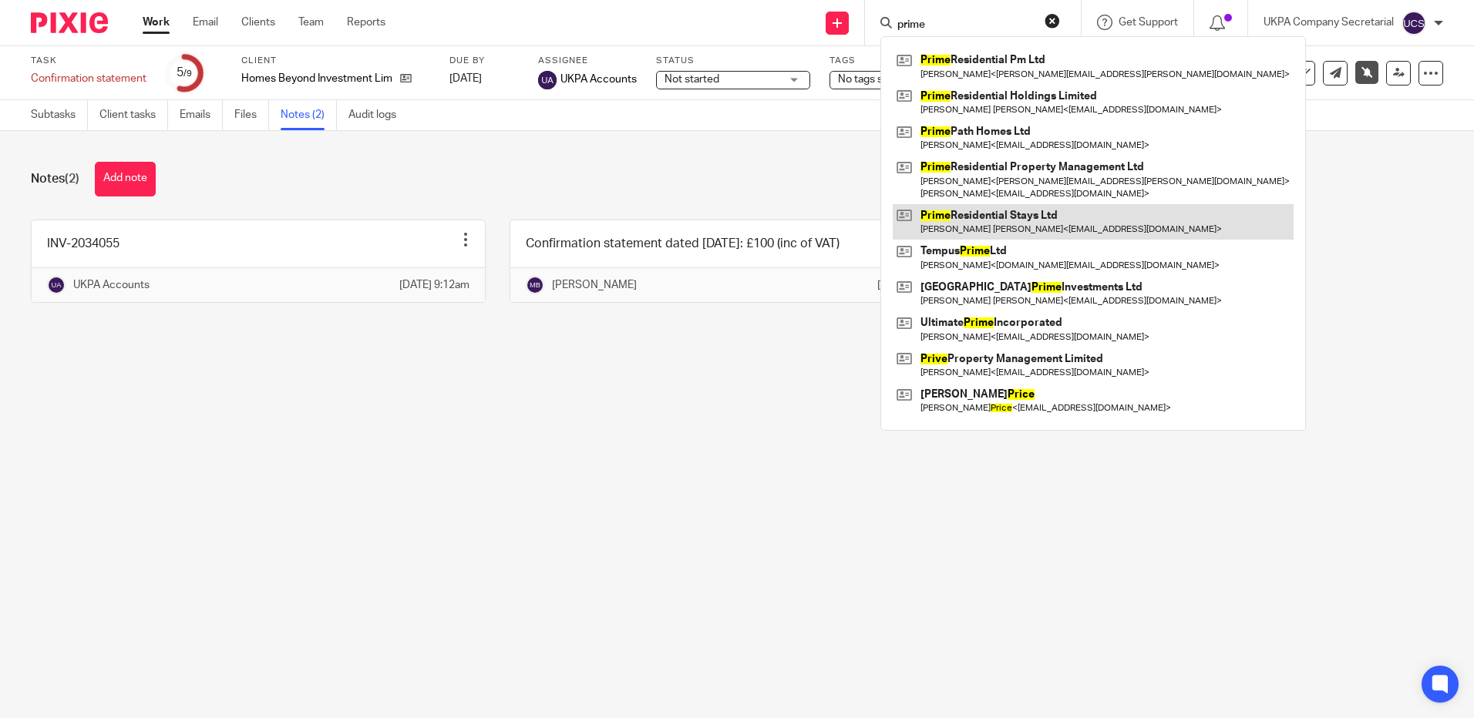
type input "prime"
click at [1053, 218] on link at bounding box center [1093, 221] width 401 height 35
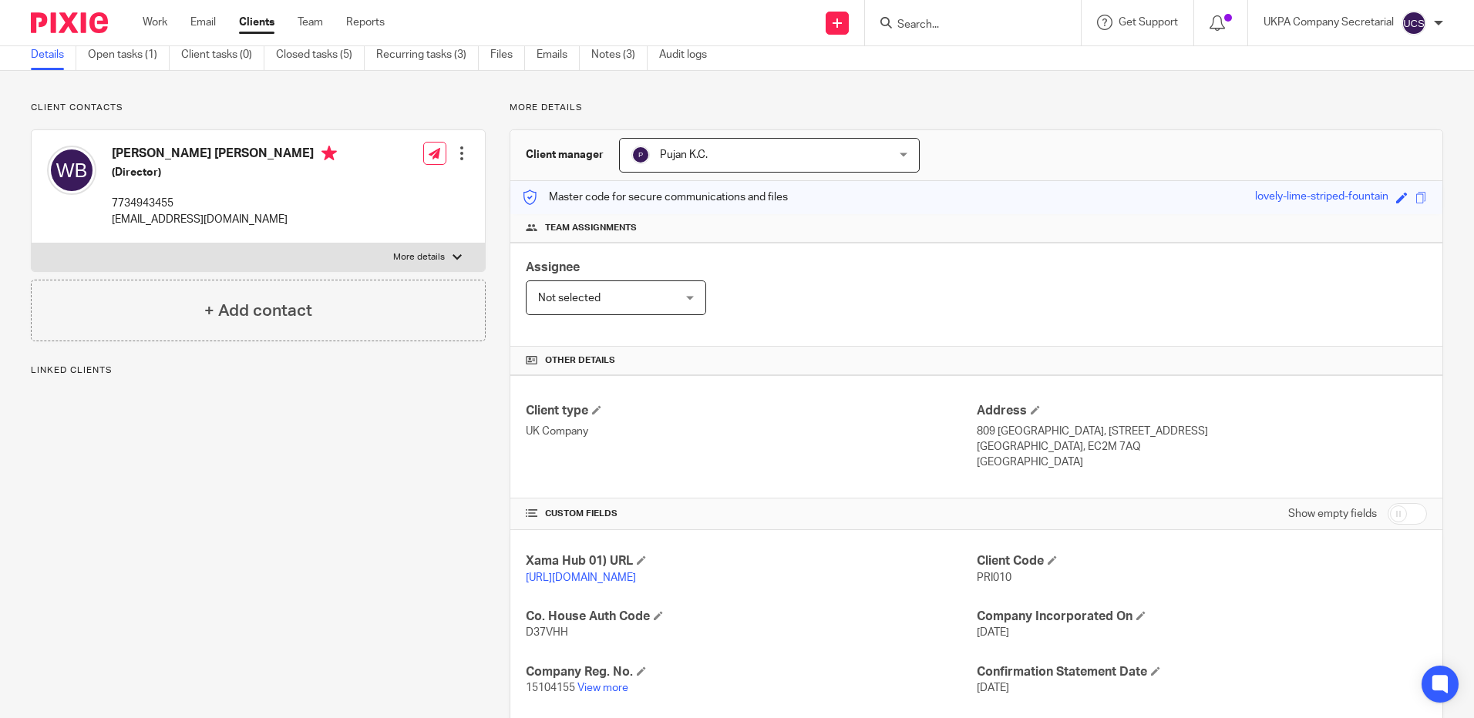
scroll to position [154, 0]
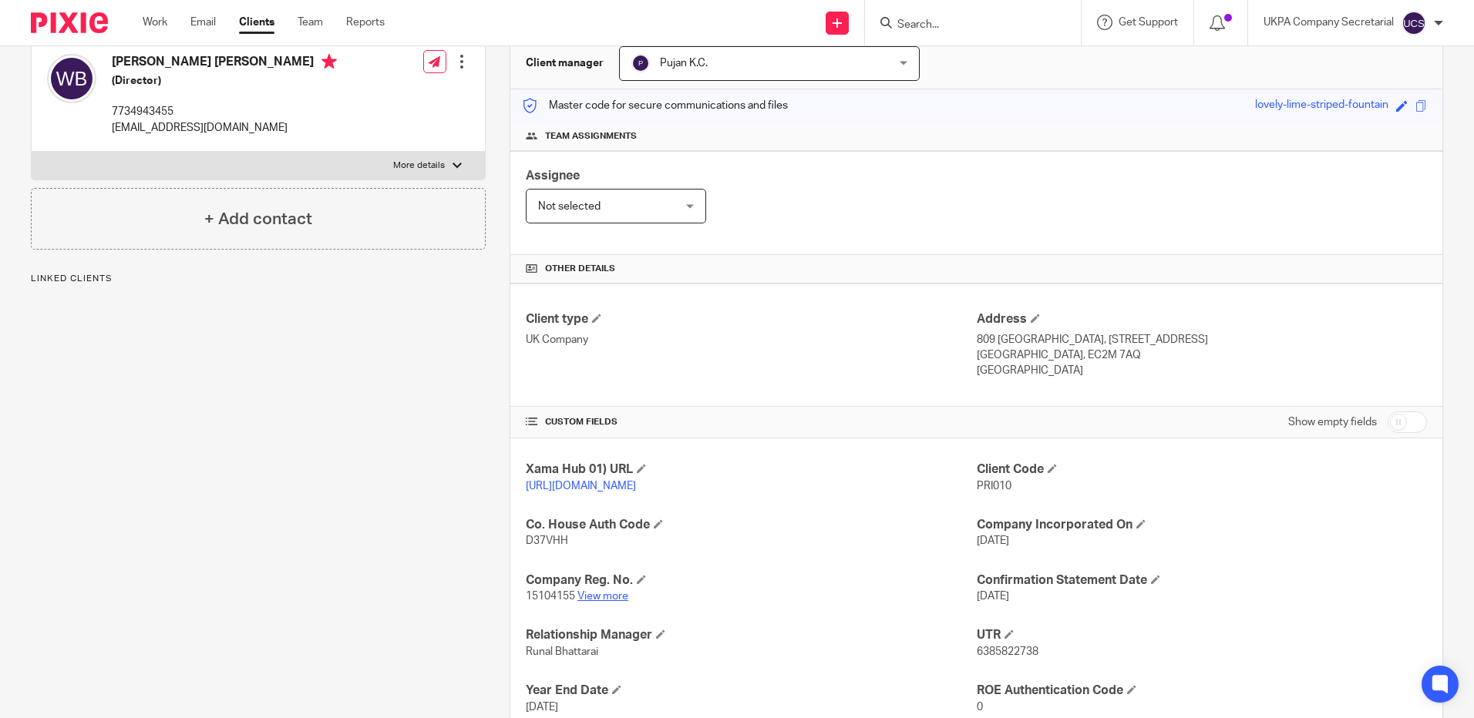
click at [611, 602] on link "View more" at bounding box center [602, 596] width 51 height 11
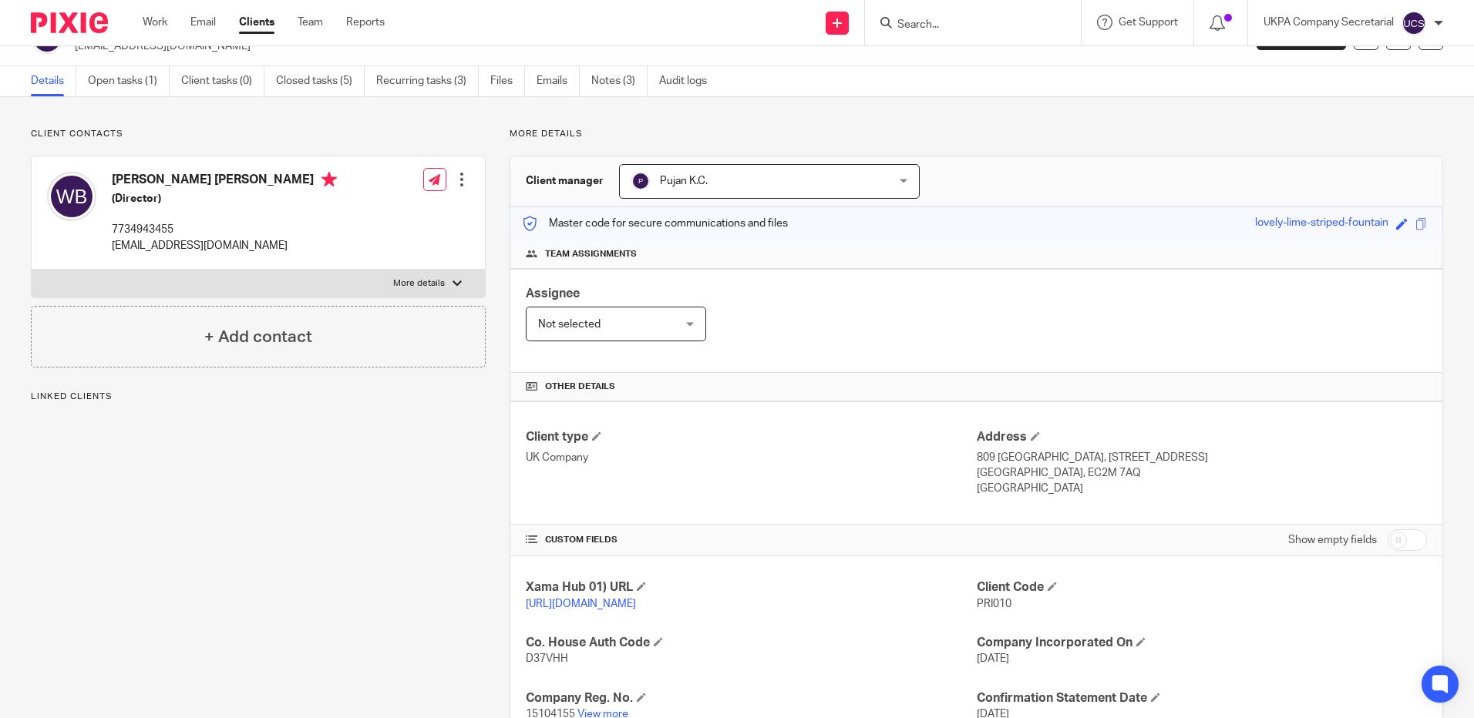
scroll to position [0, 0]
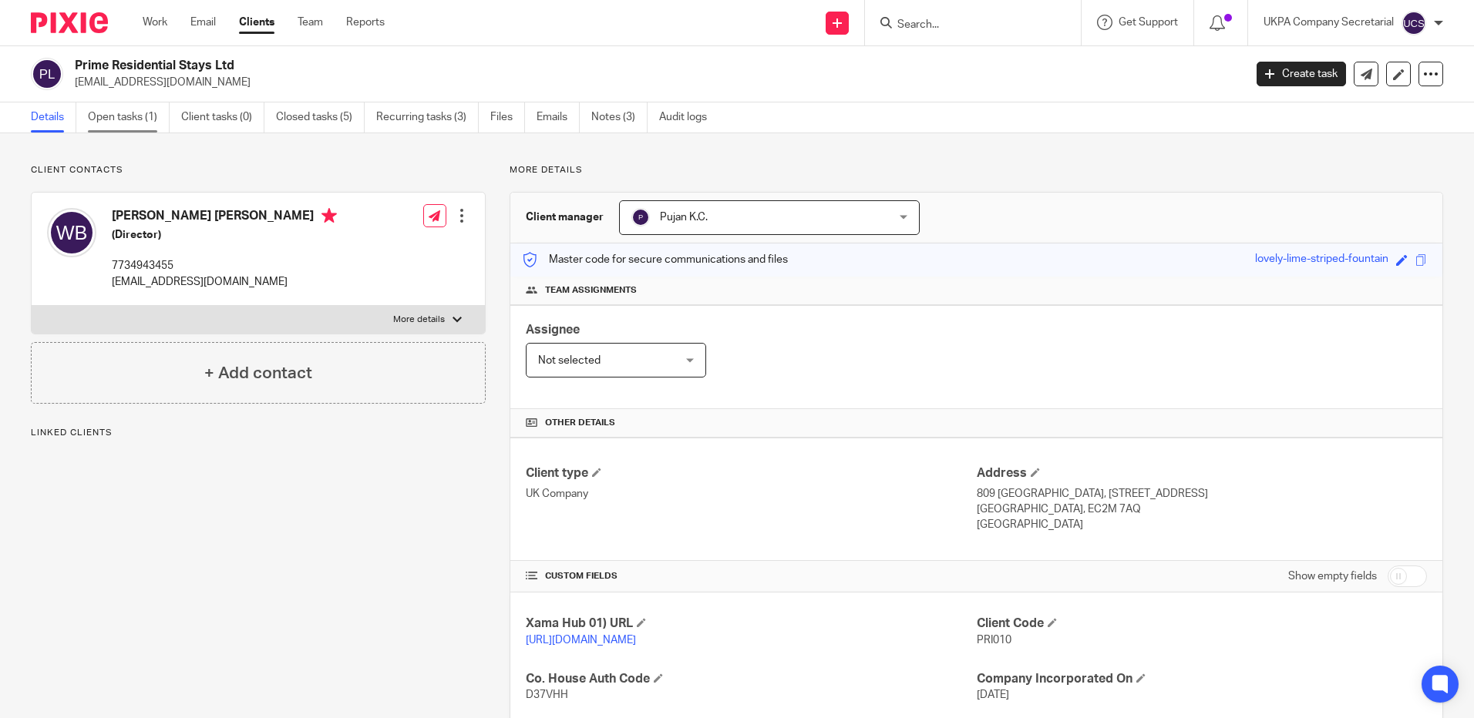
click at [133, 123] on link "Open tasks (1)" at bounding box center [129, 118] width 82 height 30
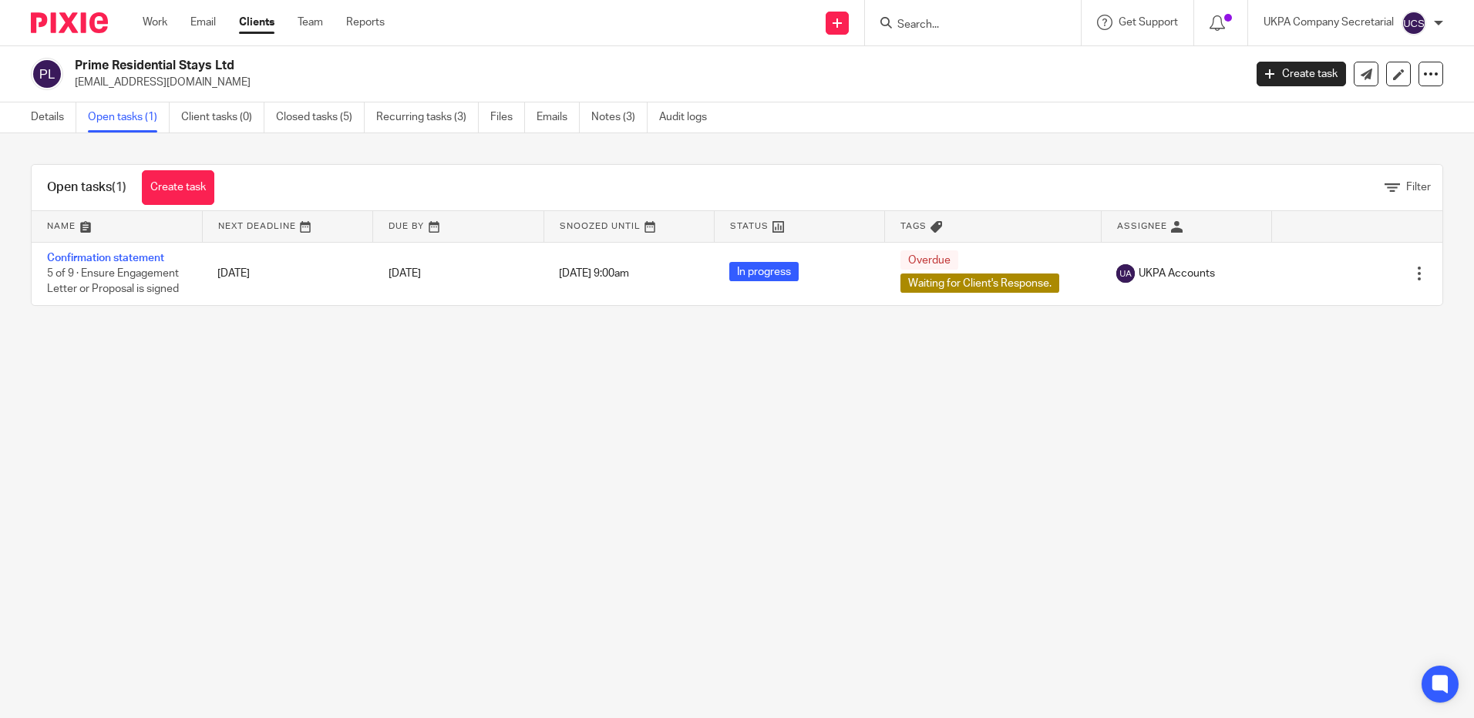
click at [965, 23] on input "Search" at bounding box center [965, 26] width 139 height 14
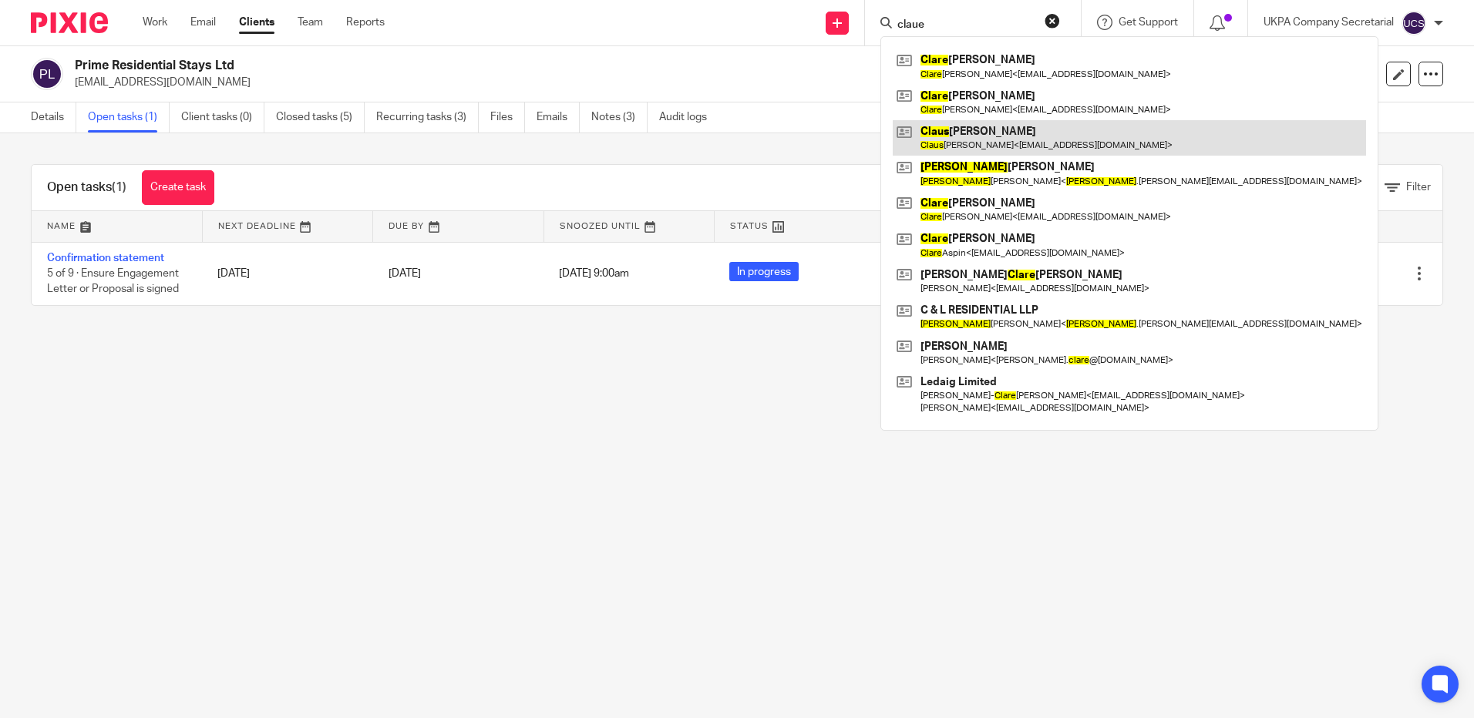
type input "claue"
click at [994, 134] on link at bounding box center [1129, 137] width 473 height 35
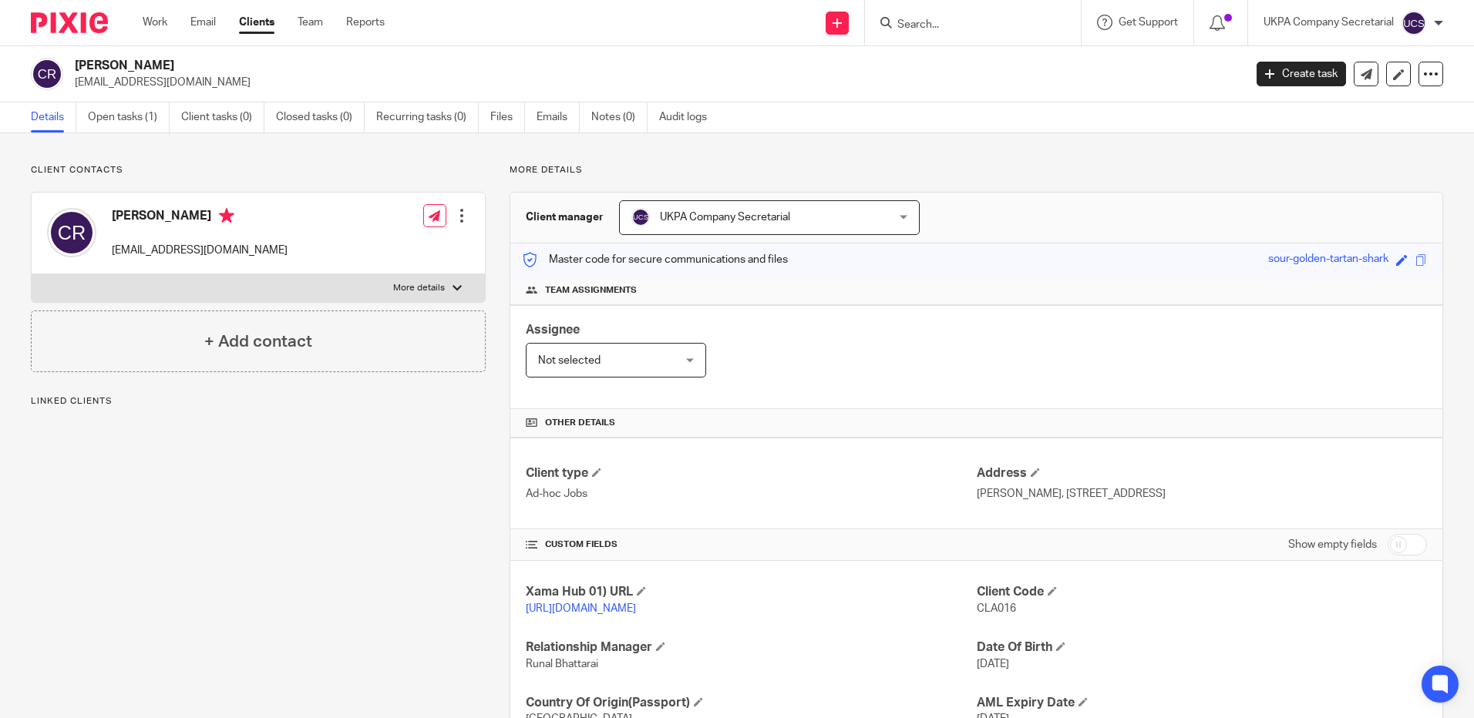
drag, startPoint x: 76, startPoint y: 86, endPoint x: 183, endPoint y: 97, distance: 108.5
click at [183, 97] on div "Claus Ulrik Ravnsbo cra@geiagroup.com Create task Update from Companies House E…" at bounding box center [737, 74] width 1474 height 56
copy p "[EMAIL_ADDRESS][DOMAIN_NAME]"
click at [1003, 29] on input "Search" at bounding box center [965, 26] width 139 height 14
type input ","
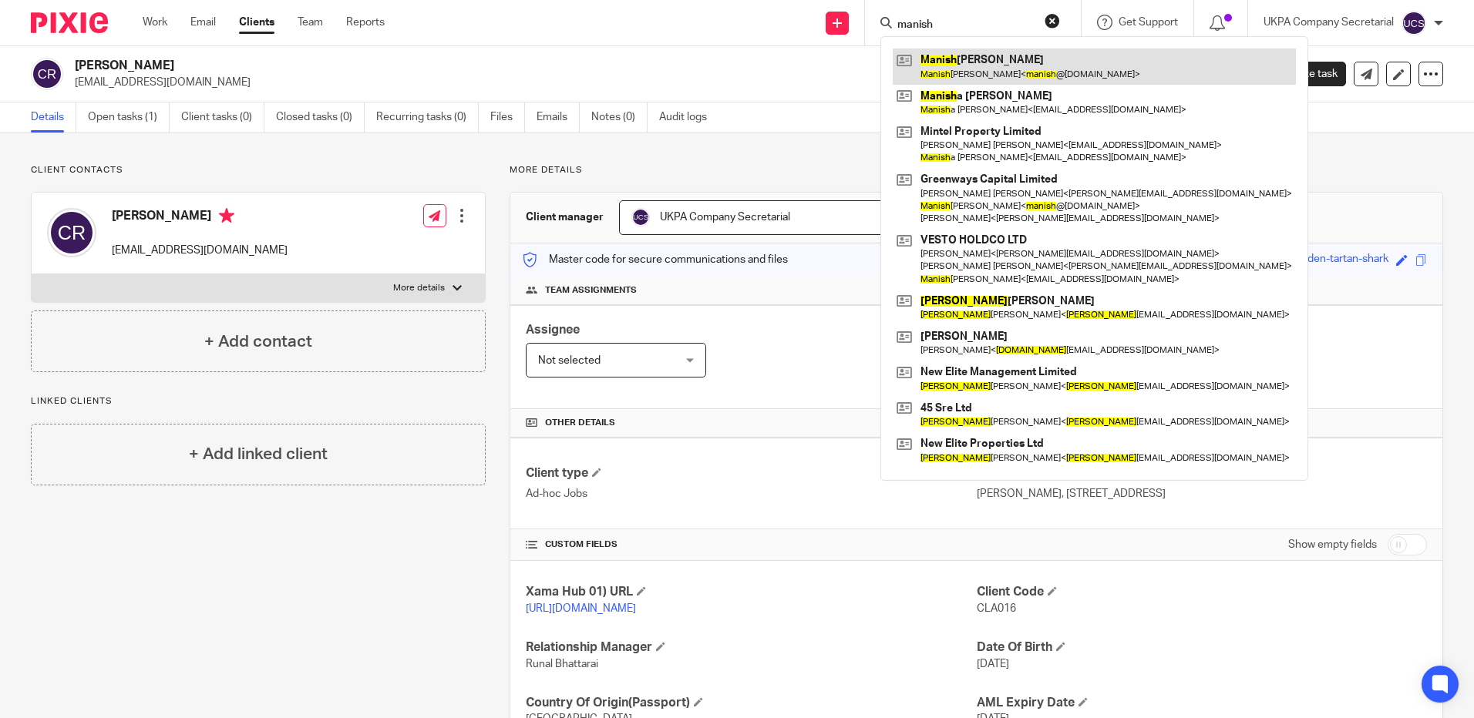
type input "manish"
click at [1058, 70] on link at bounding box center [1094, 66] width 403 height 35
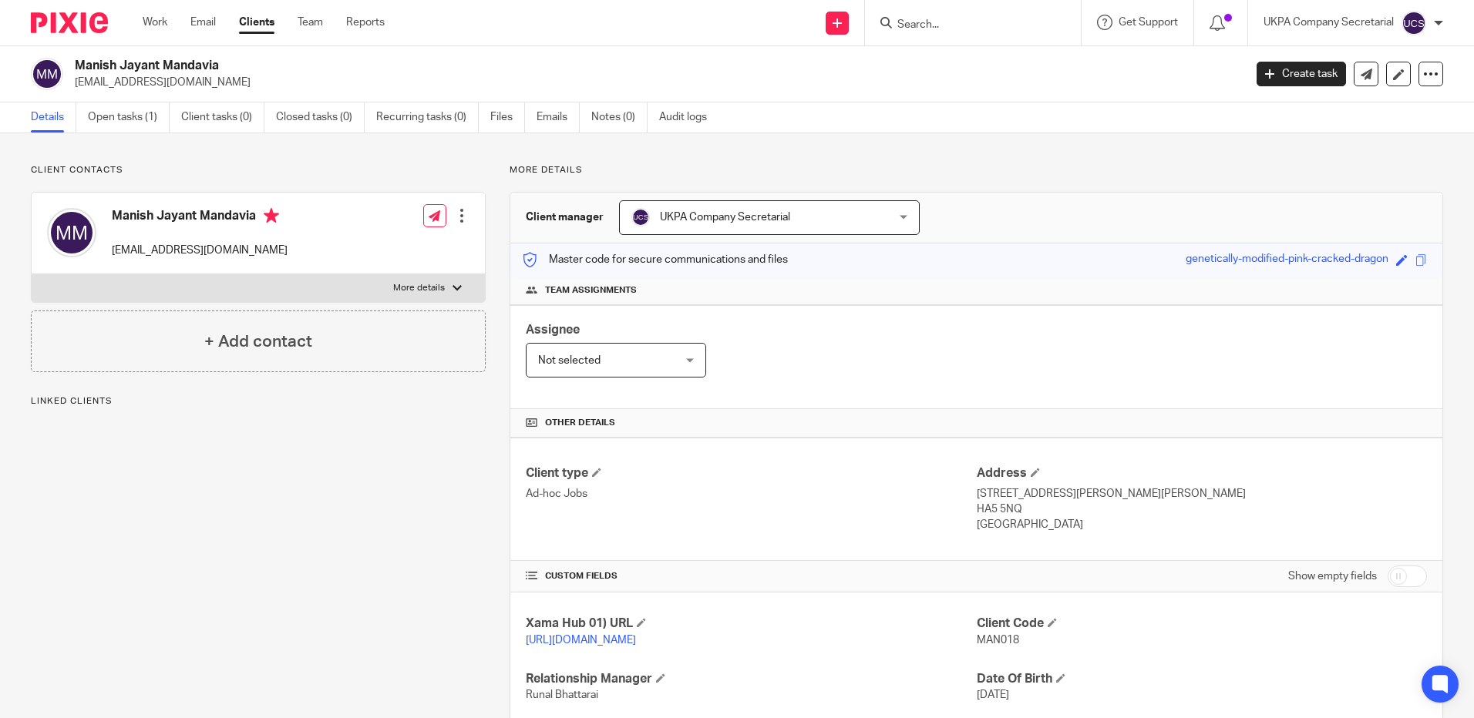
click at [200, 87] on p "[EMAIL_ADDRESS][DOMAIN_NAME]" at bounding box center [654, 82] width 1159 height 15
copy p "[EMAIL_ADDRESS][DOMAIN_NAME]"
click at [947, 29] on input "Search" at bounding box center [965, 26] width 139 height 14
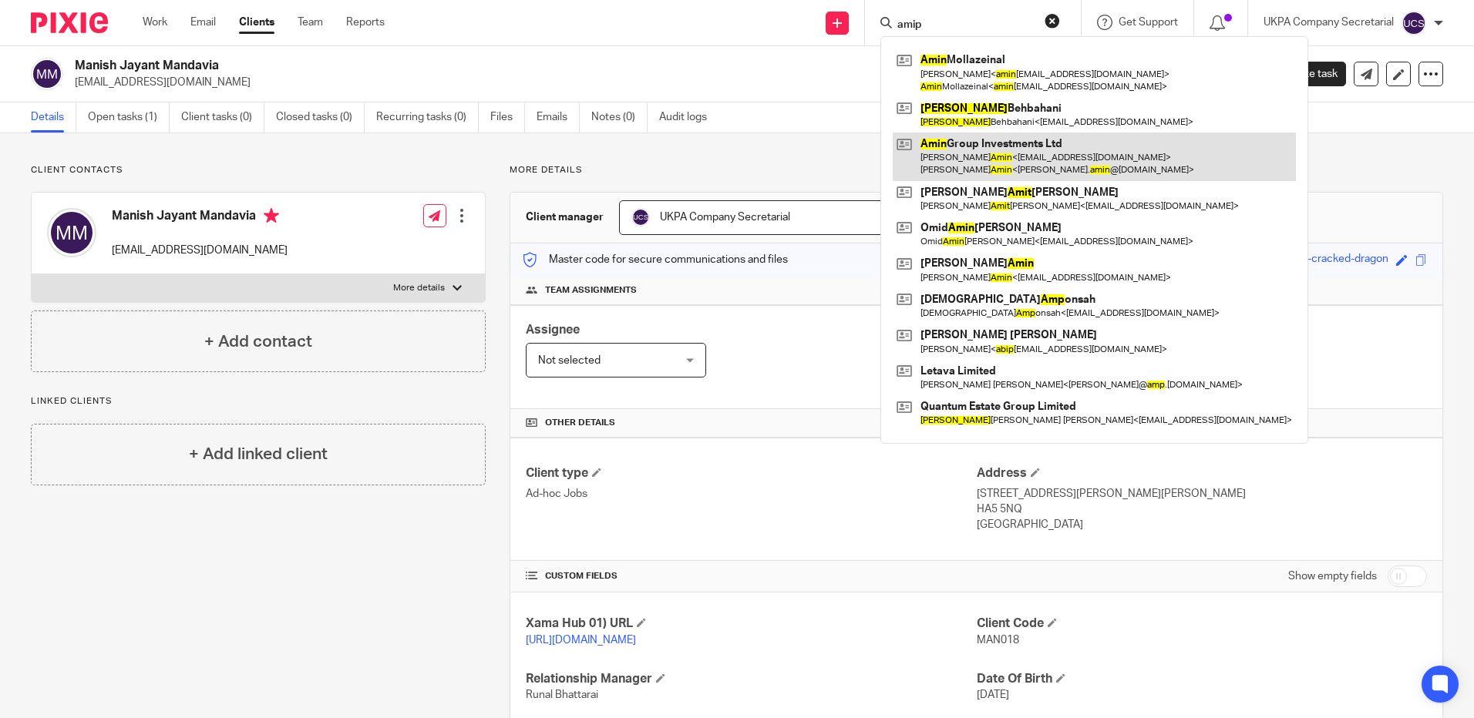
type input "amip"
click at [964, 139] on link at bounding box center [1094, 157] width 403 height 48
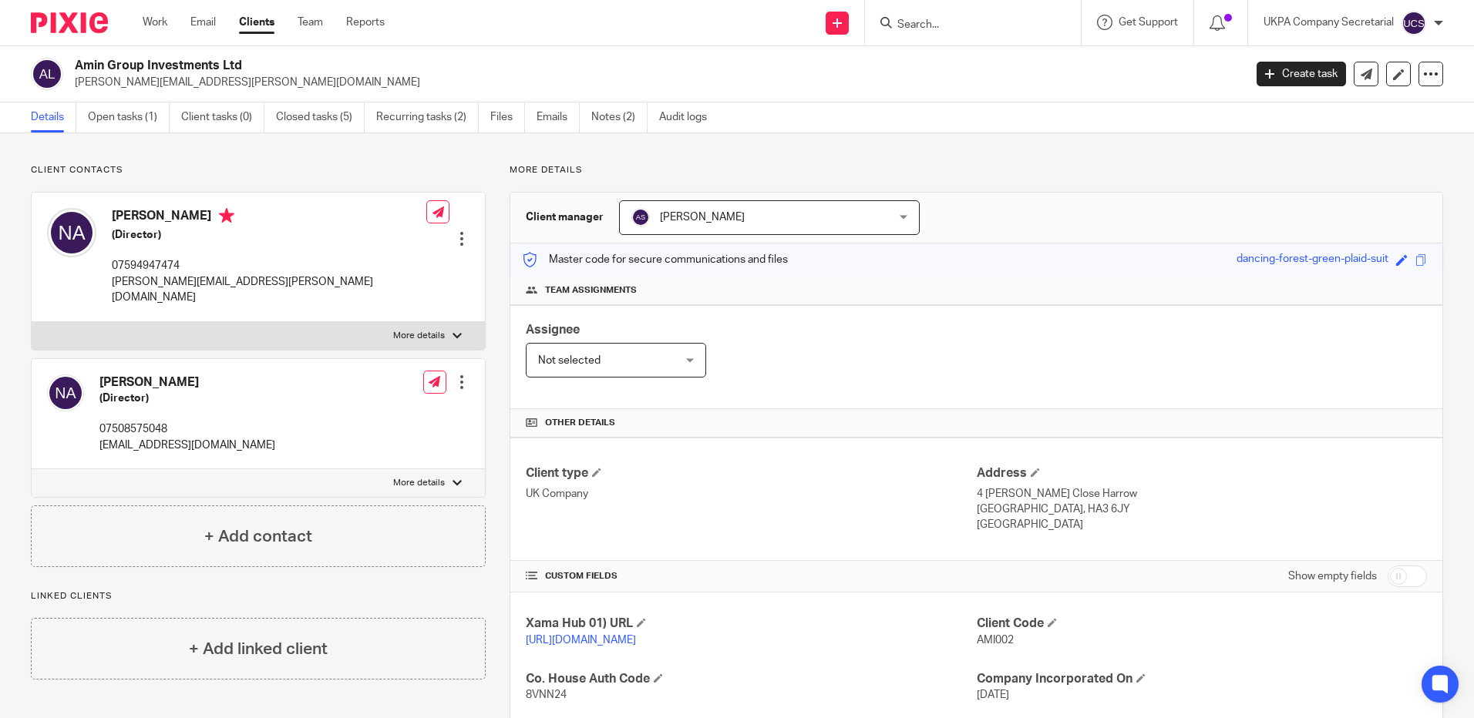
click at [981, 31] on input "Search" at bounding box center [965, 26] width 139 height 14
click at [964, 25] on input "Search" at bounding box center [965, 26] width 139 height 14
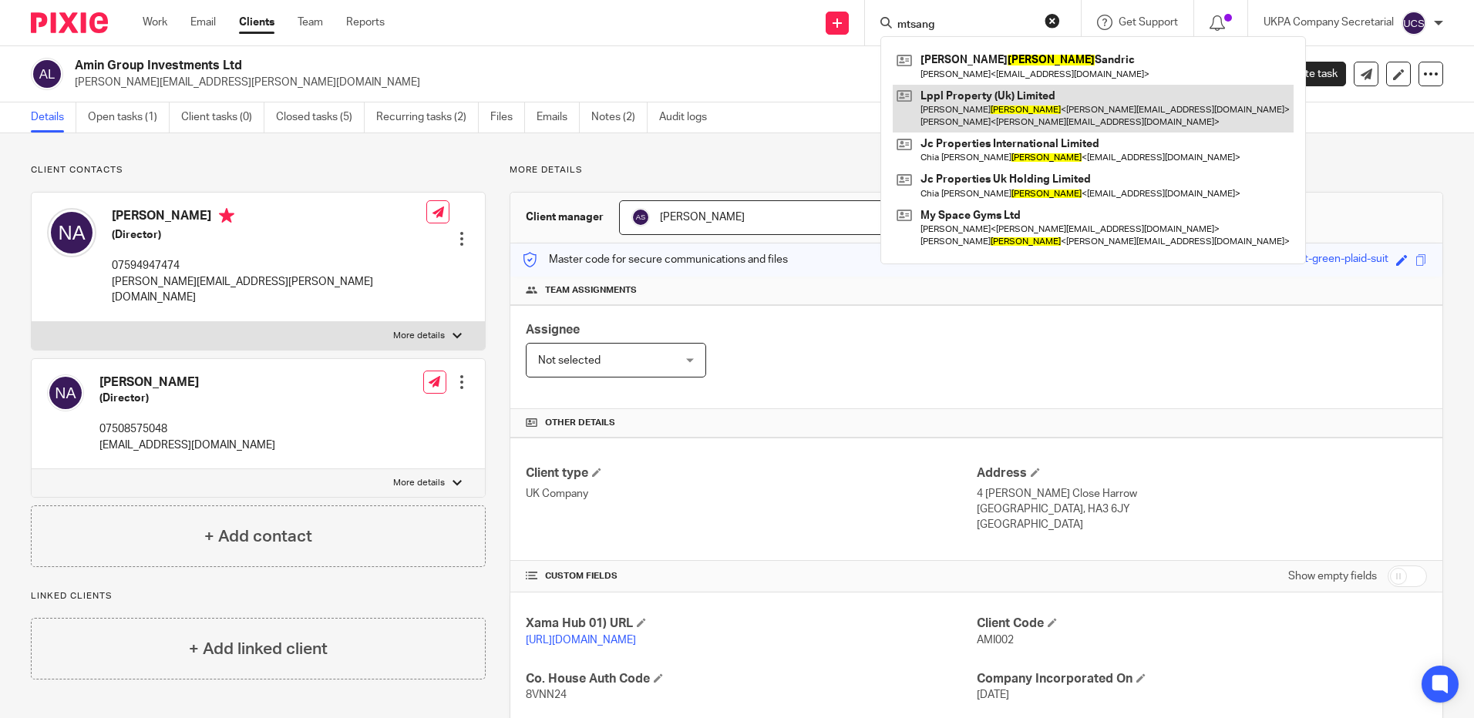
type input "mtsang"
click at [974, 112] on link at bounding box center [1093, 109] width 401 height 48
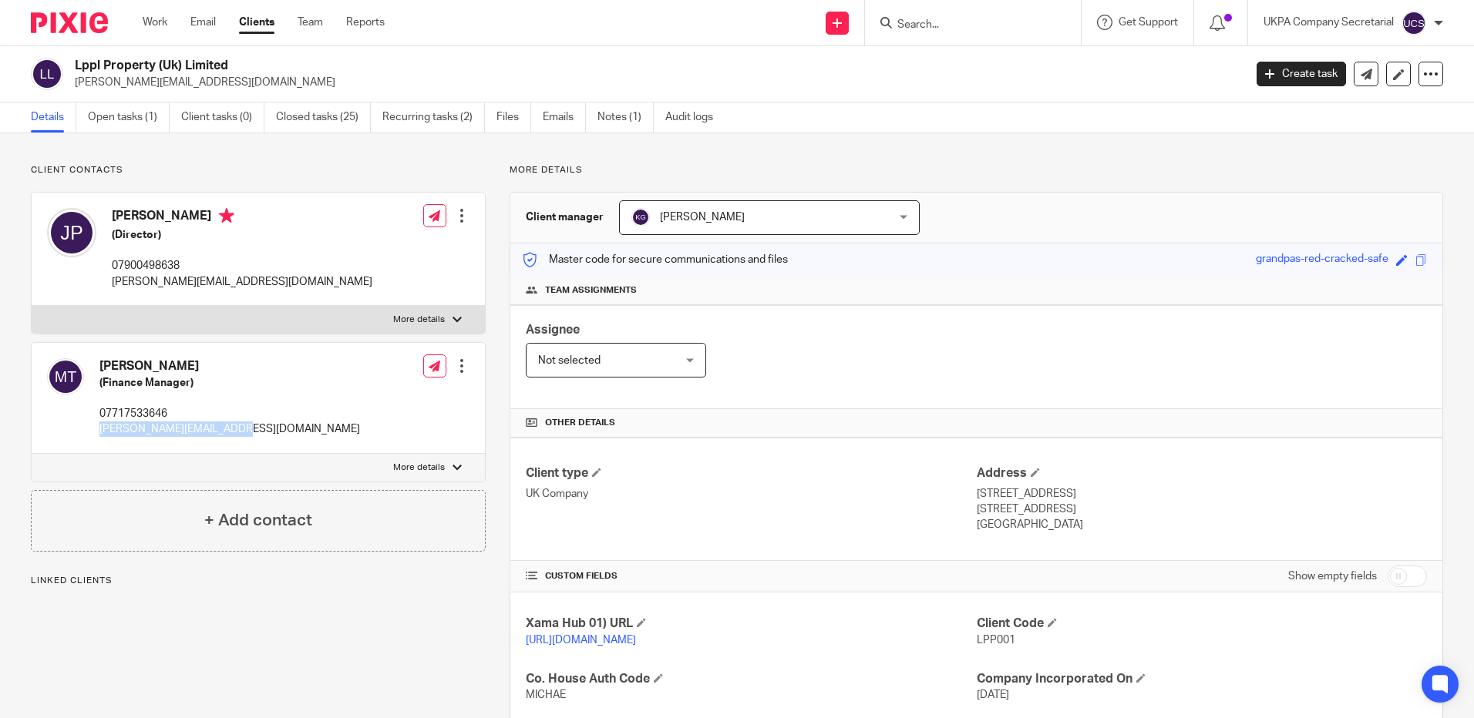
drag, startPoint x: 99, startPoint y: 431, endPoint x: 233, endPoint y: 426, distance: 133.4
click at [233, 426] on div "Michael Tsang (Finance Manager) 07717533646 michael@lpplproperty.com Edit conta…" at bounding box center [258, 398] width 453 height 111
copy p "[PERSON_NAME][EMAIL_ADDRESS][DOMAIN_NAME]"
click at [988, 25] on input "Search" at bounding box center [965, 26] width 139 height 14
paste input "[PERSON_NAME][EMAIL_ADDRESS][DOMAIN_NAME]"
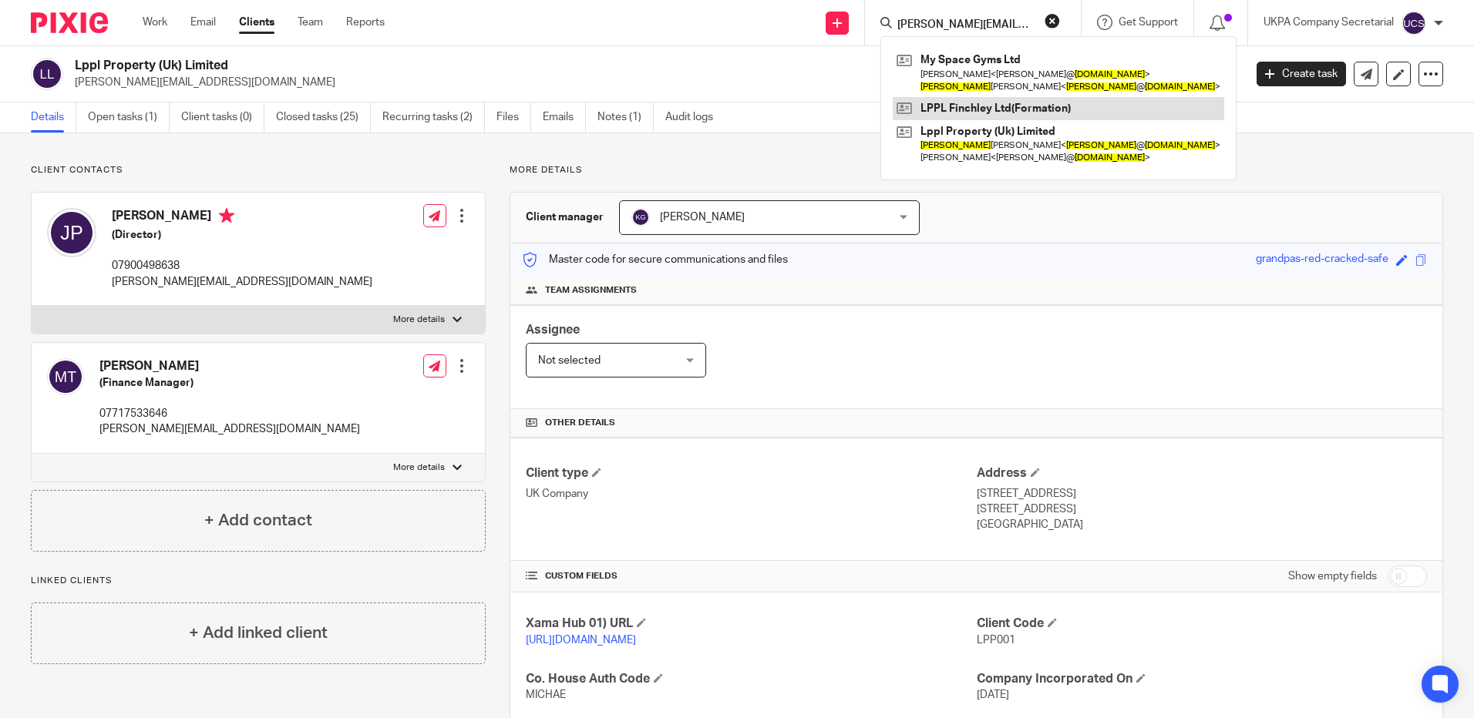
type input "[PERSON_NAME][EMAIL_ADDRESS][DOMAIN_NAME]"
click at [980, 113] on link at bounding box center [1058, 108] width 331 height 23
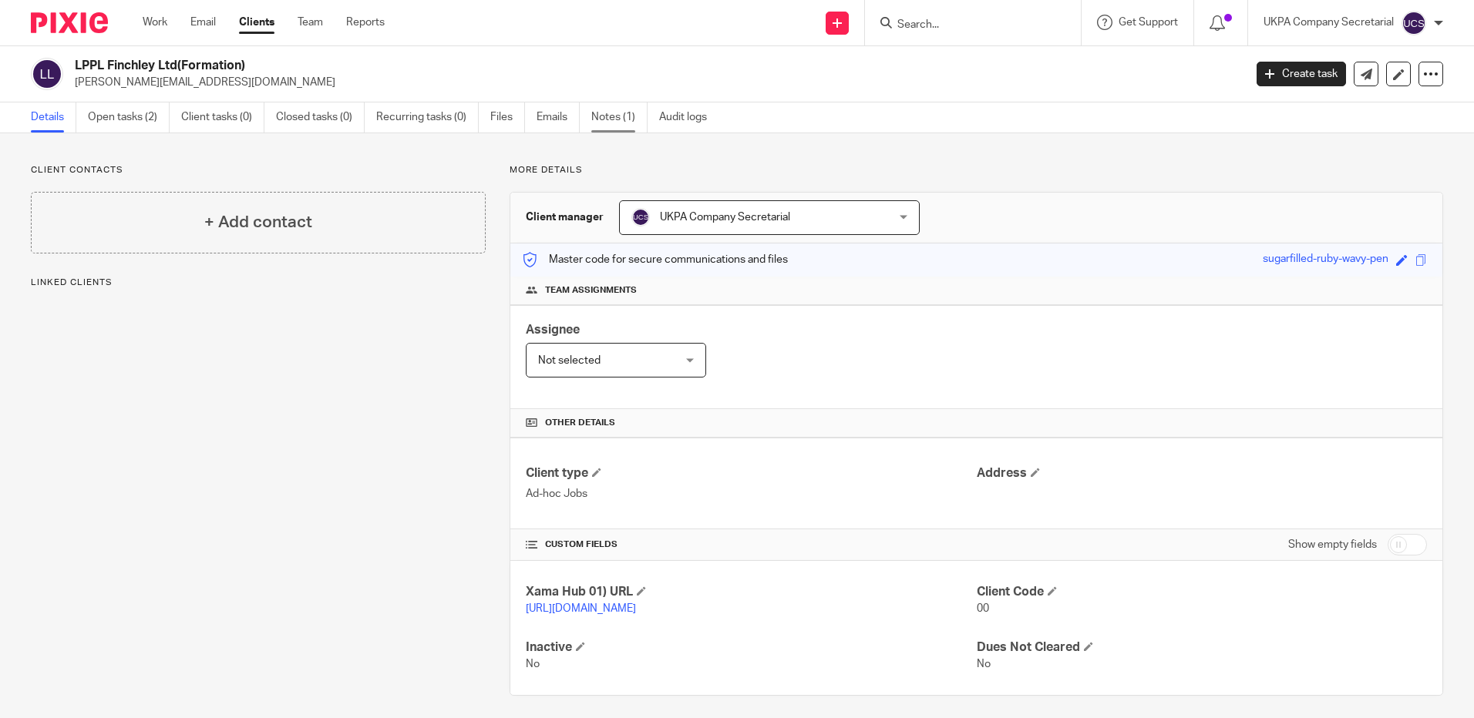
click at [622, 116] on link "Notes (1)" at bounding box center [619, 118] width 56 height 30
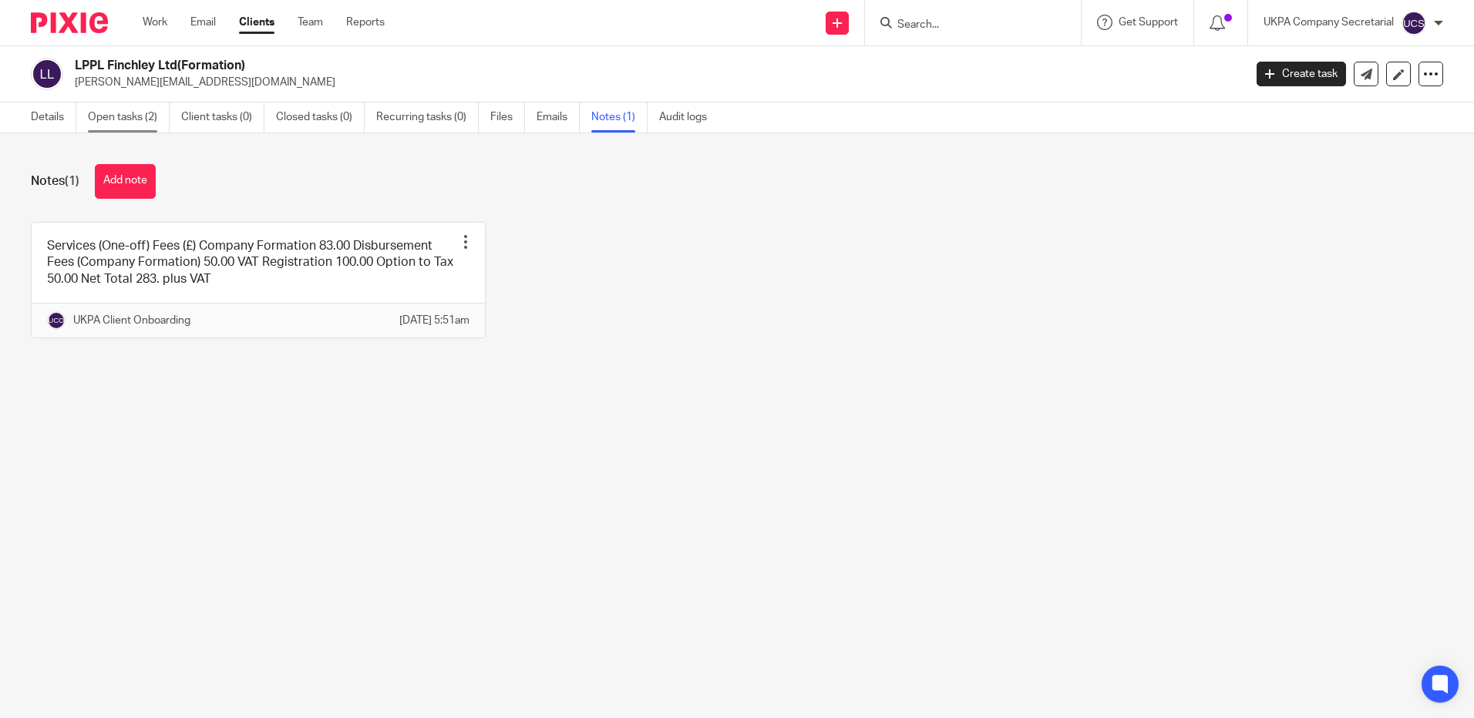
click at [129, 113] on link "Open tasks (2)" at bounding box center [129, 118] width 82 height 30
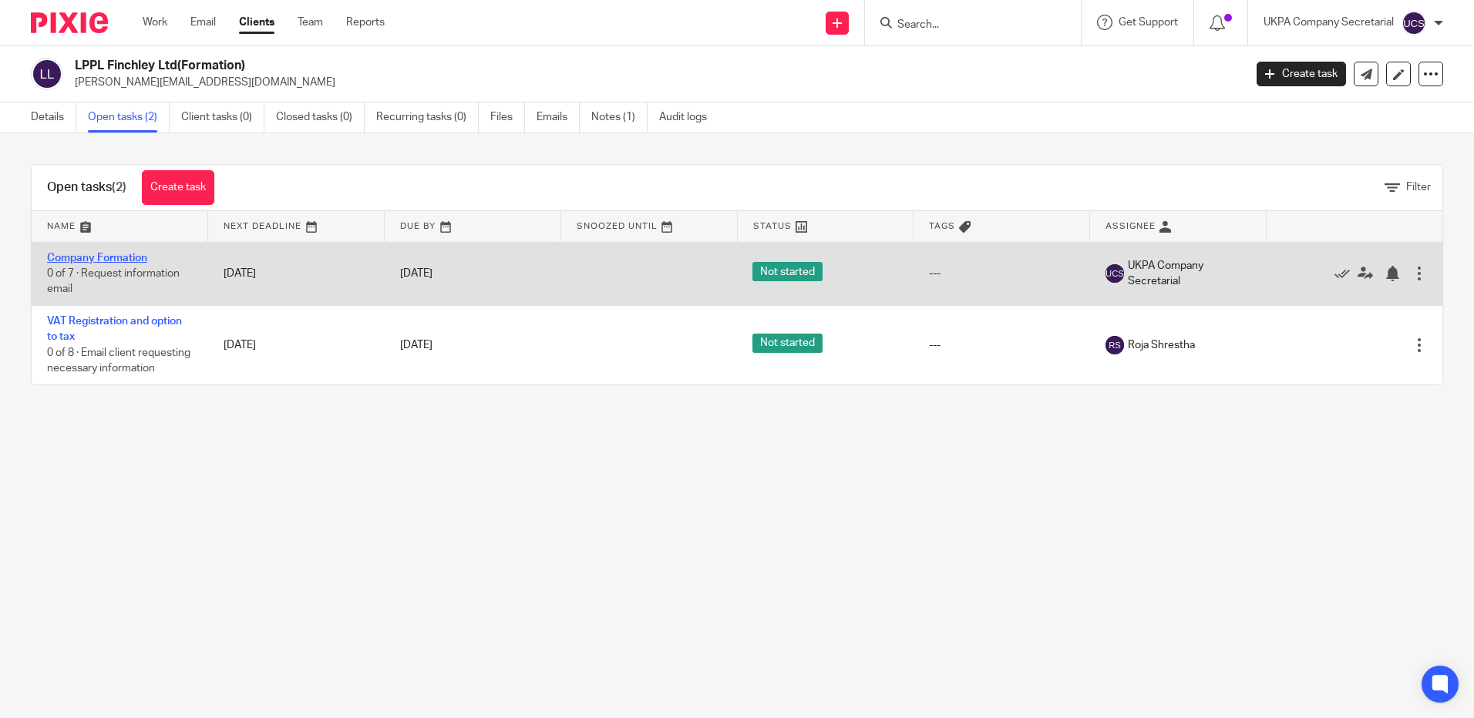
click at [91, 261] on link "Company Formation" at bounding box center [97, 258] width 100 height 11
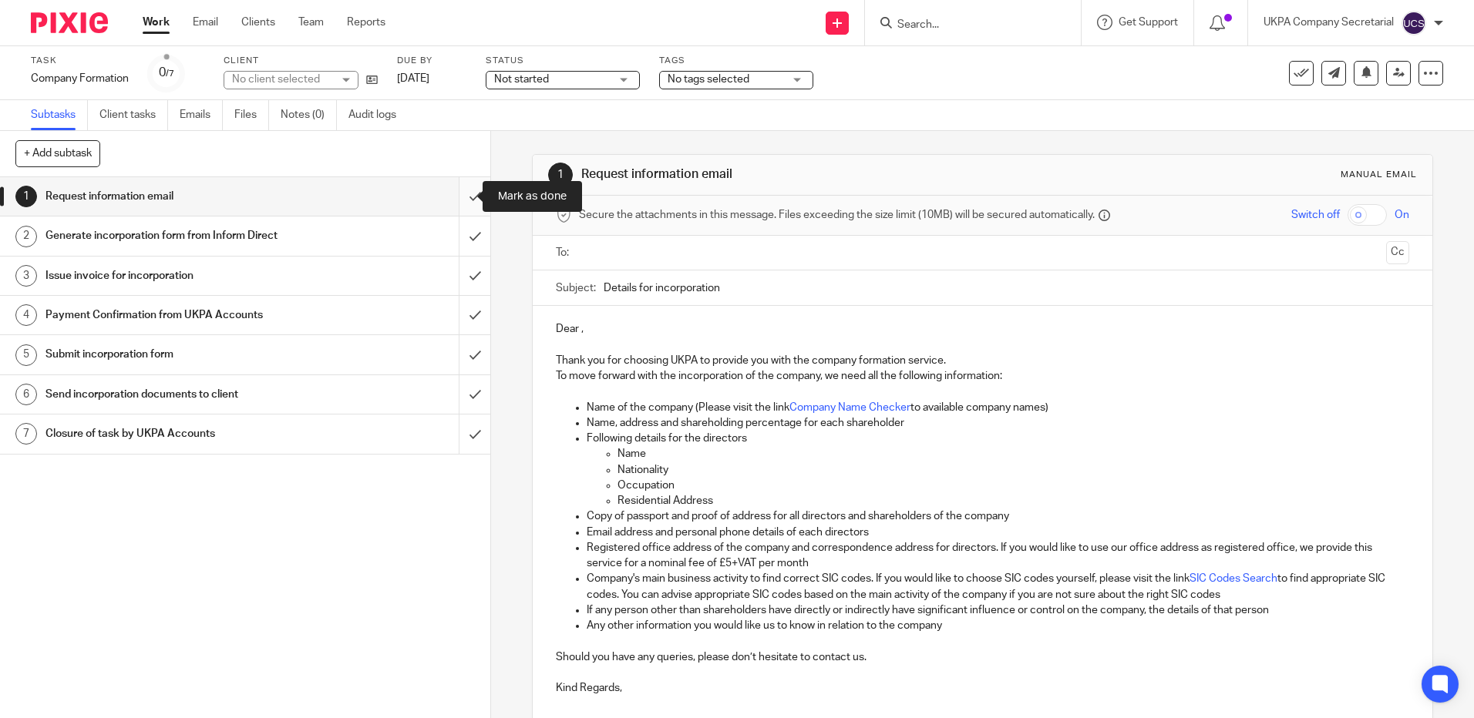
click at [459, 196] on input "submit" at bounding box center [245, 196] width 490 height 39
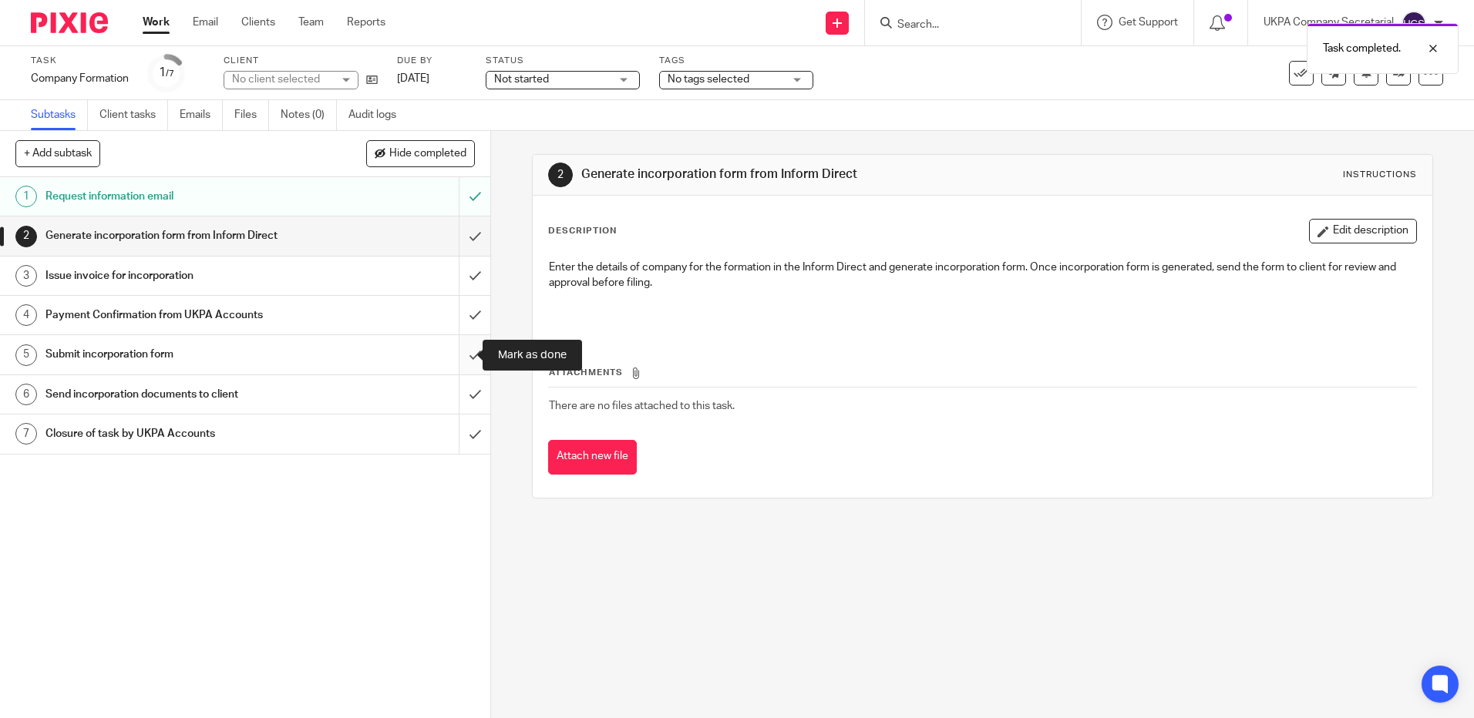
click at [463, 355] on input "submit" at bounding box center [245, 354] width 490 height 39
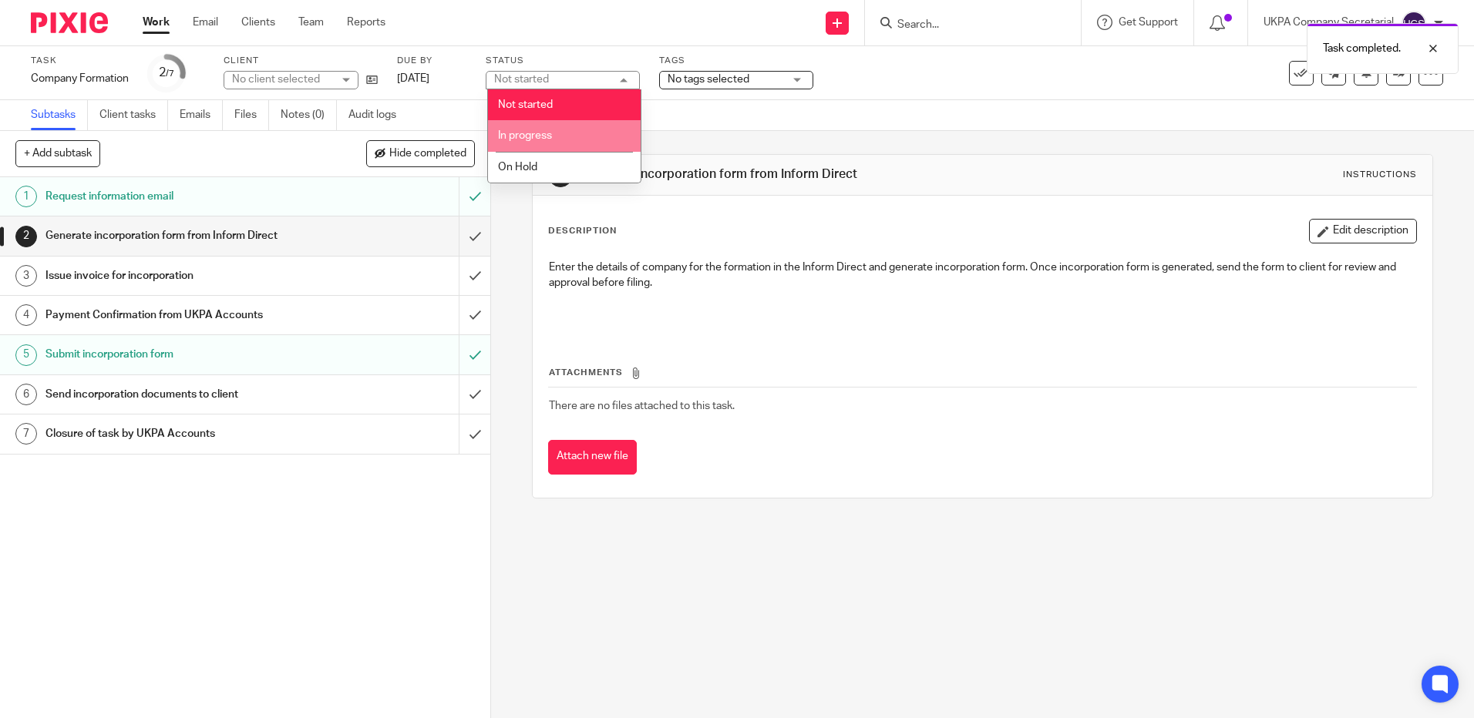
click at [543, 136] on span "In progress" at bounding box center [525, 135] width 54 height 11
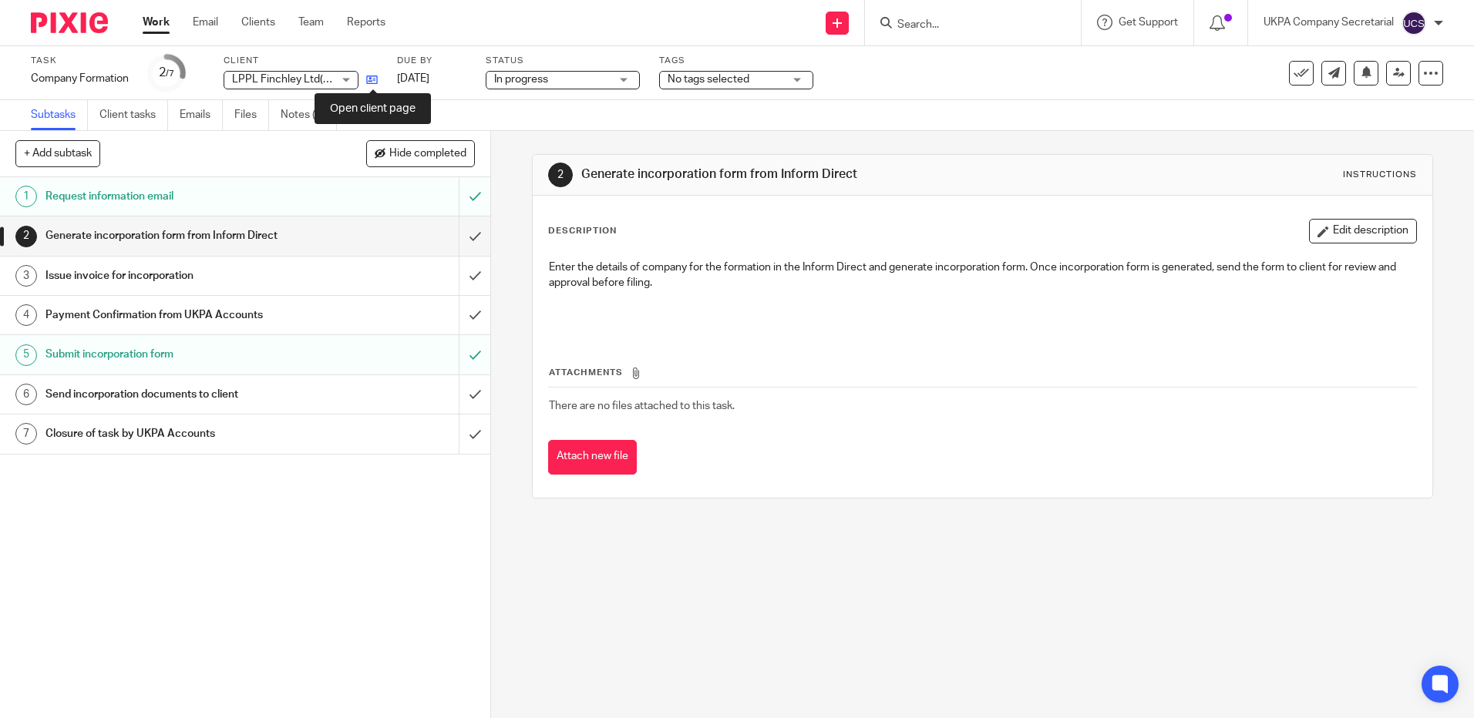
click at [372, 78] on icon at bounding box center [372, 80] width 12 height 12
click at [915, 30] on input "Search" at bounding box center [965, 26] width 139 height 14
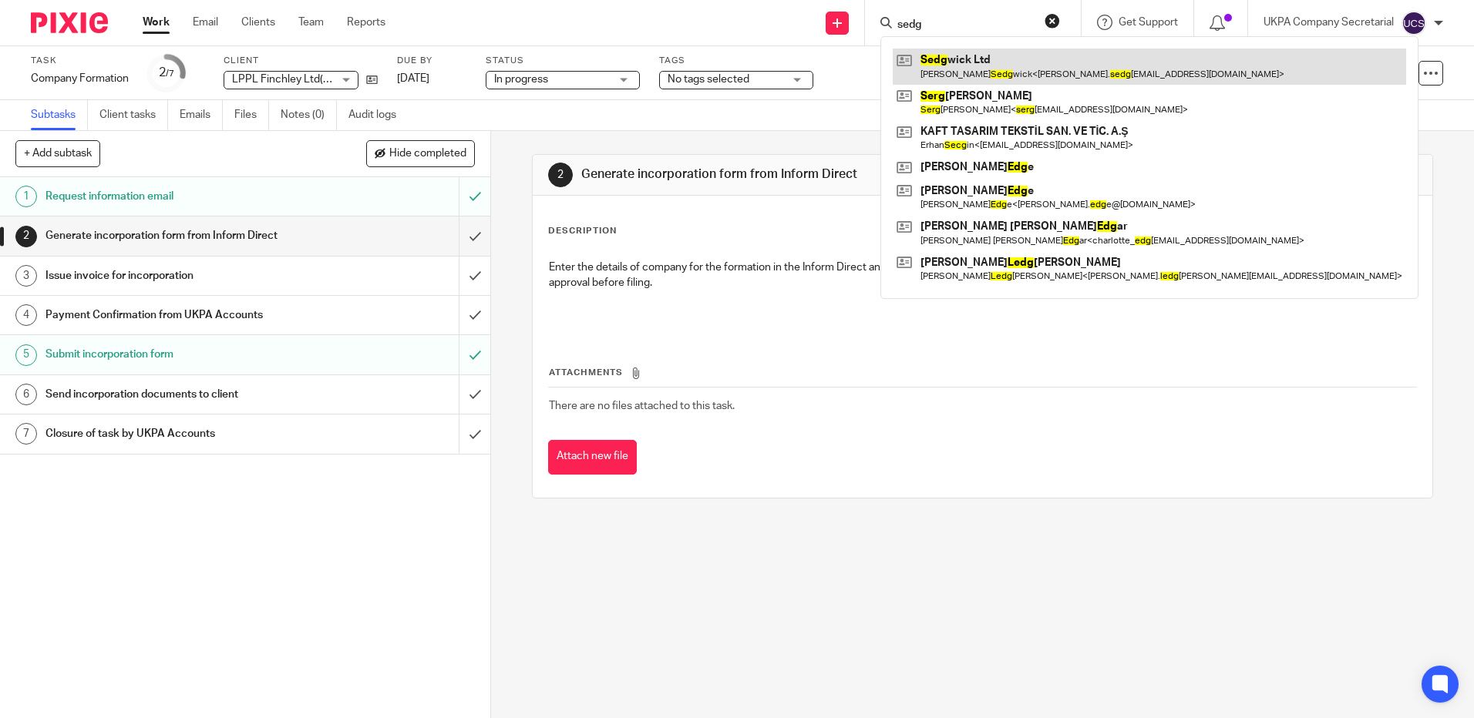
type input "sedg"
click at [981, 64] on link at bounding box center [1149, 66] width 513 height 35
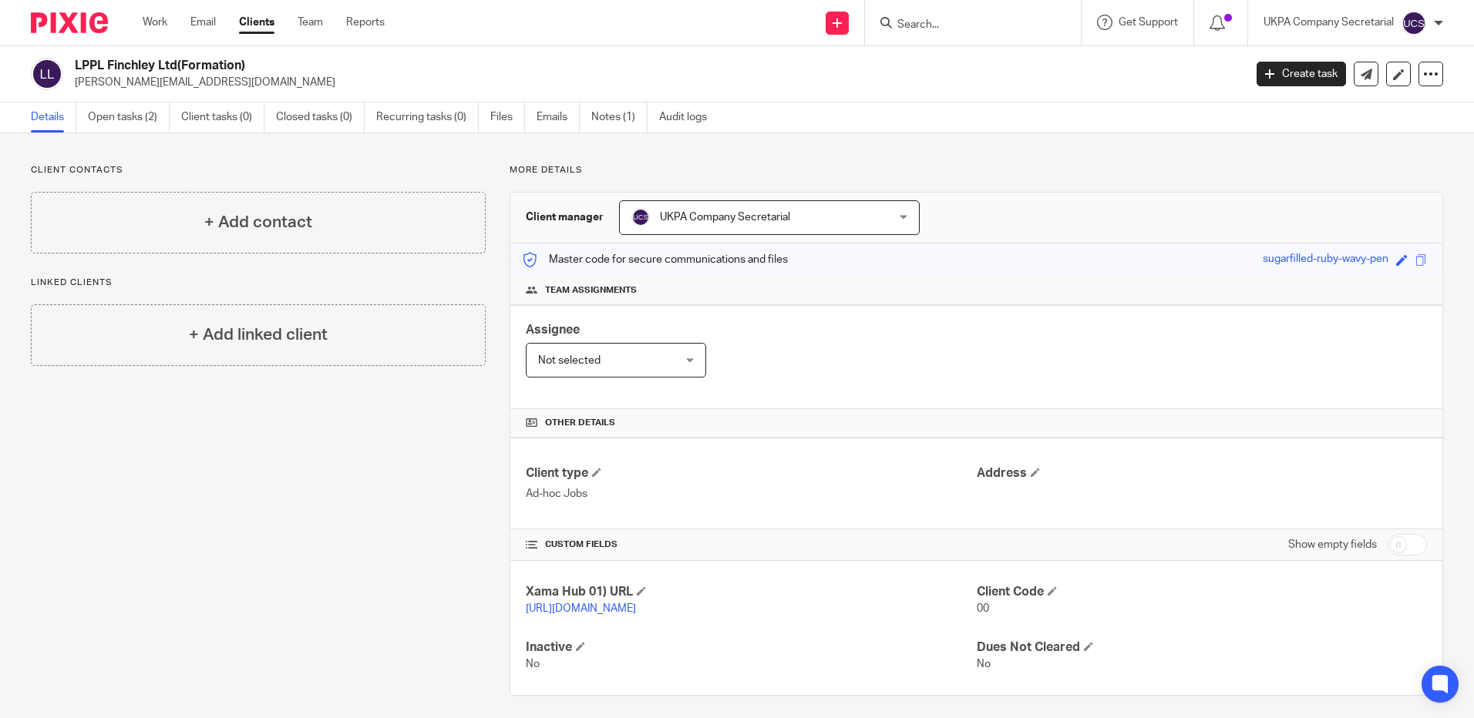
click at [1392, 544] on input "checkbox" at bounding box center [1407, 545] width 39 height 22
checkbox input "true"
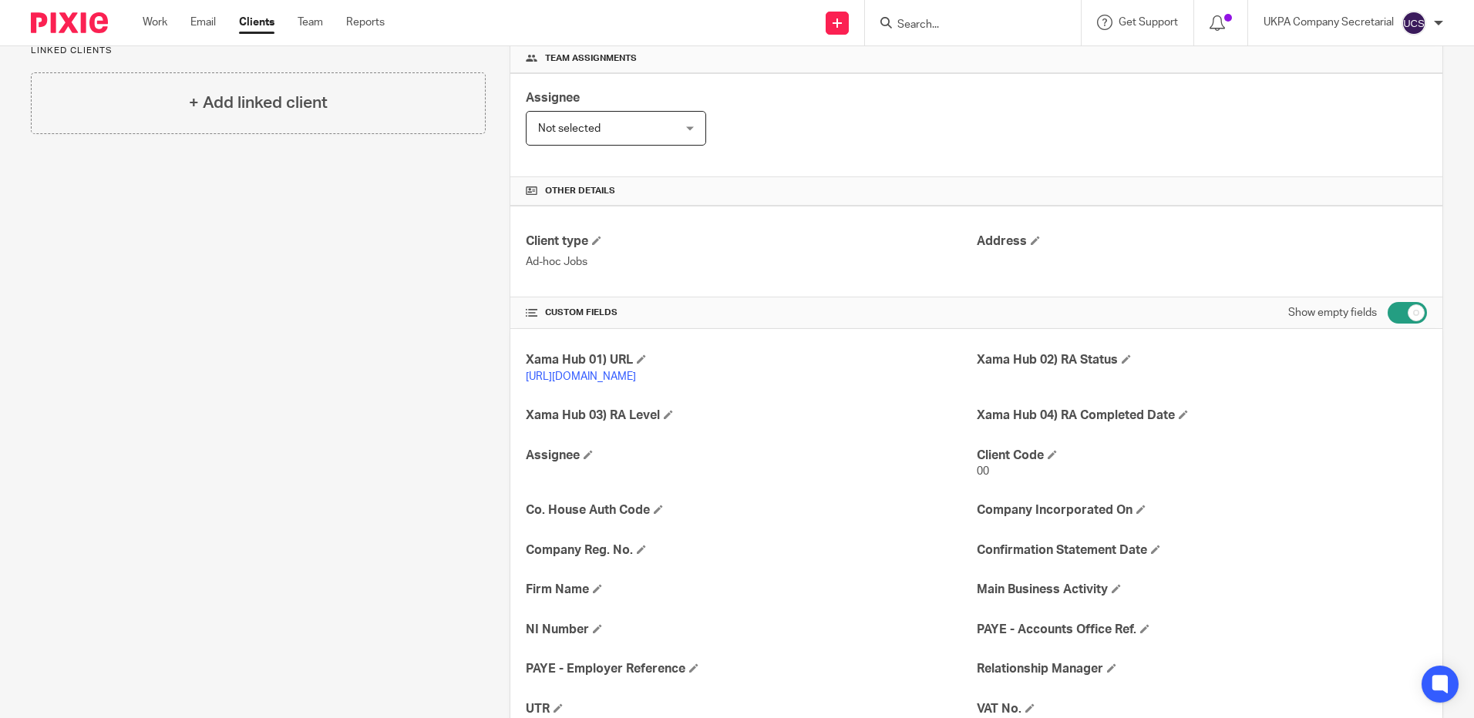
scroll to position [385, 0]
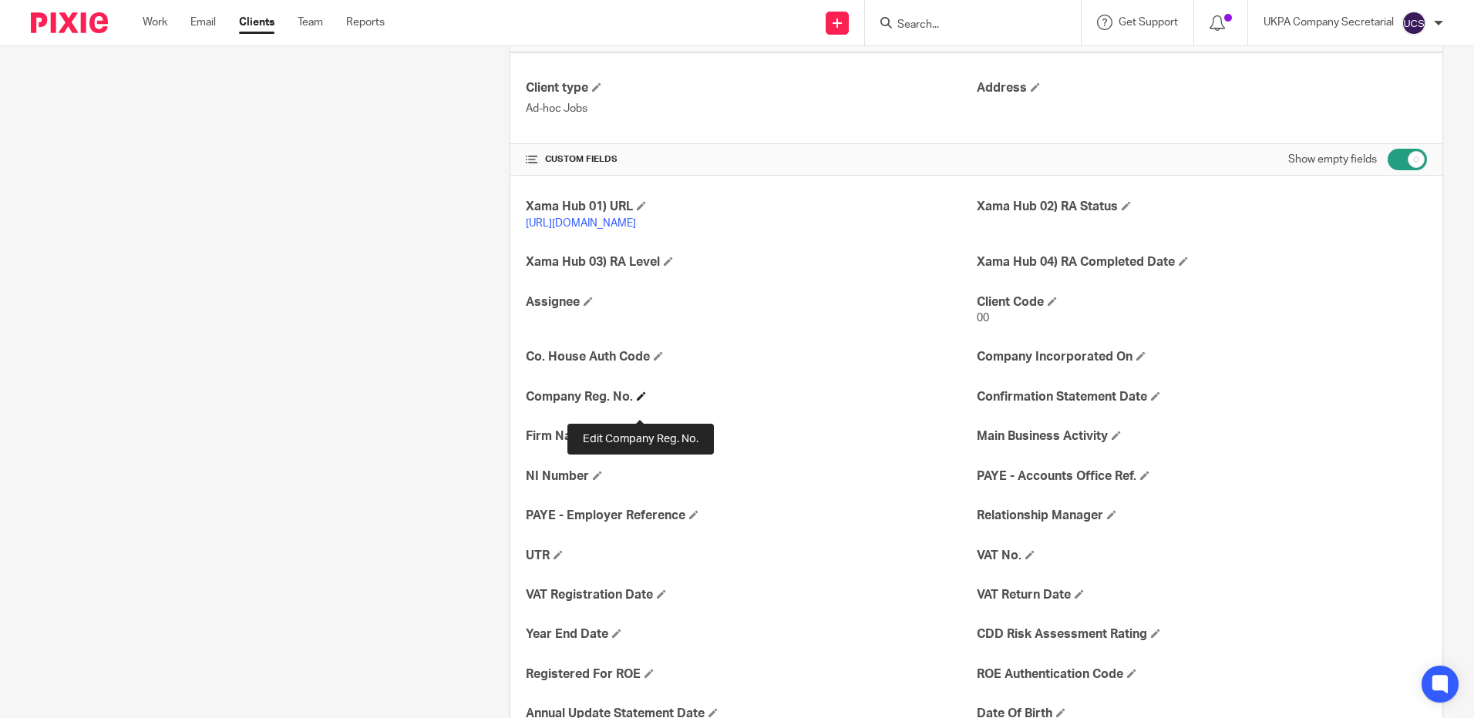
click at [638, 401] on span at bounding box center [641, 396] width 9 height 9
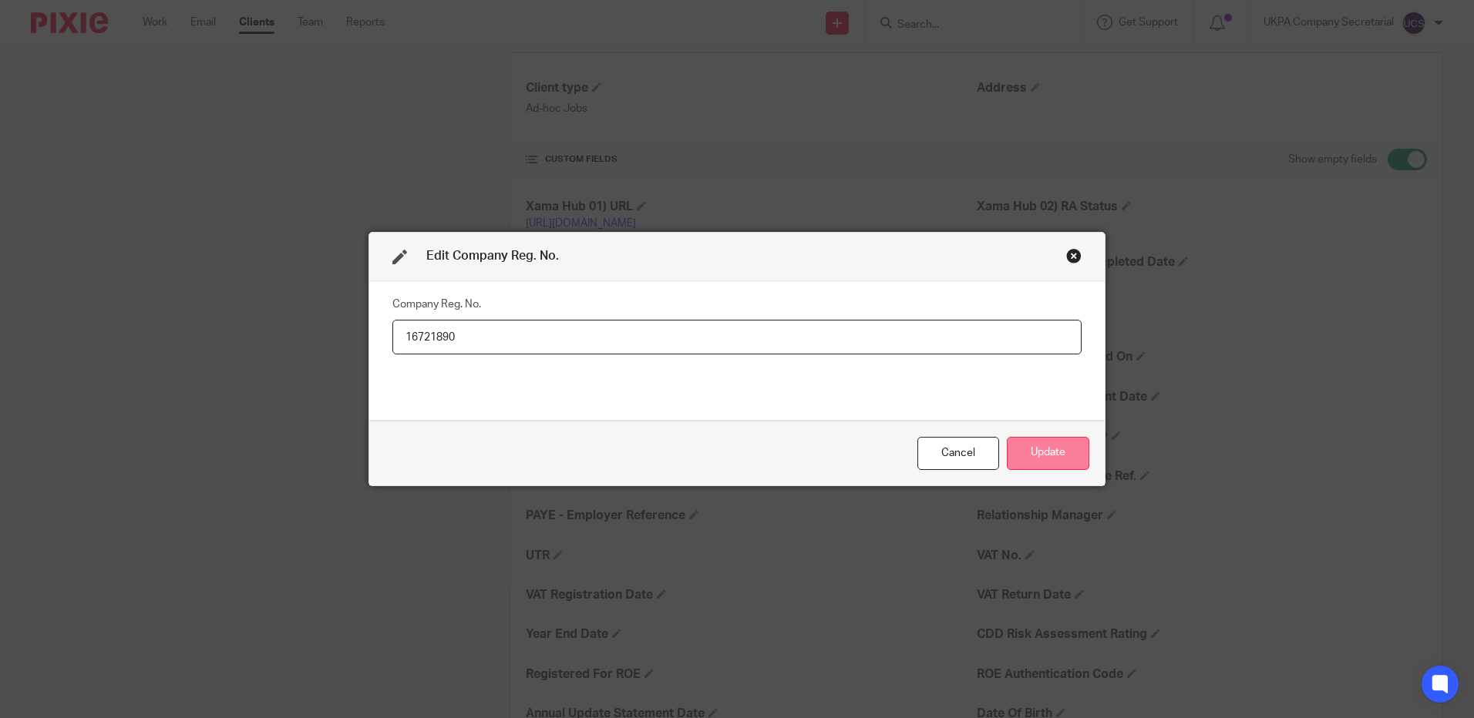
type input "16721890"
click at [1026, 456] on button "Update" at bounding box center [1048, 453] width 82 height 33
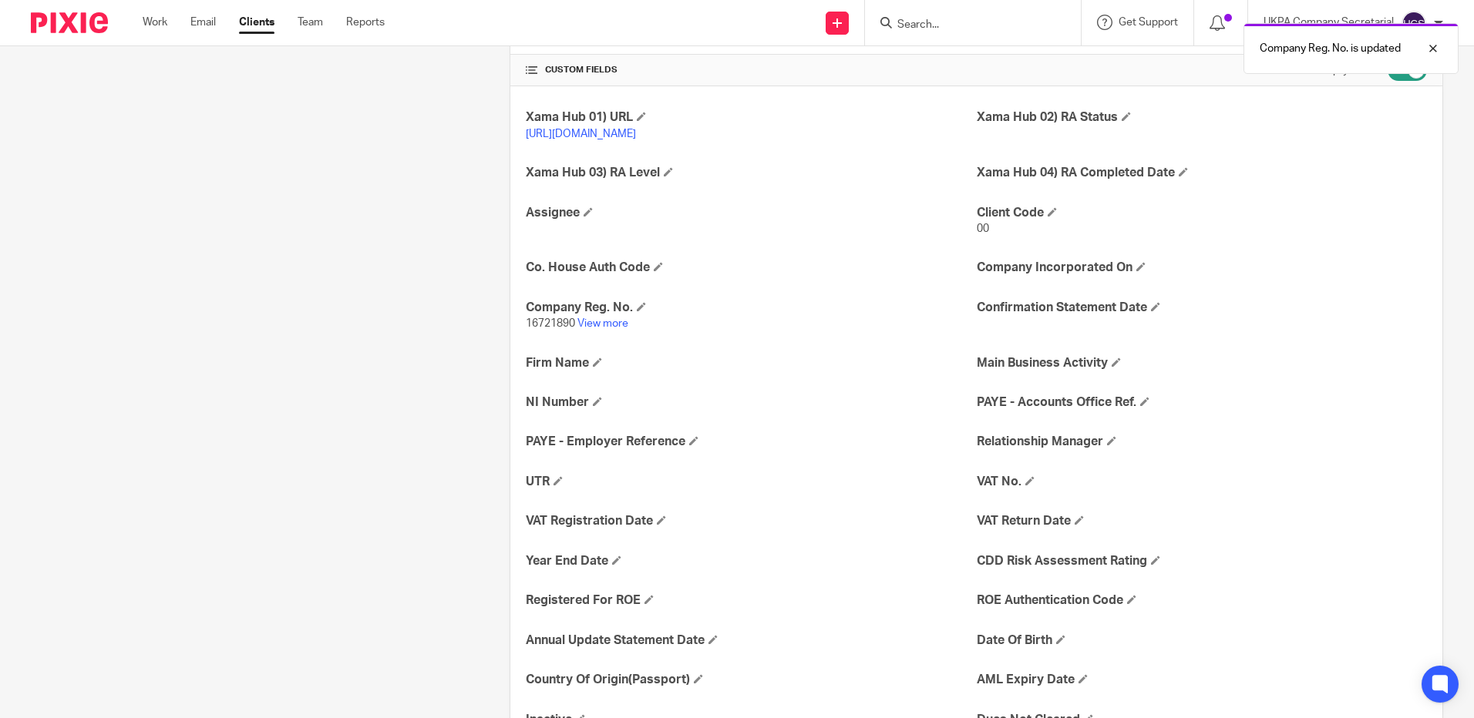
scroll to position [617, 0]
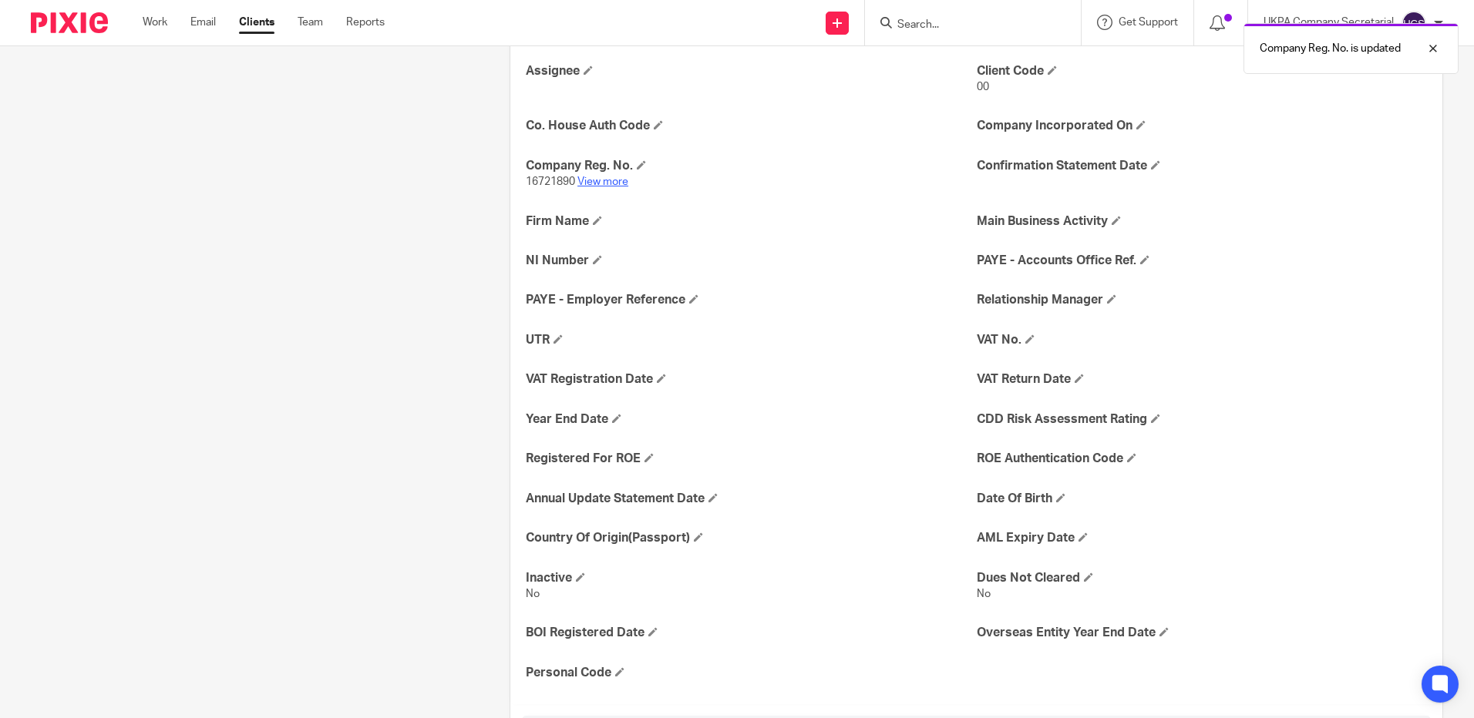
click at [585, 187] on link "View more" at bounding box center [602, 182] width 51 height 11
click at [602, 187] on link "View more" at bounding box center [602, 182] width 51 height 11
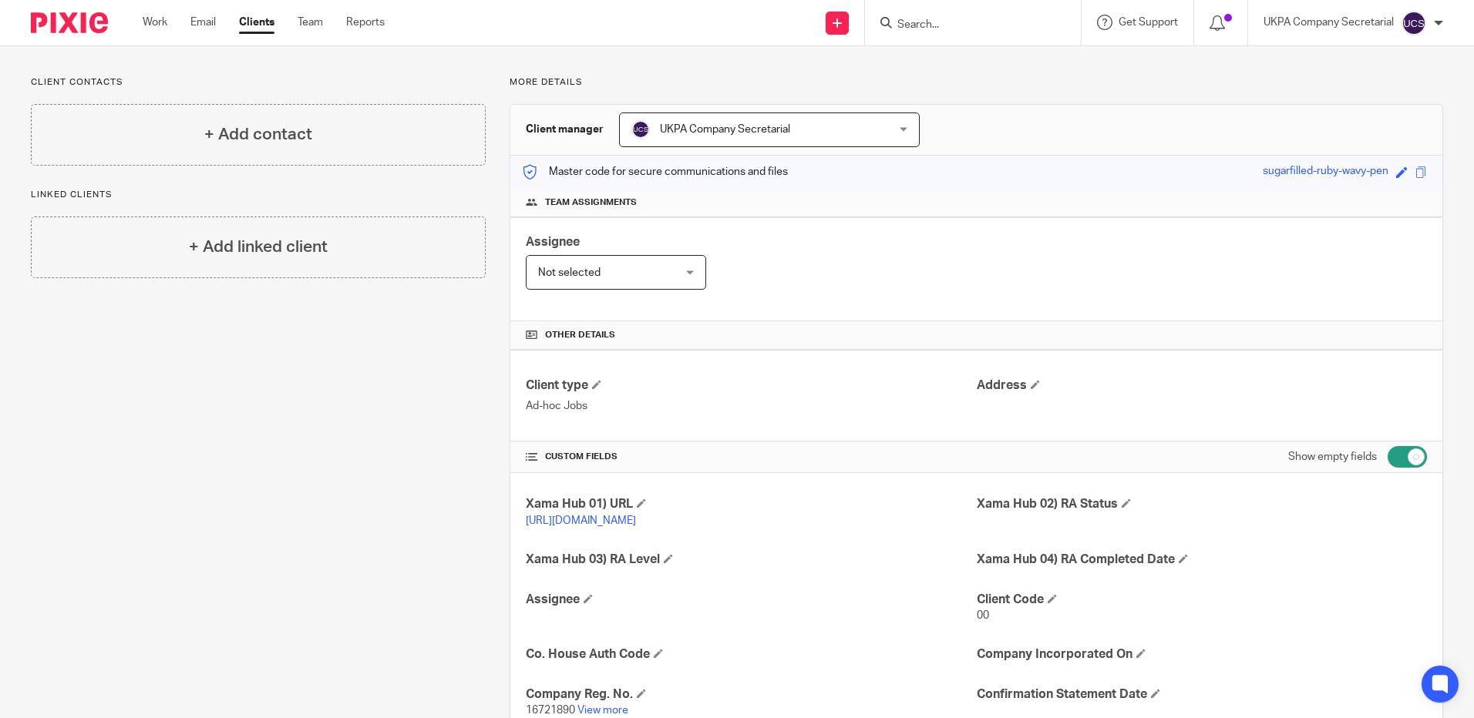
scroll to position [0, 0]
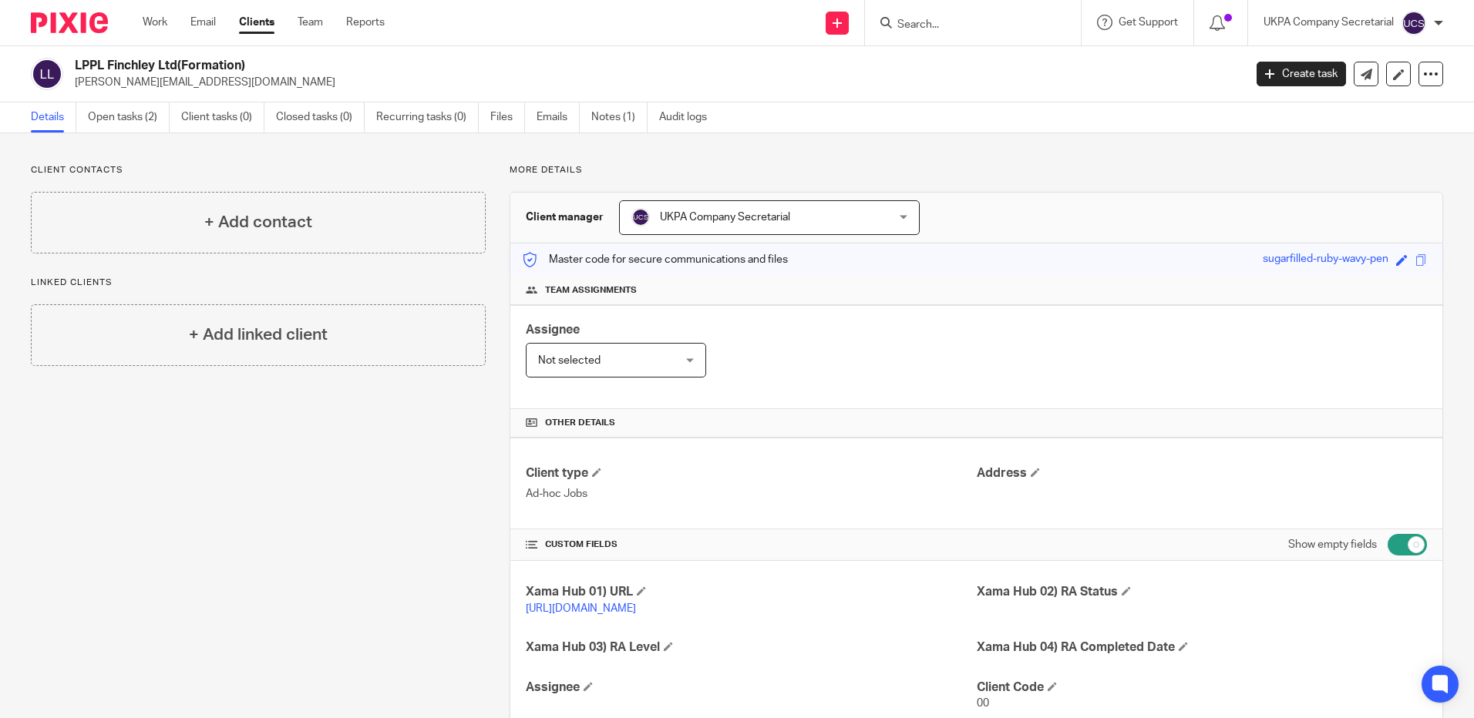
click at [951, 30] on input "Search" at bounding box center [965, 26] width 139 height 14
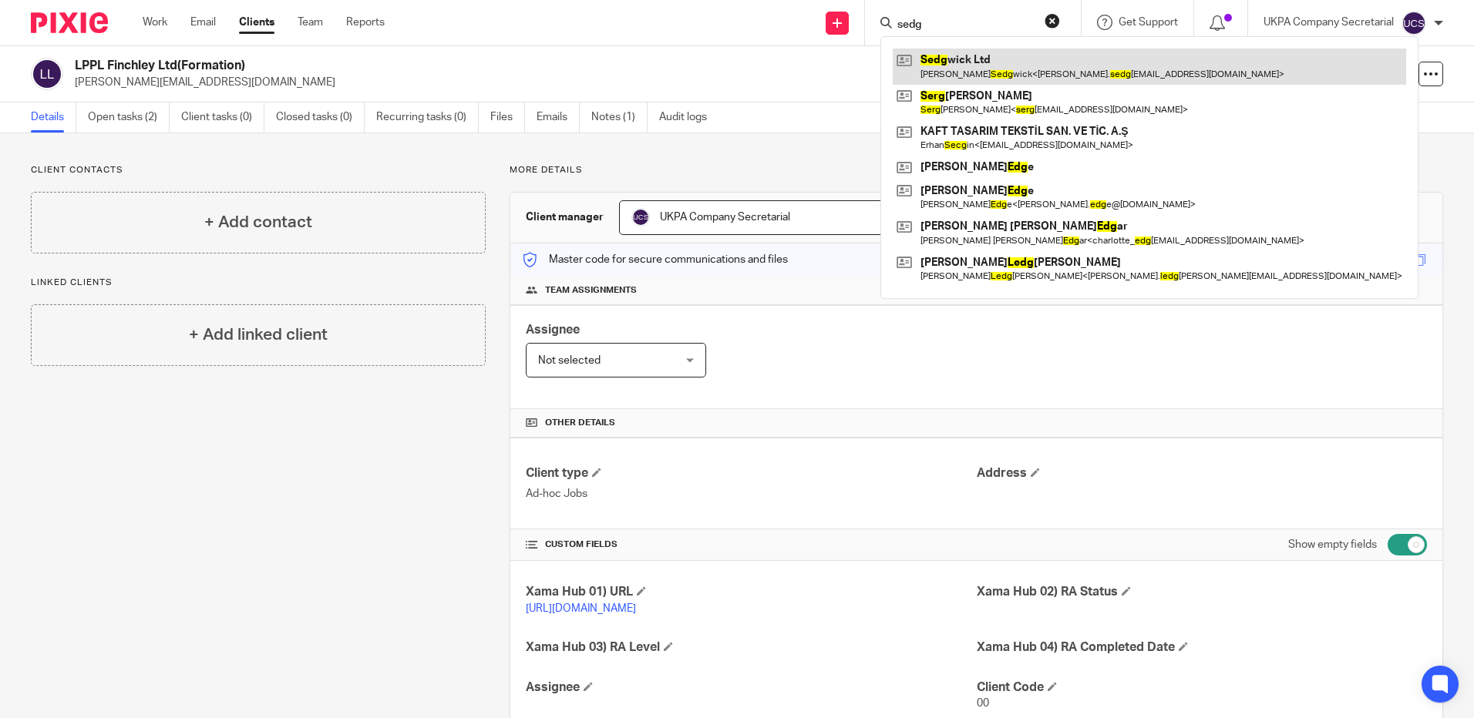
type input "sedg"
click at [962, 68] on link at bounding box center [1149, 66] width 513 height 35
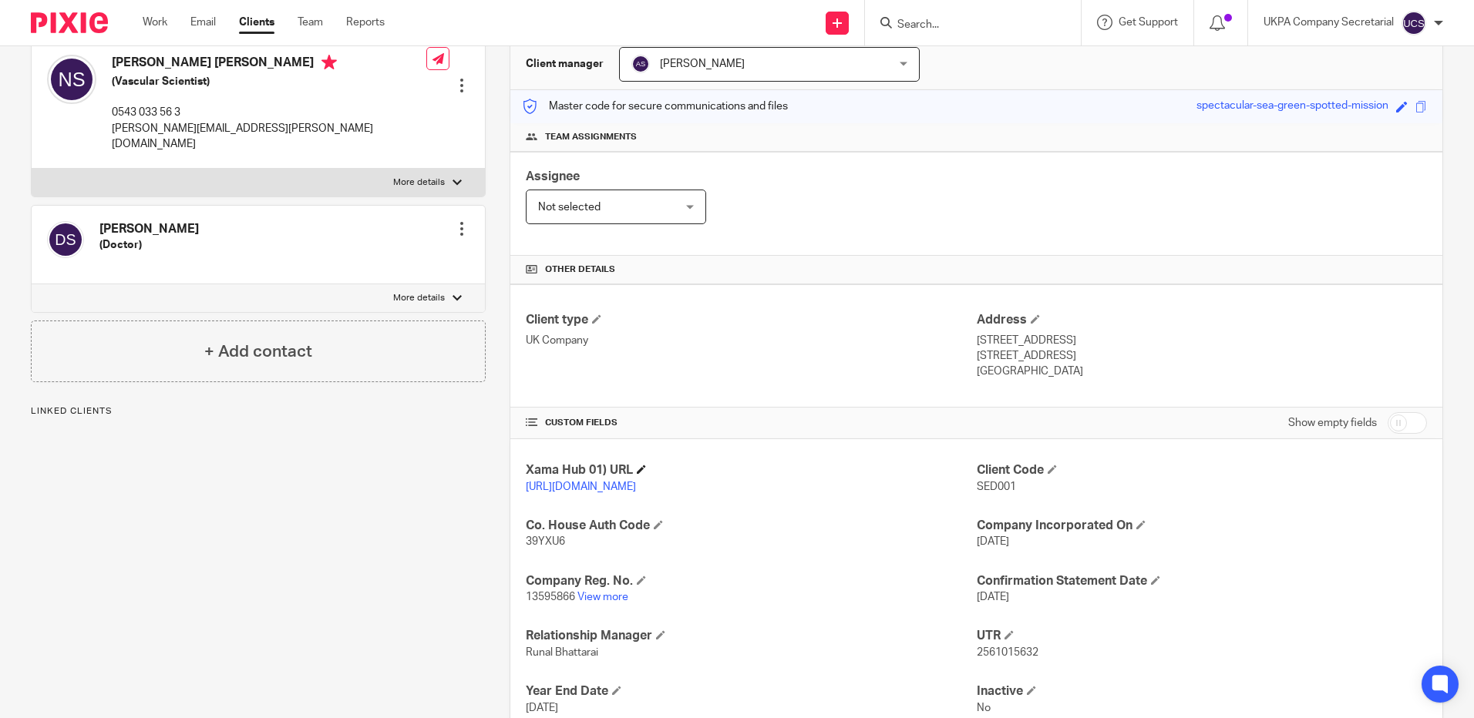
scroll to position [154, 0]
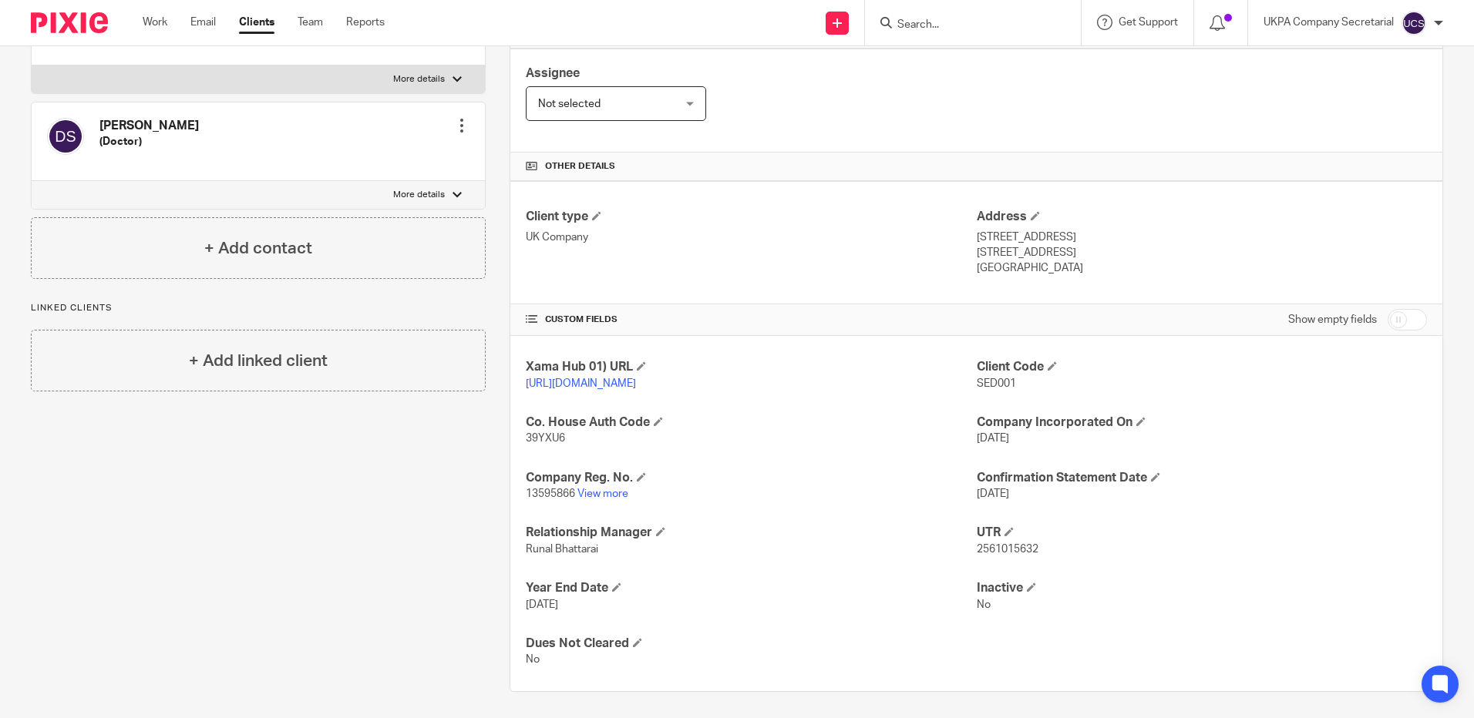
scroll to position [277, 0]
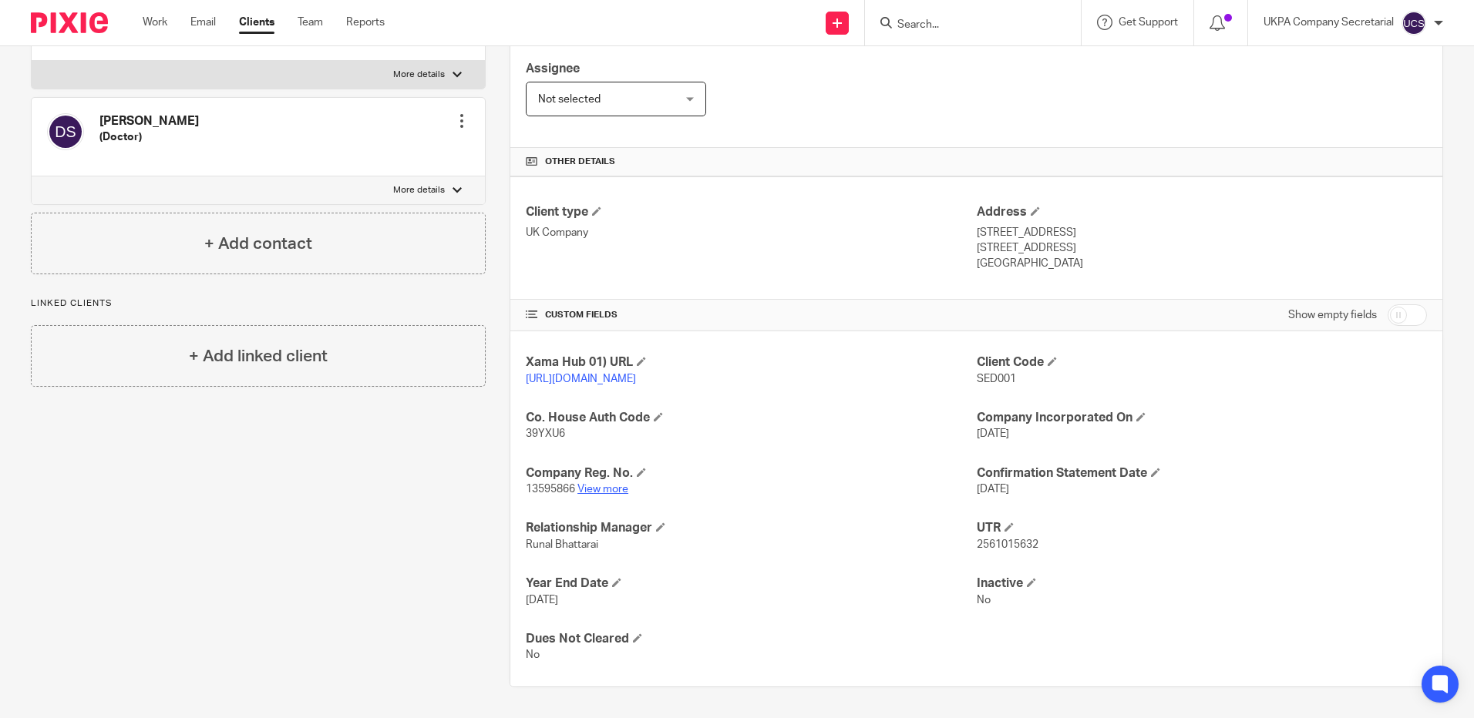
click at [607, 492] on link "View more" at bounding box center [602, 489] width 51 height 11
